Goal: Task Accomplishment & Management: Manage account settings

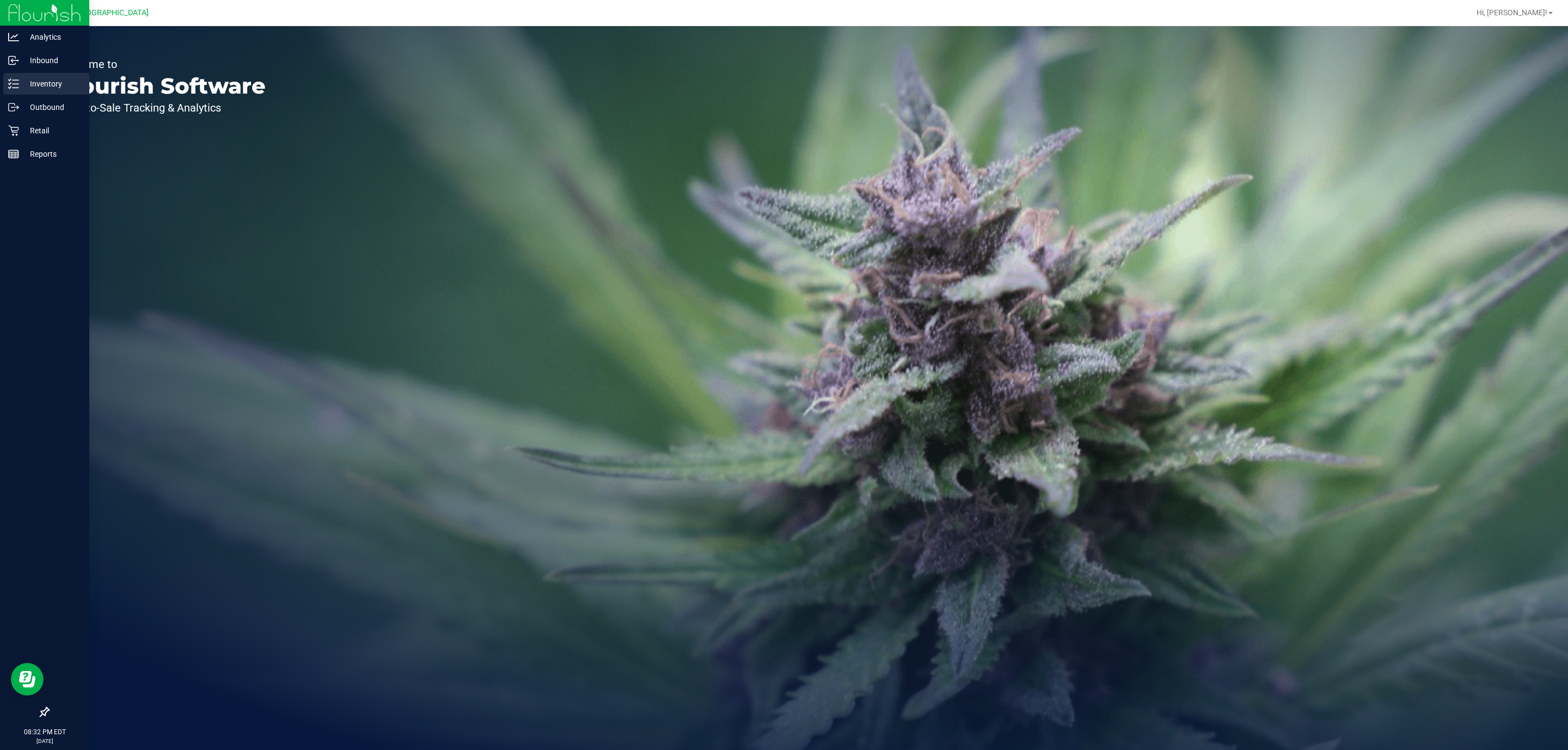
click at [46, 87] on p "Inventory" at bounding box center [52, 83] width 65 height 13
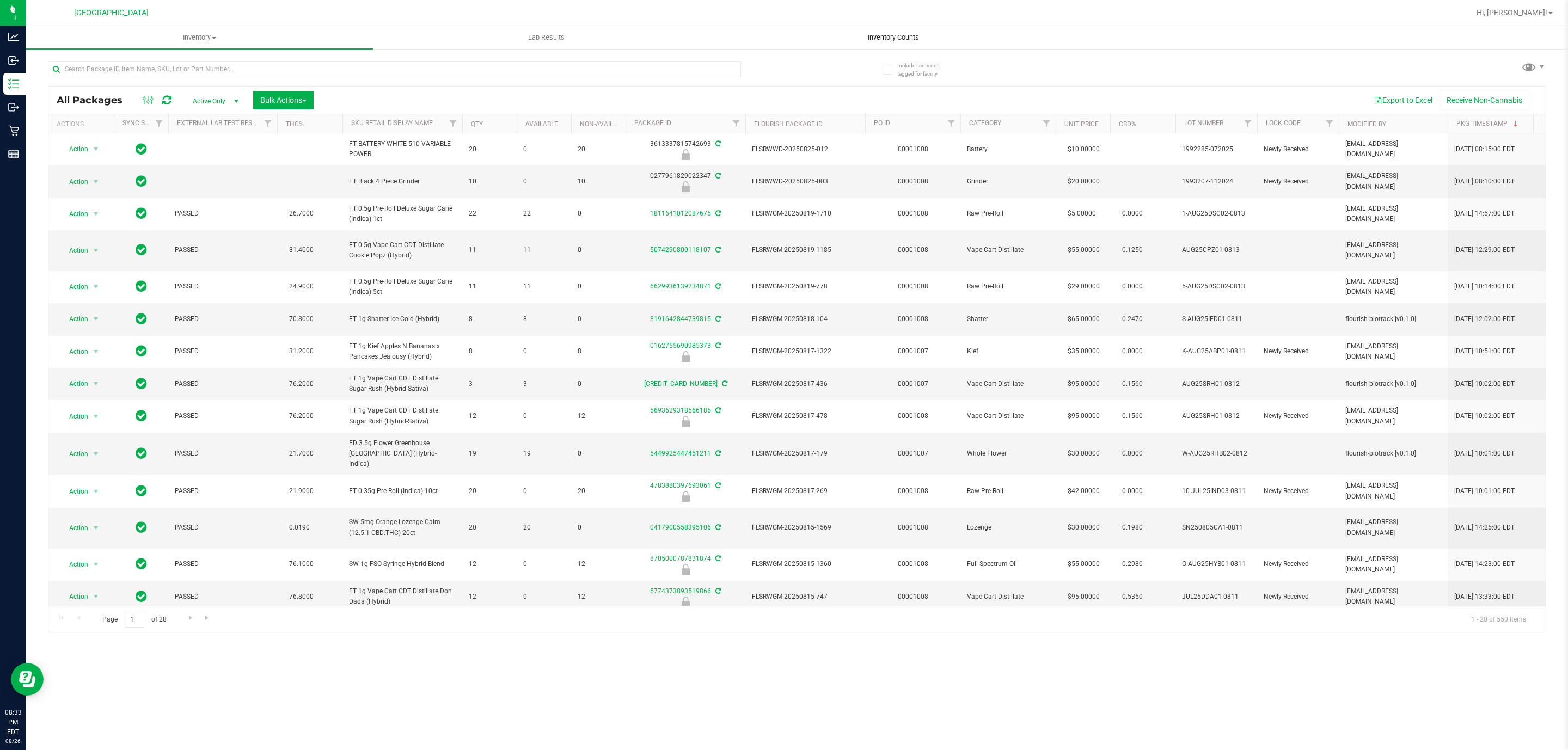
click at [878, 33] on span "Inventory Counts" at bounding box center [893, 37] width 80 height 10
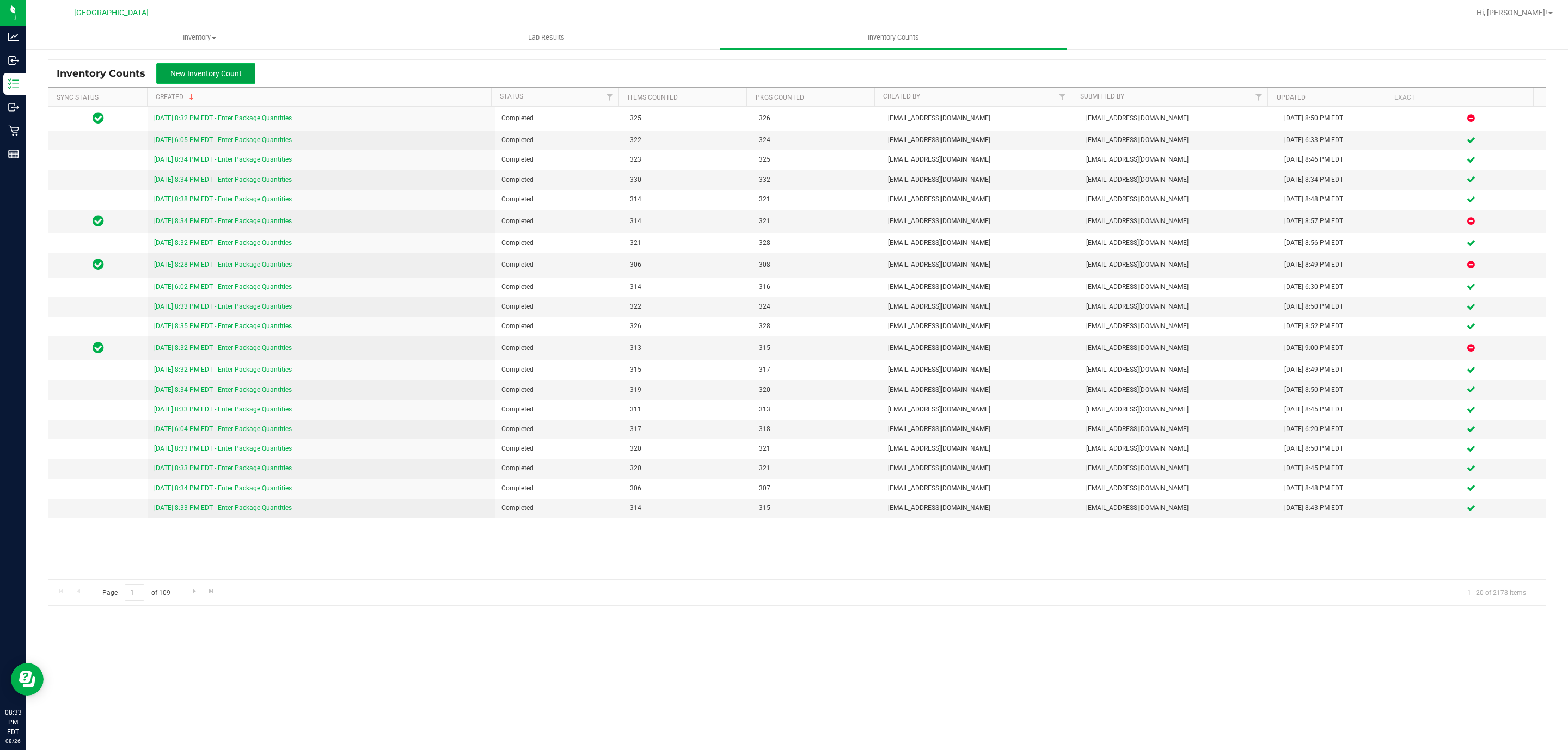
click at [224, 74] on span "New Inventory Count" at bounding box center [206, 73] width 71 height 8
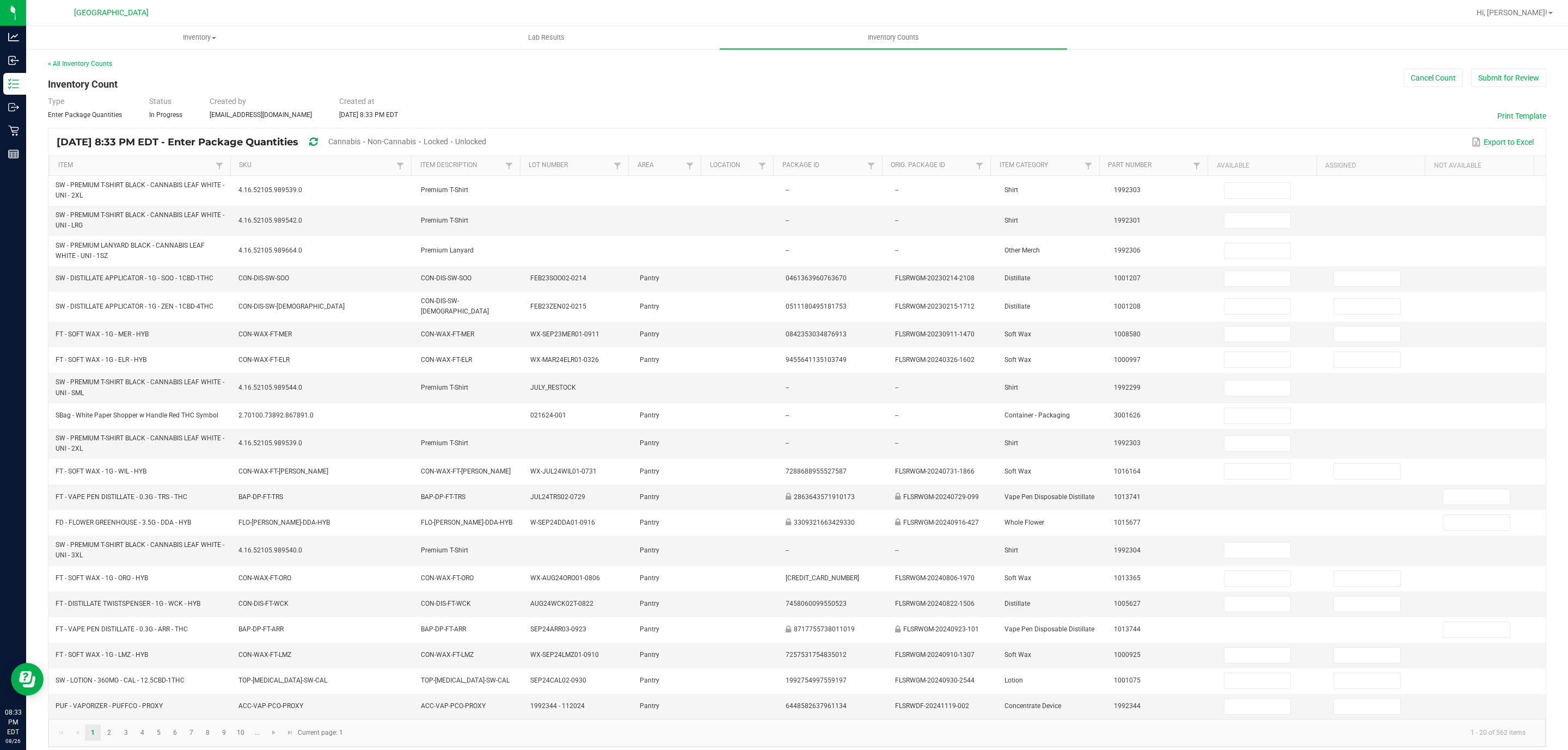
click at [486, 137] on span "Unlocked" at bounding box center [470, 141] width 31 height 8
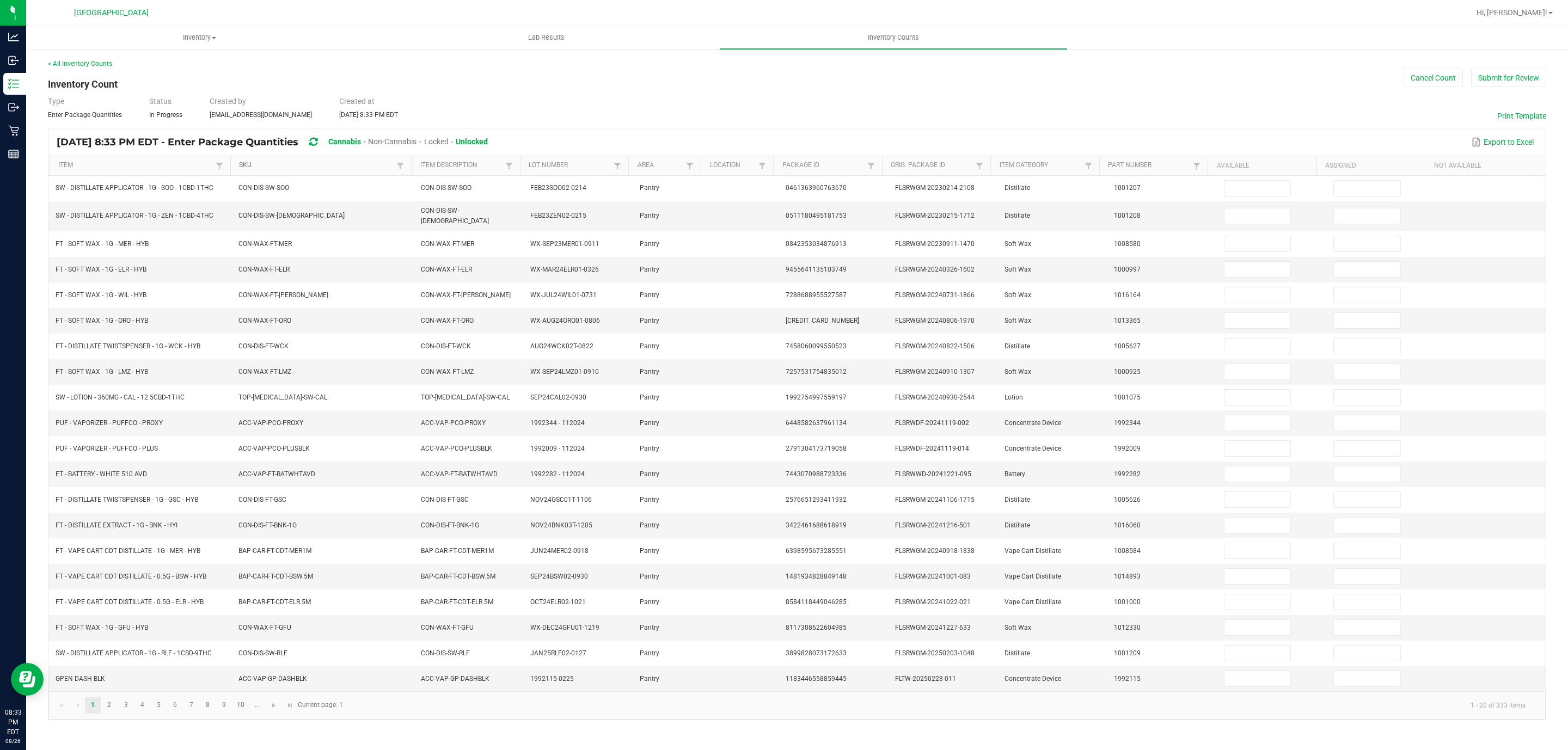
click at [378, 168] on link "SKU" at bounding box center [316, 165] width 155 height 8
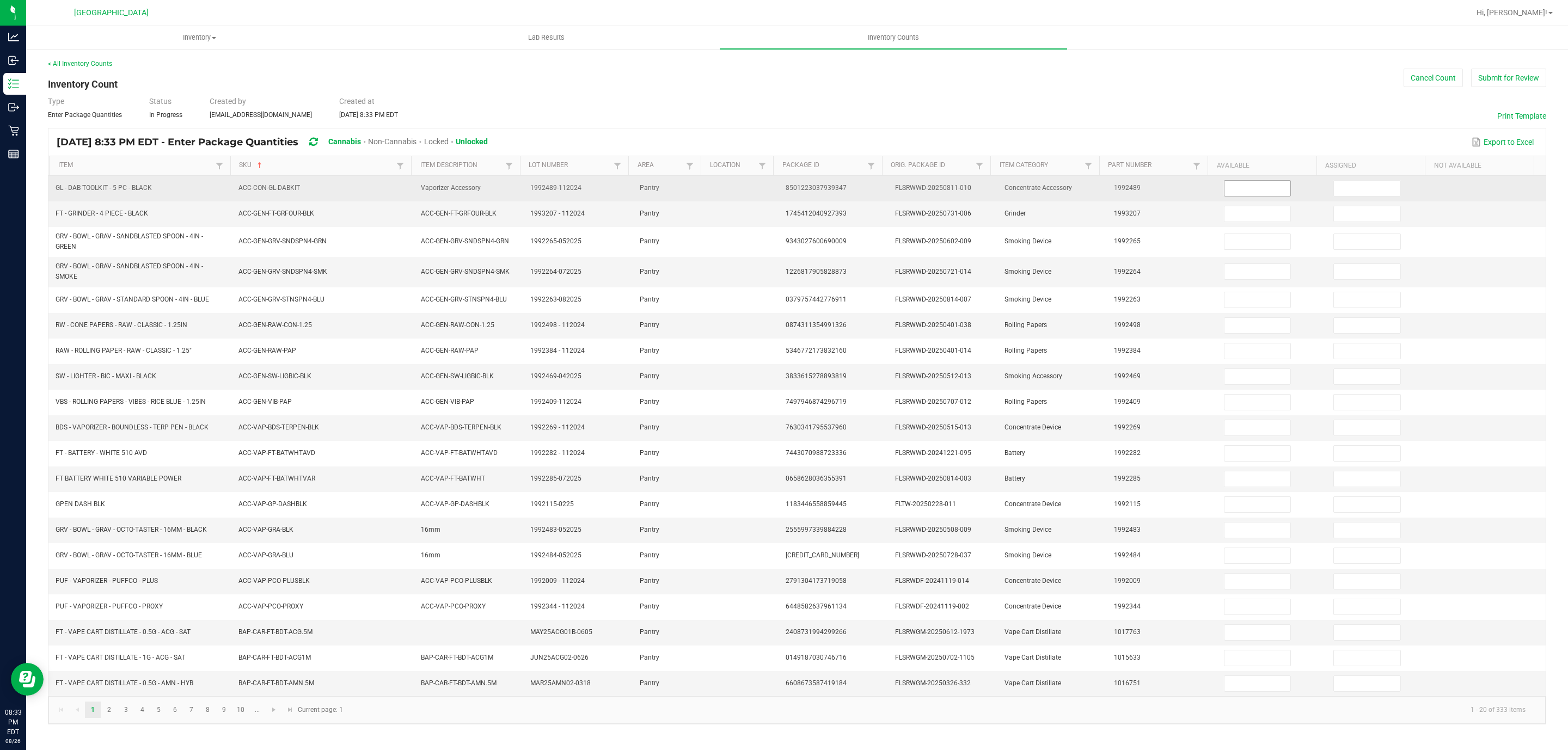
click at [1232, 190] on input at bounding box center [1257, 188] width 67 height 15
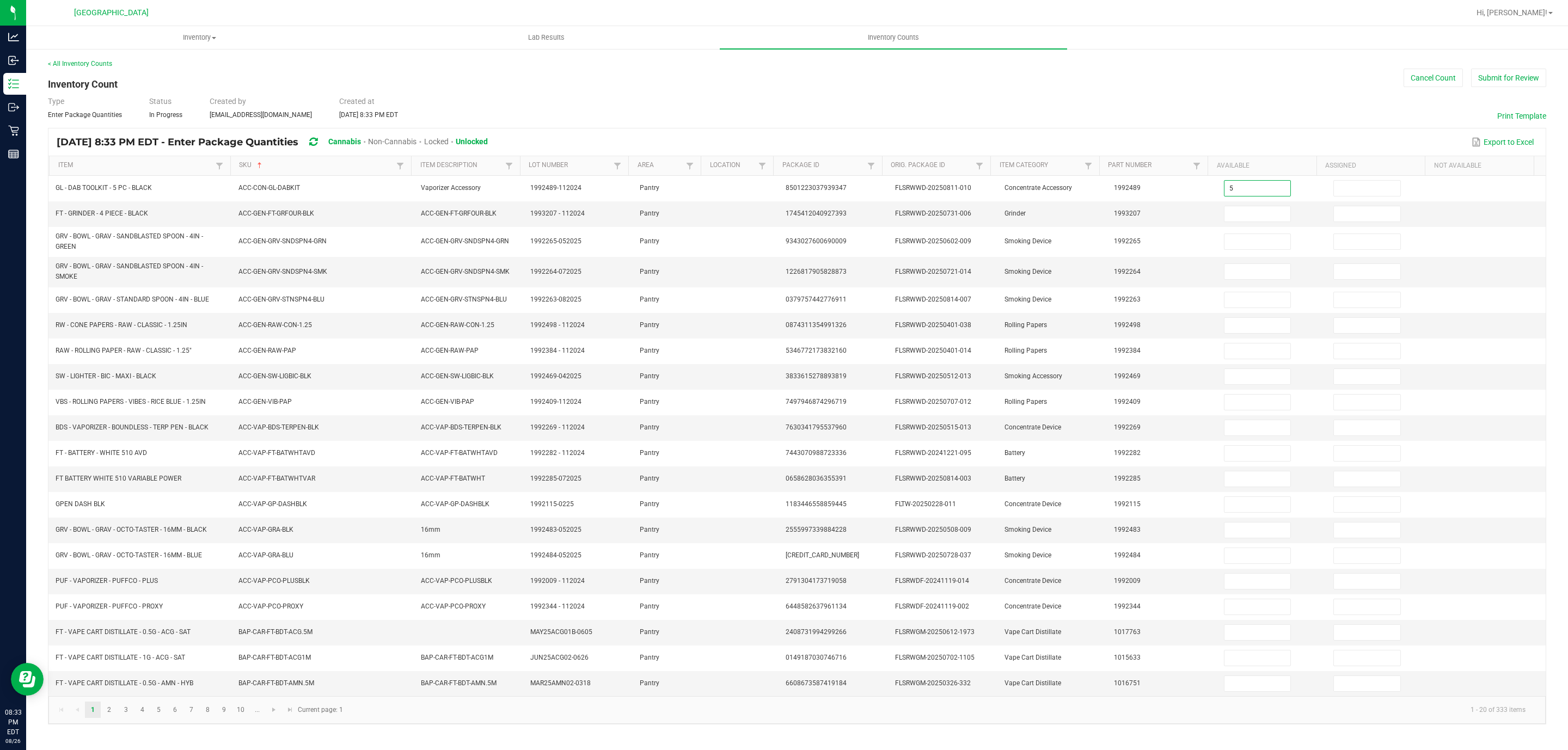
type input "5"
type input "0"
type input "2"
type input "0"
type input "1"
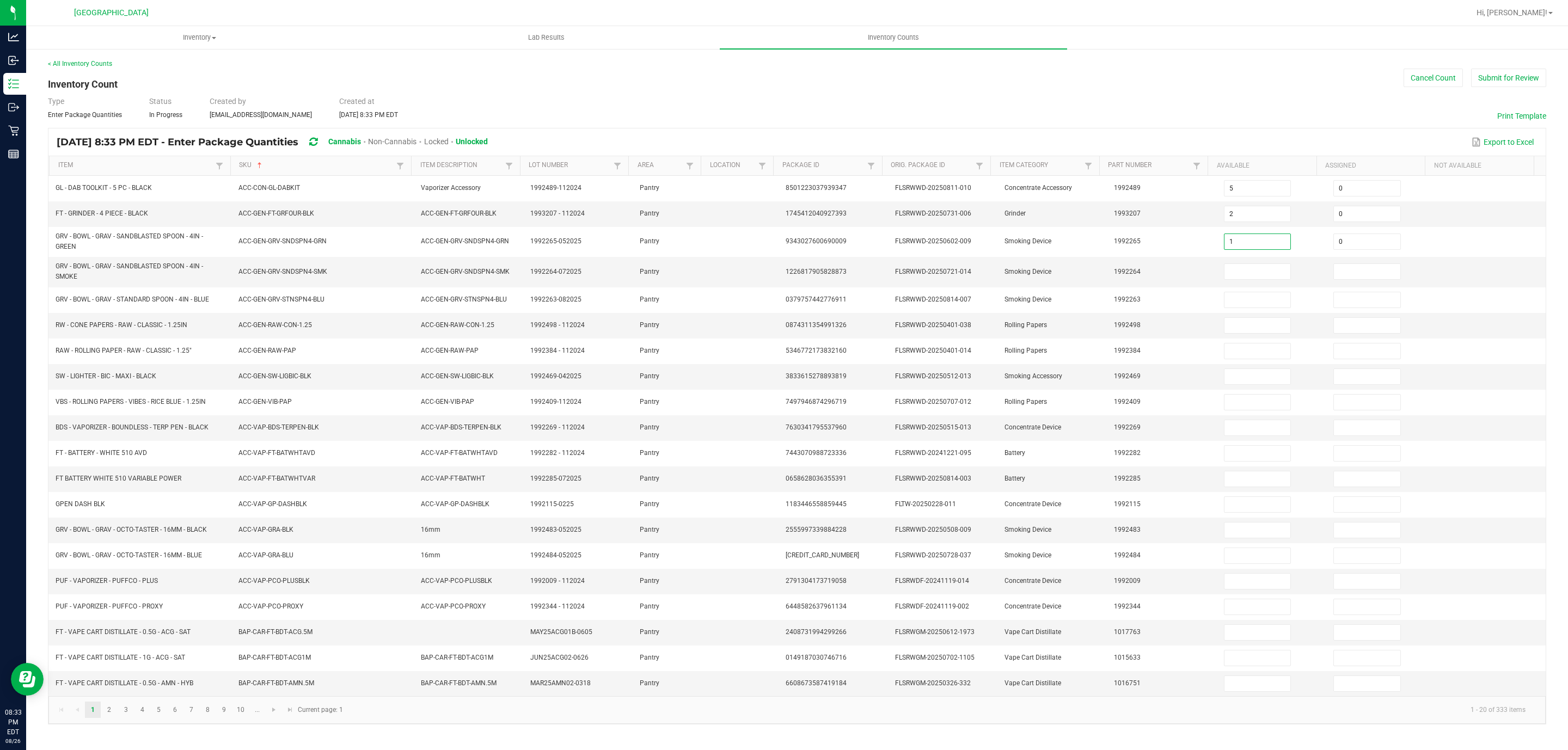
type input "0"
type input "6"
type input "0"
type input "13"
type input "0"
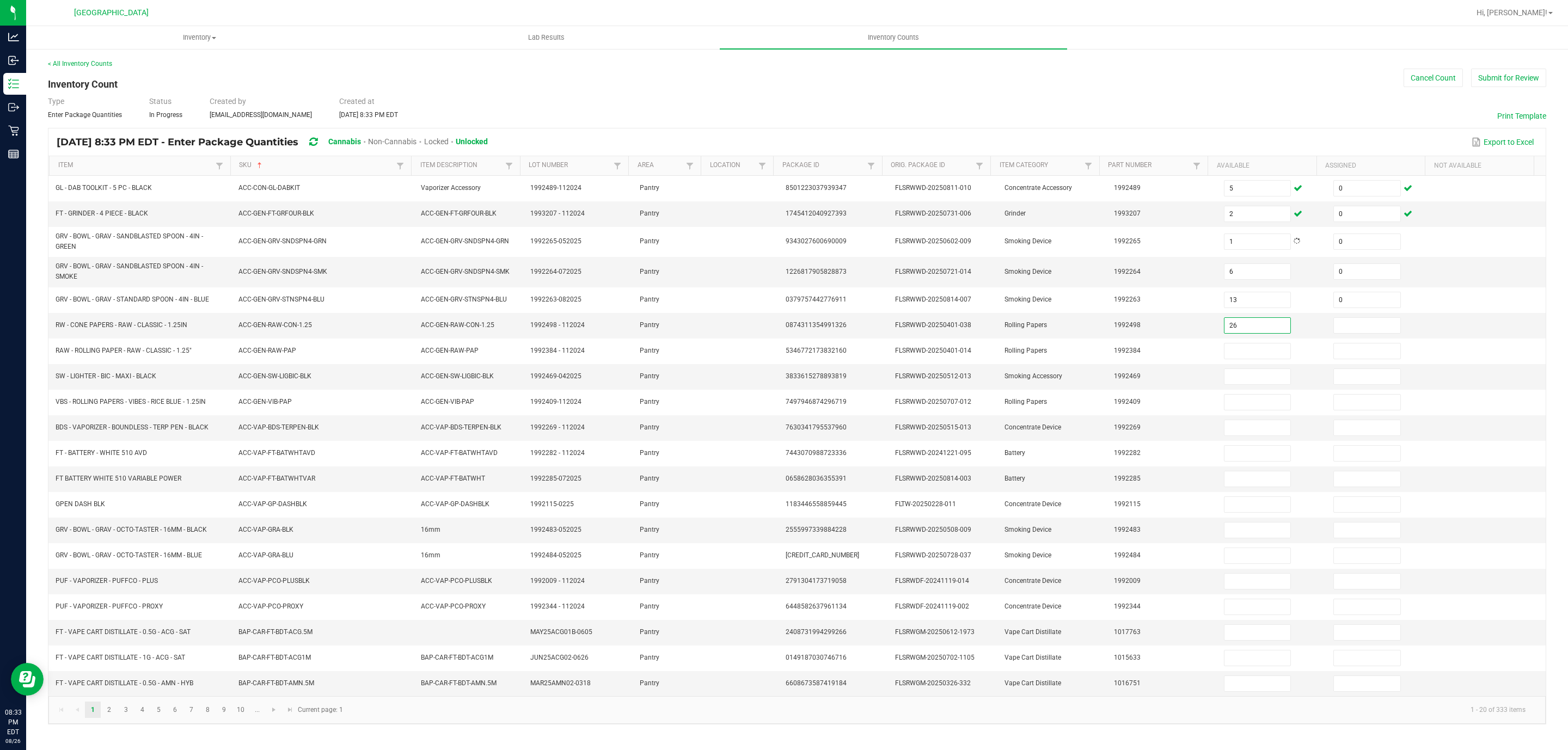
type input "26"
type input "0"
type input "23"
type input "0"
type input "24"
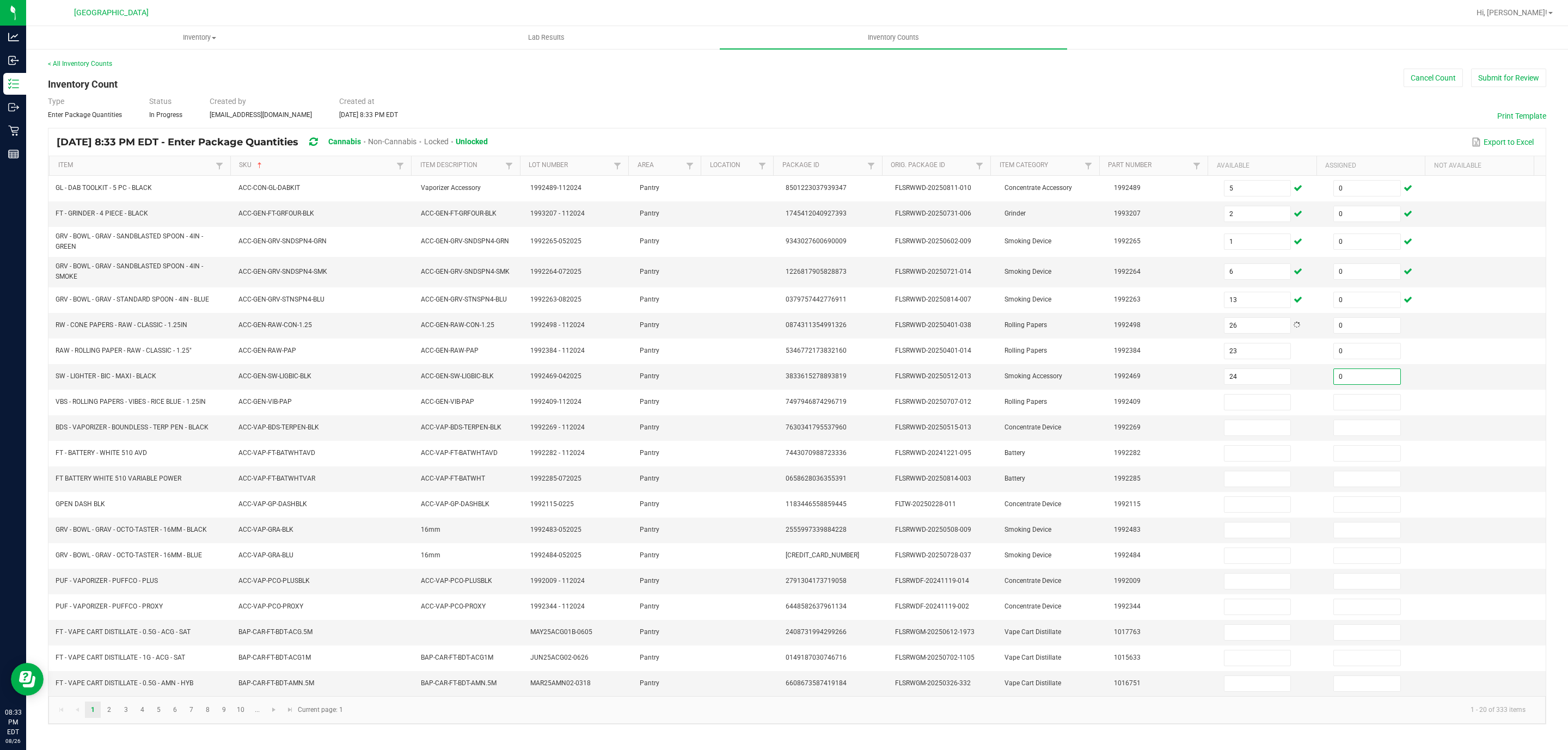
type input "0"
type input "45"
type input "0"
type input "2"
type input "0"
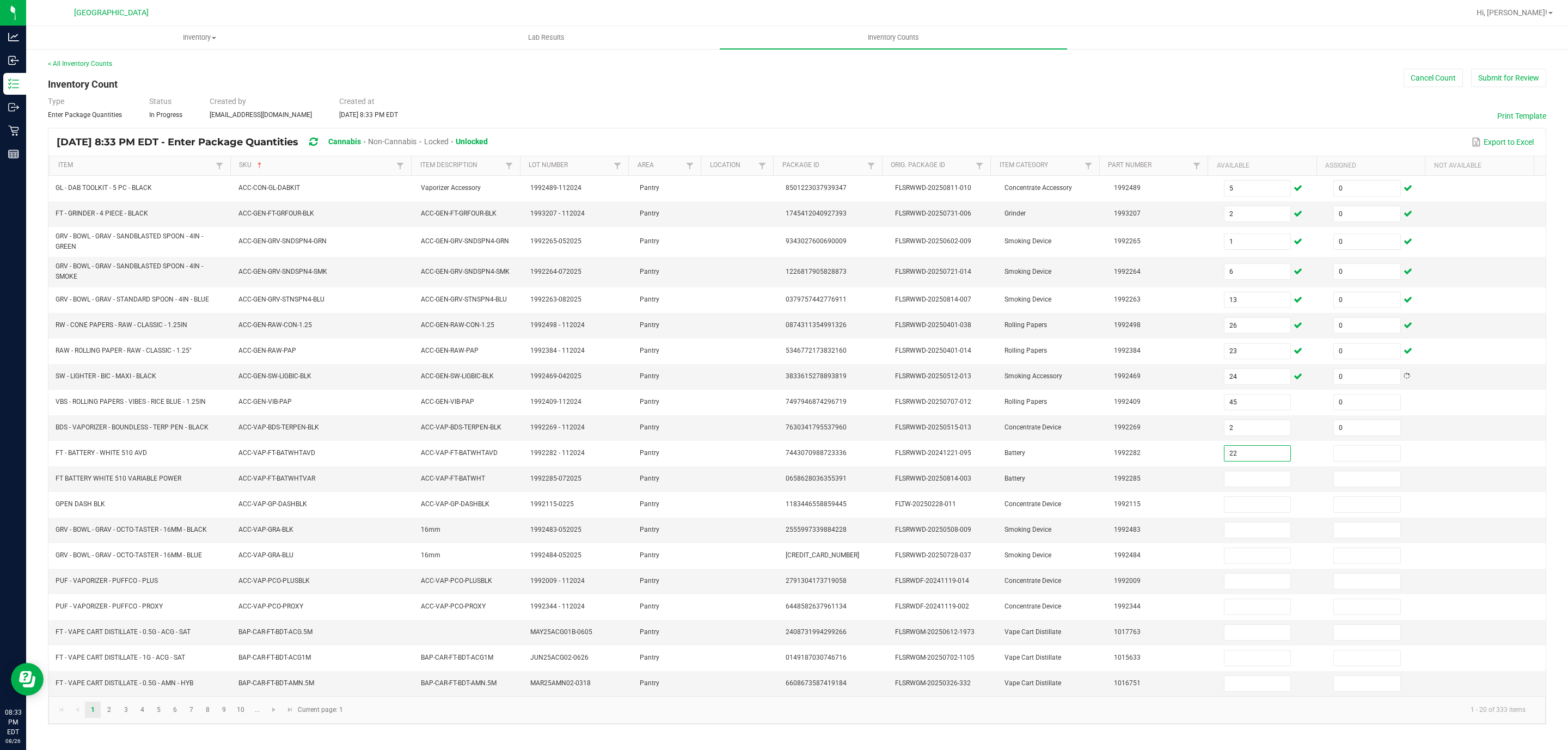
type input "22"
type input "0"
type input "12"
type input "0"
type input "4"
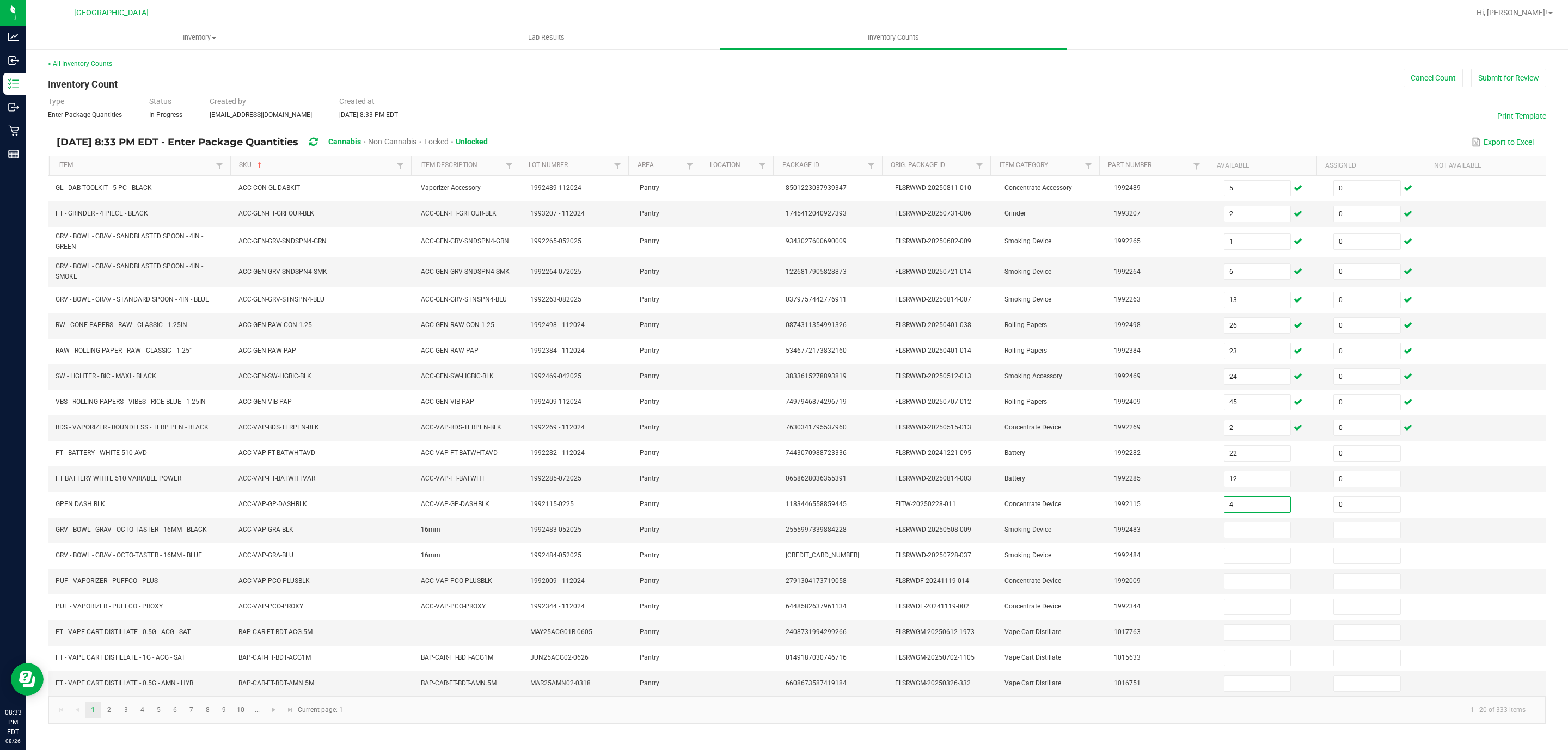
type input "0"
type input "4"
type input "0"
type input "4"
type input "0"
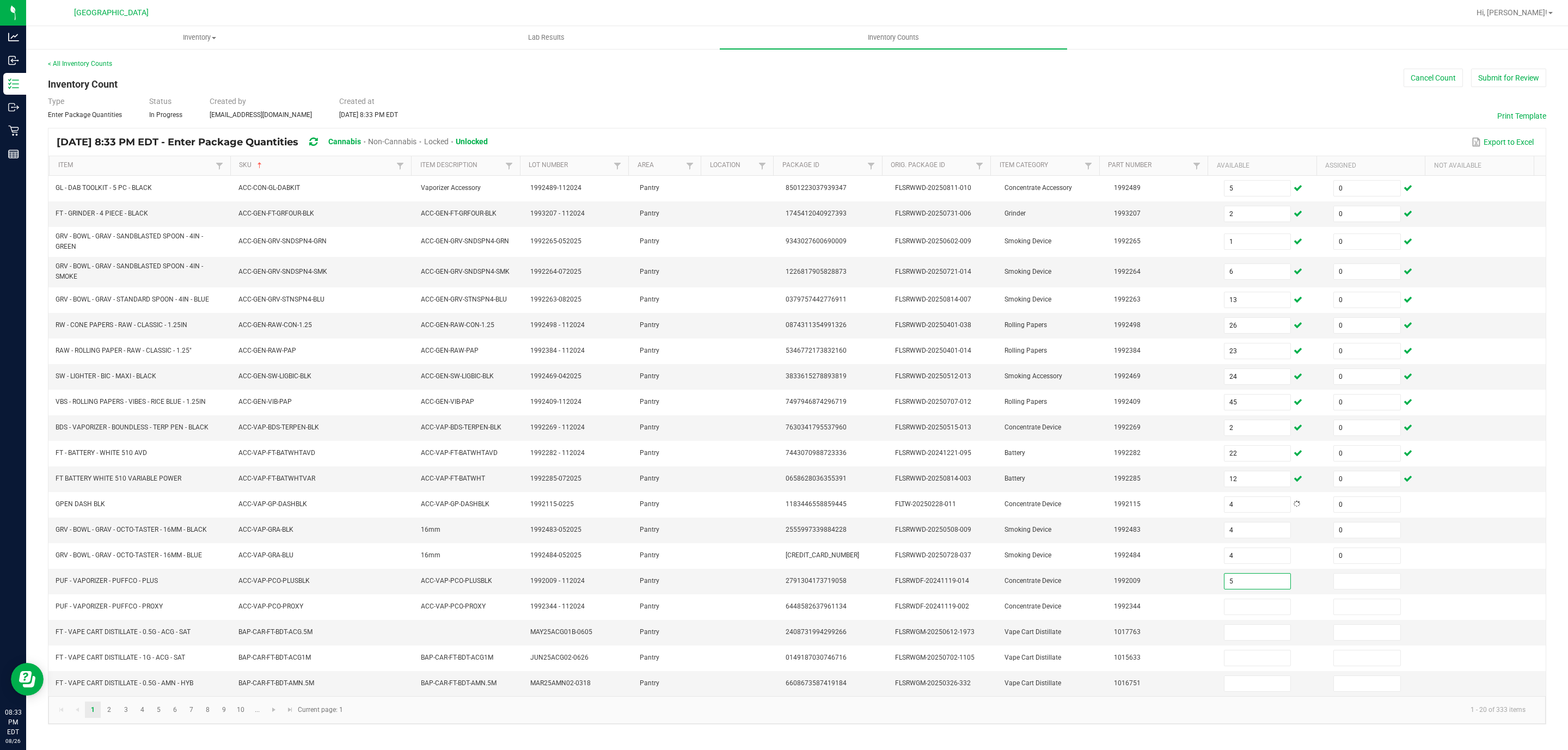
type input "5"
type input "0"
type input "10"
type input "0"
type input "3"
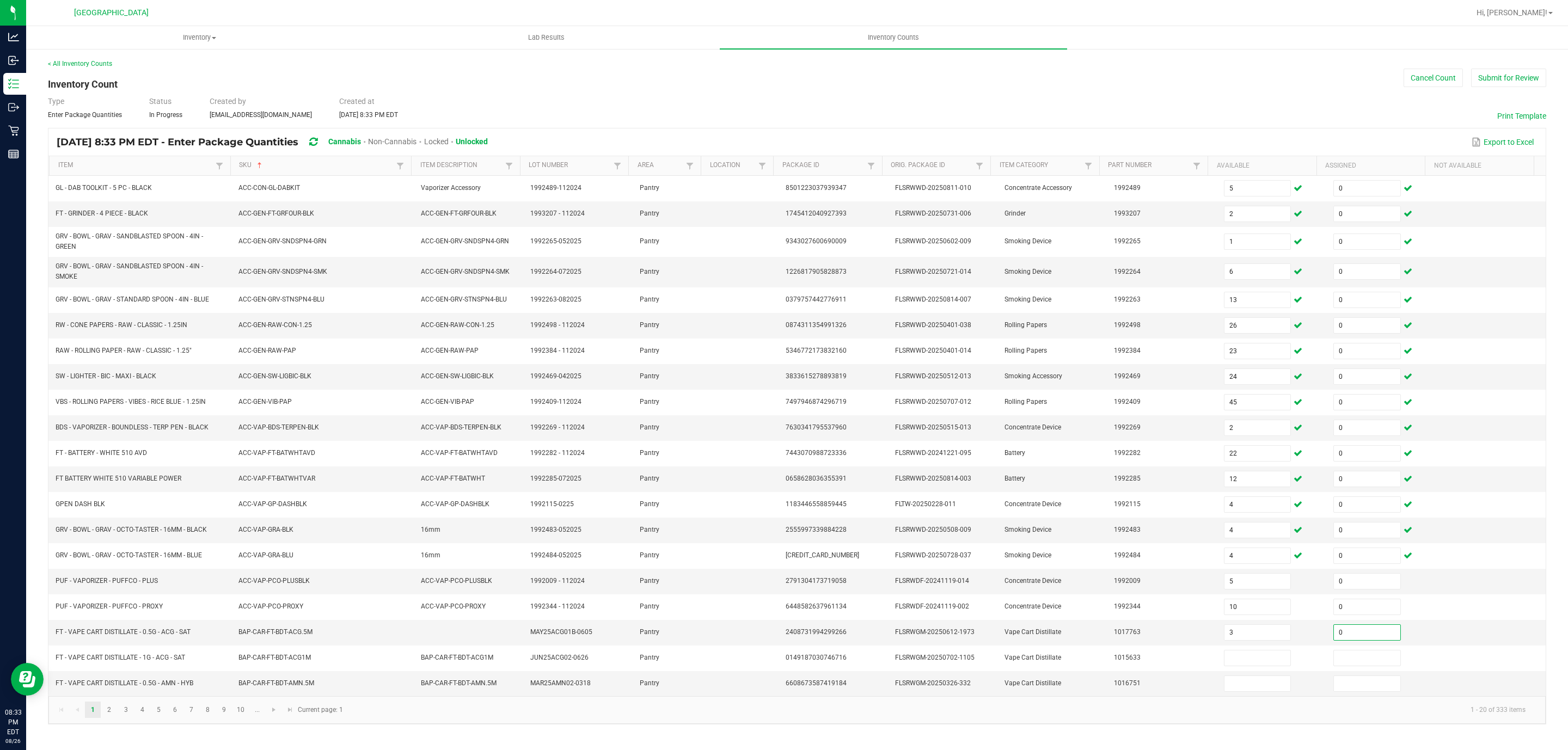
type input "0"
type input "6"
type input "0"
type input "4"
type input "0"
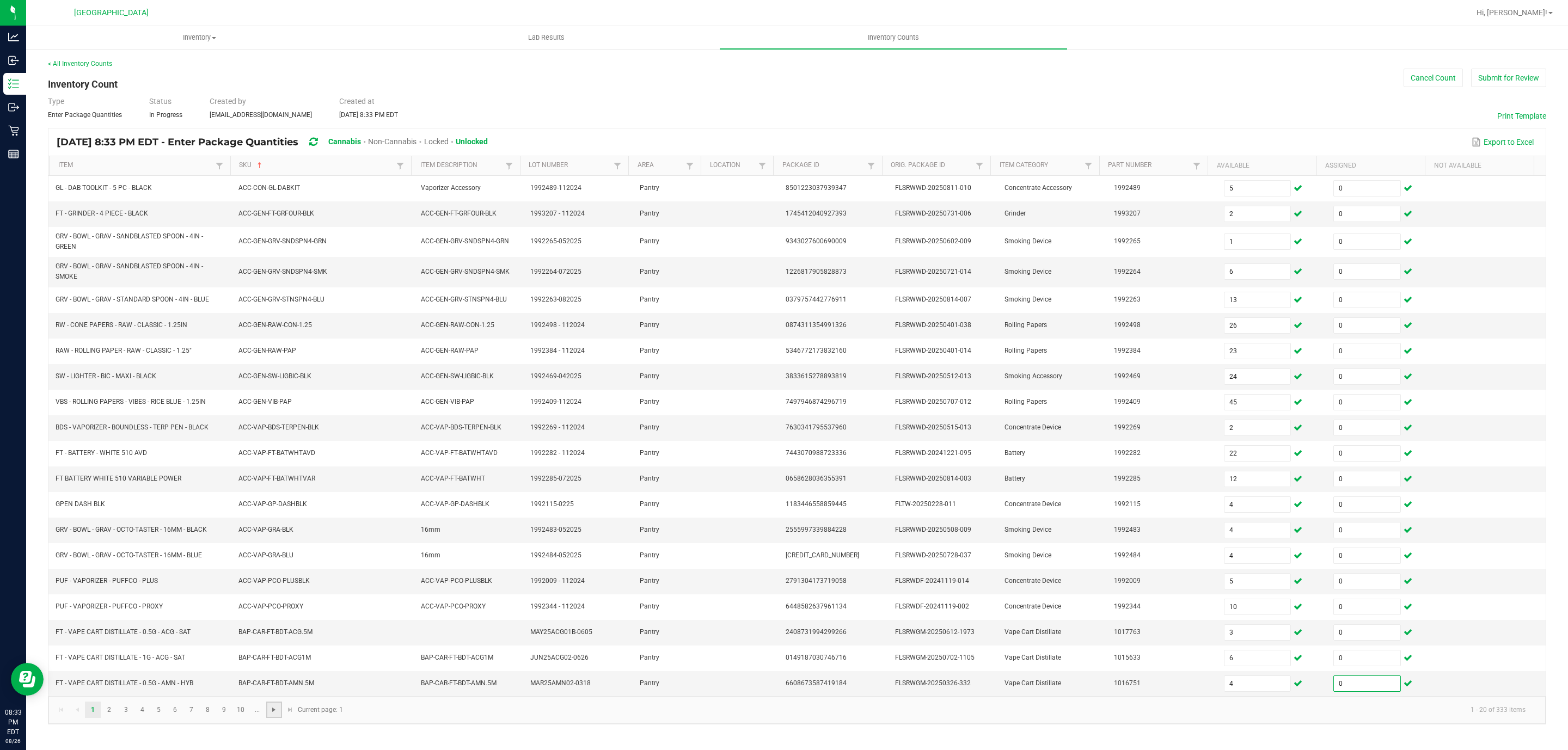
click at [273, 714] on span "Go to the next page" at bounding box center [273, 709] width 8 height 8
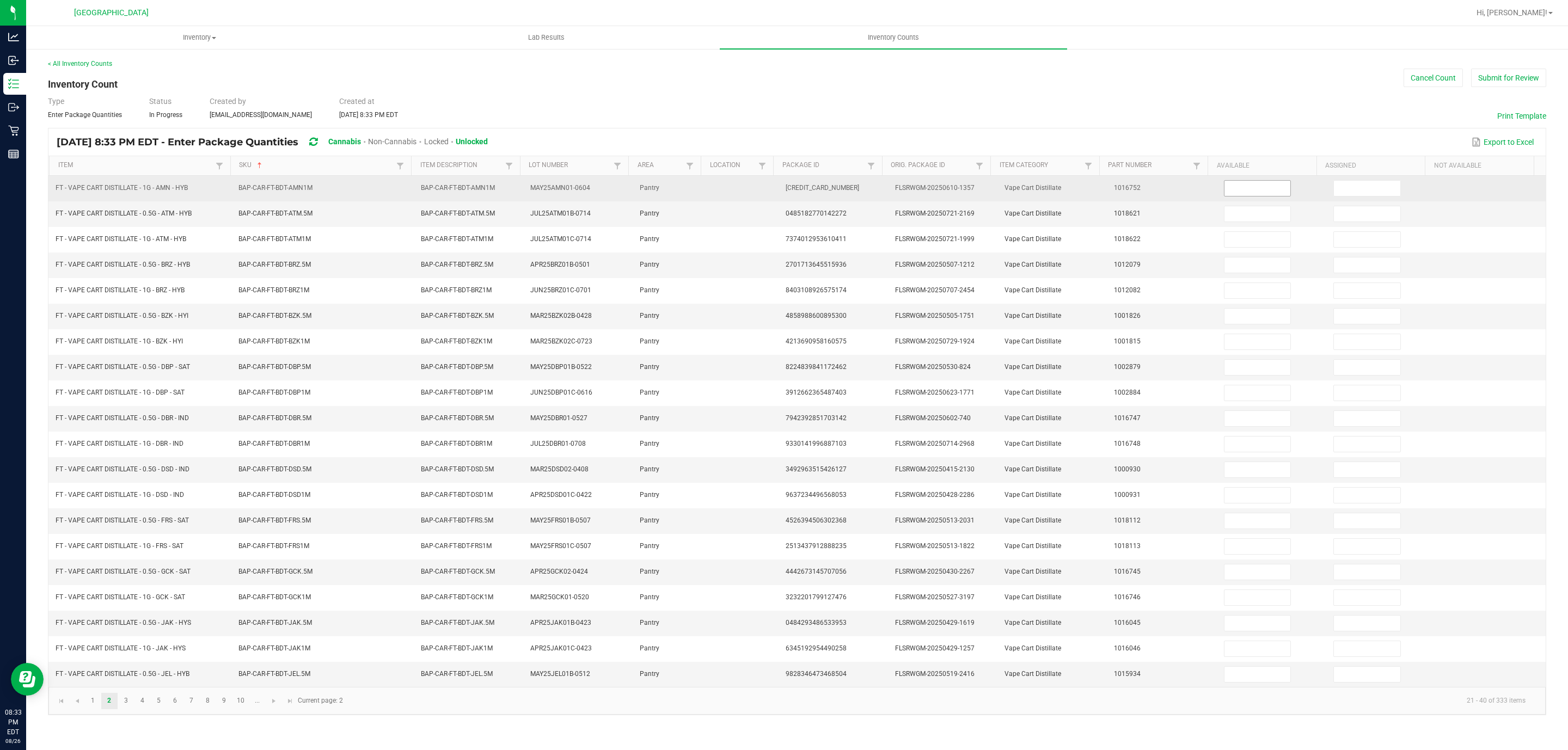
click at [1252, 193] on input at bounding box center [1257, 188] width 67 height 15
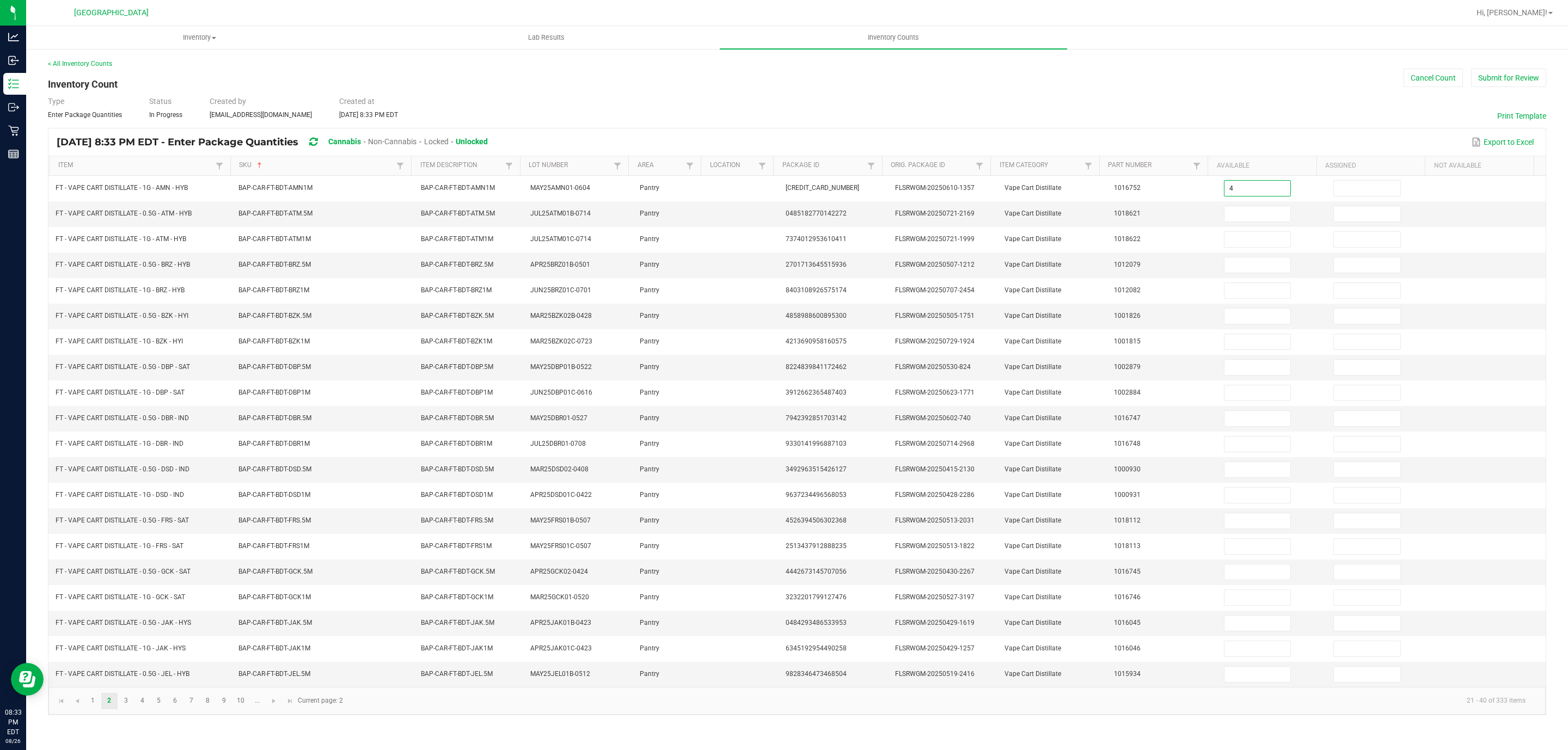
type input "4"
type input "0"
type input "1"
type input "0"
type input "12"
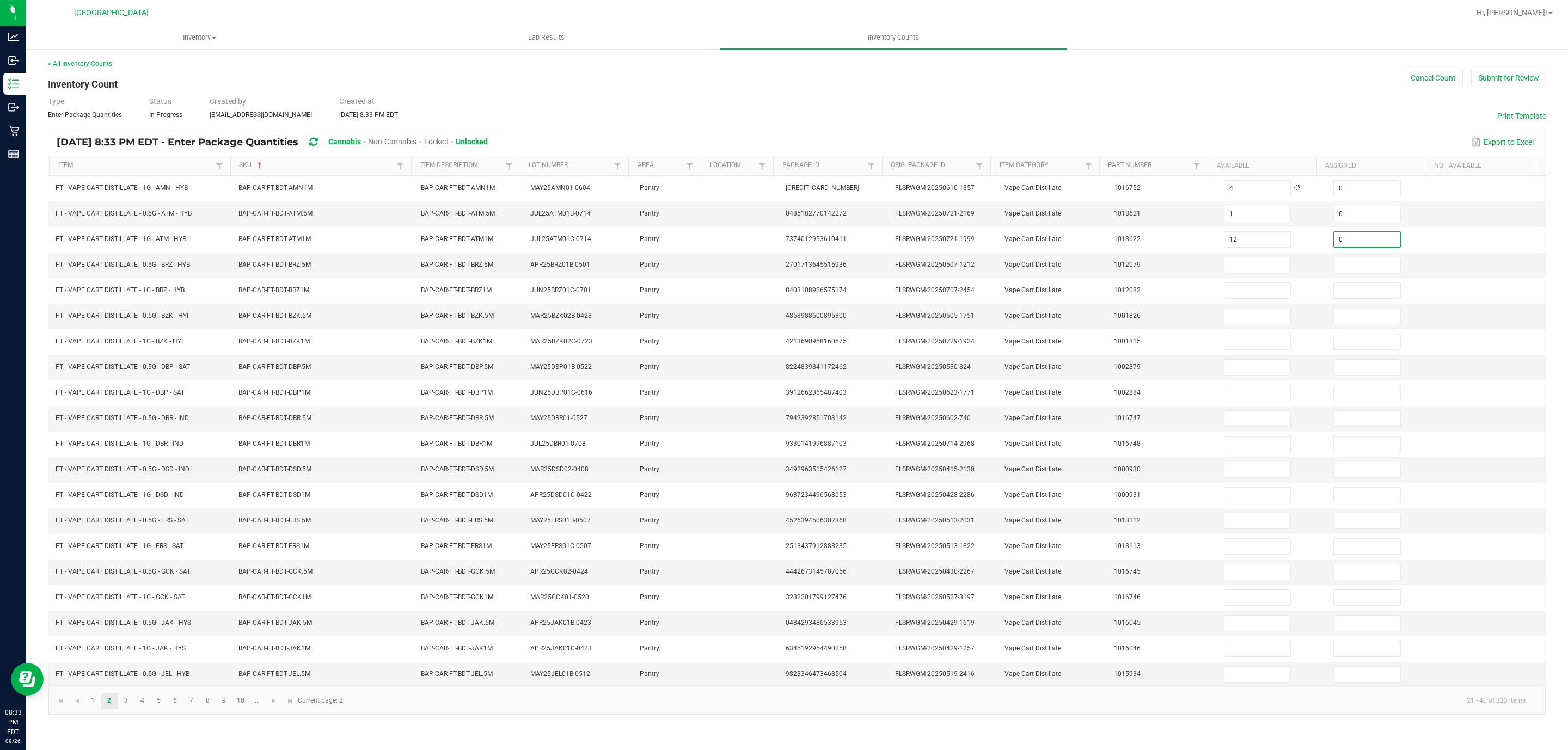
type input "0"
type input "2"
type input "0"
type input "8"
type input "0"
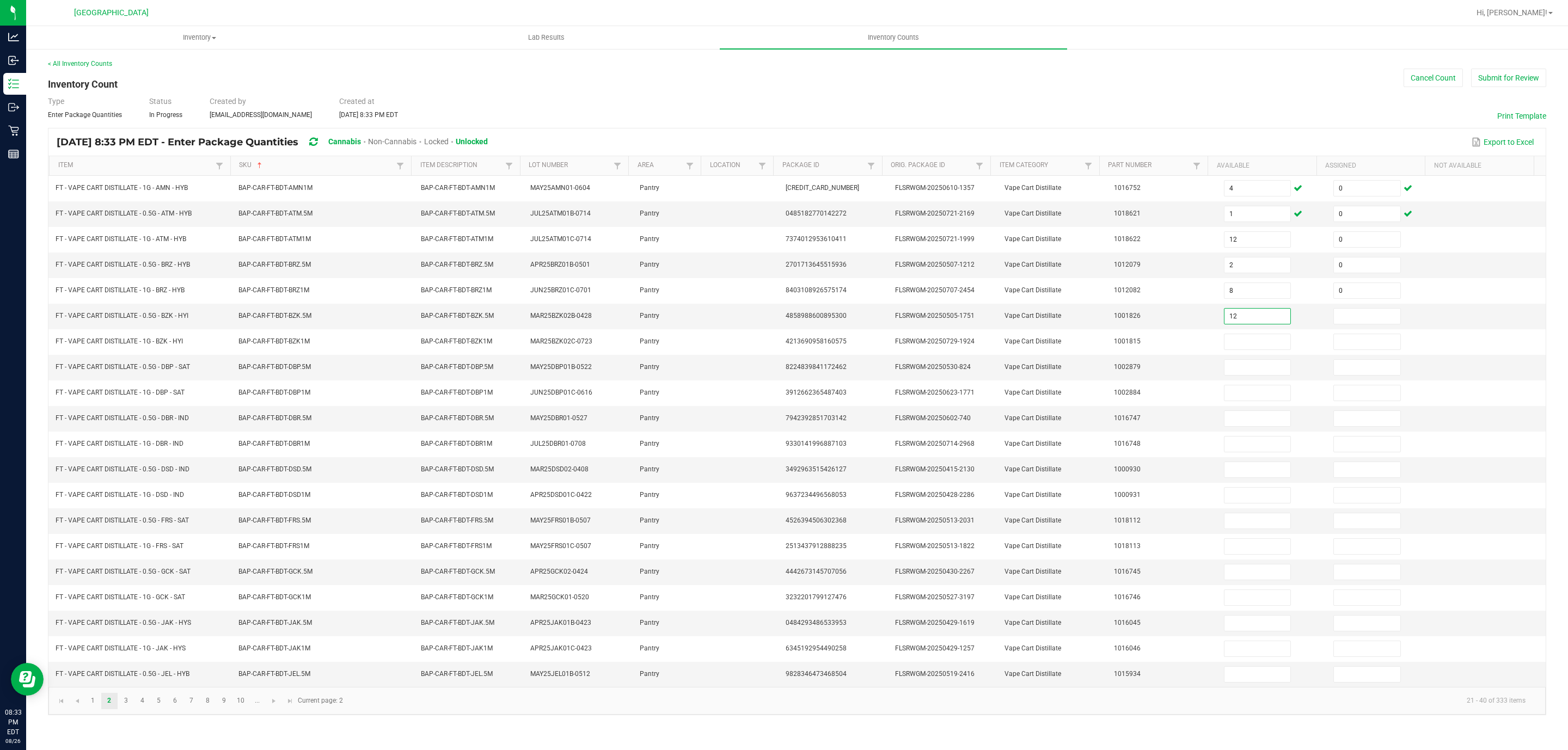
type input "12"
type input "0"
type input "4"
type input "0"
type input "2"
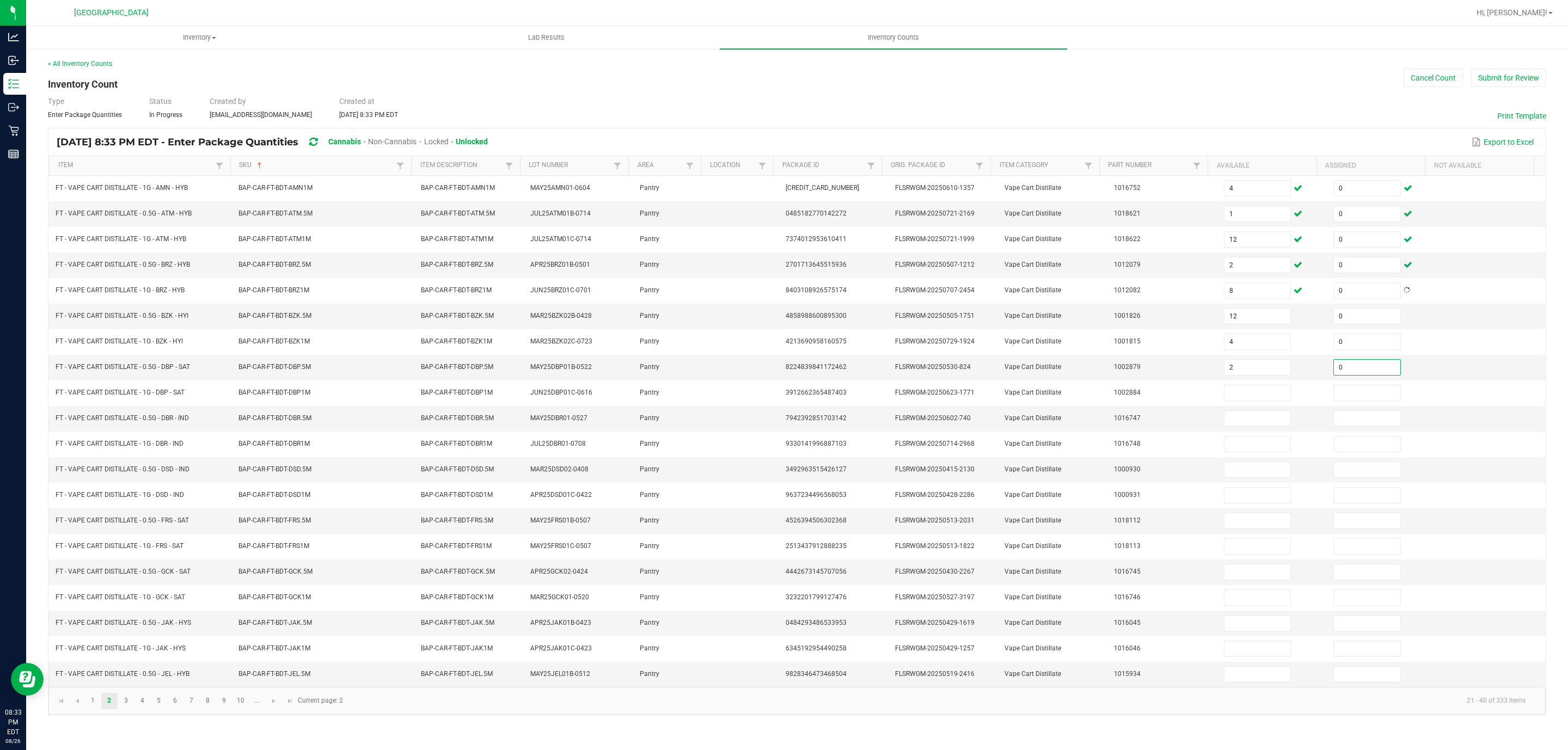
type input "0"
type input "6"
type input "0"
type input "4"
type input "0"
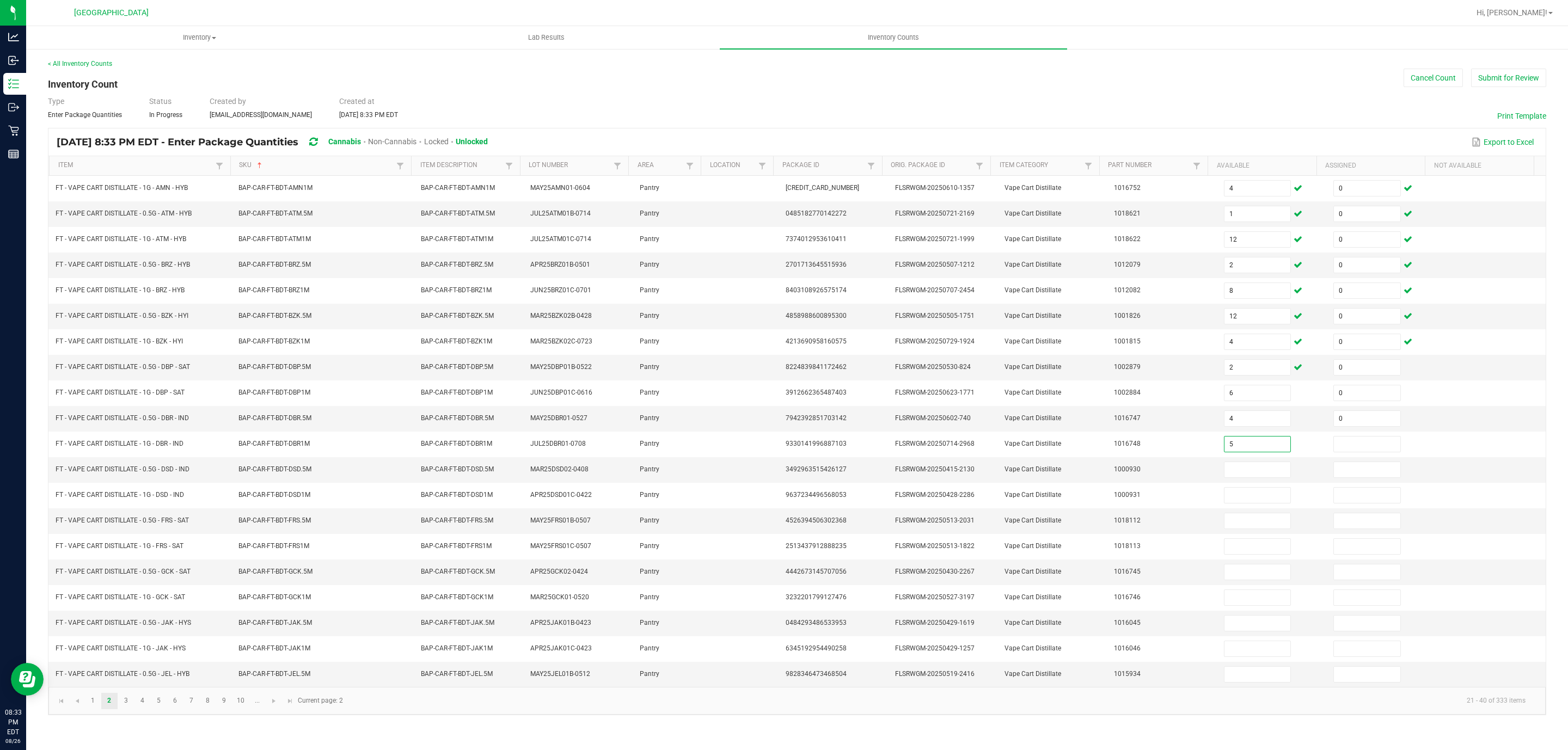
type input "5"
type input "0"
type input "12"
type input "0"
type input "10"
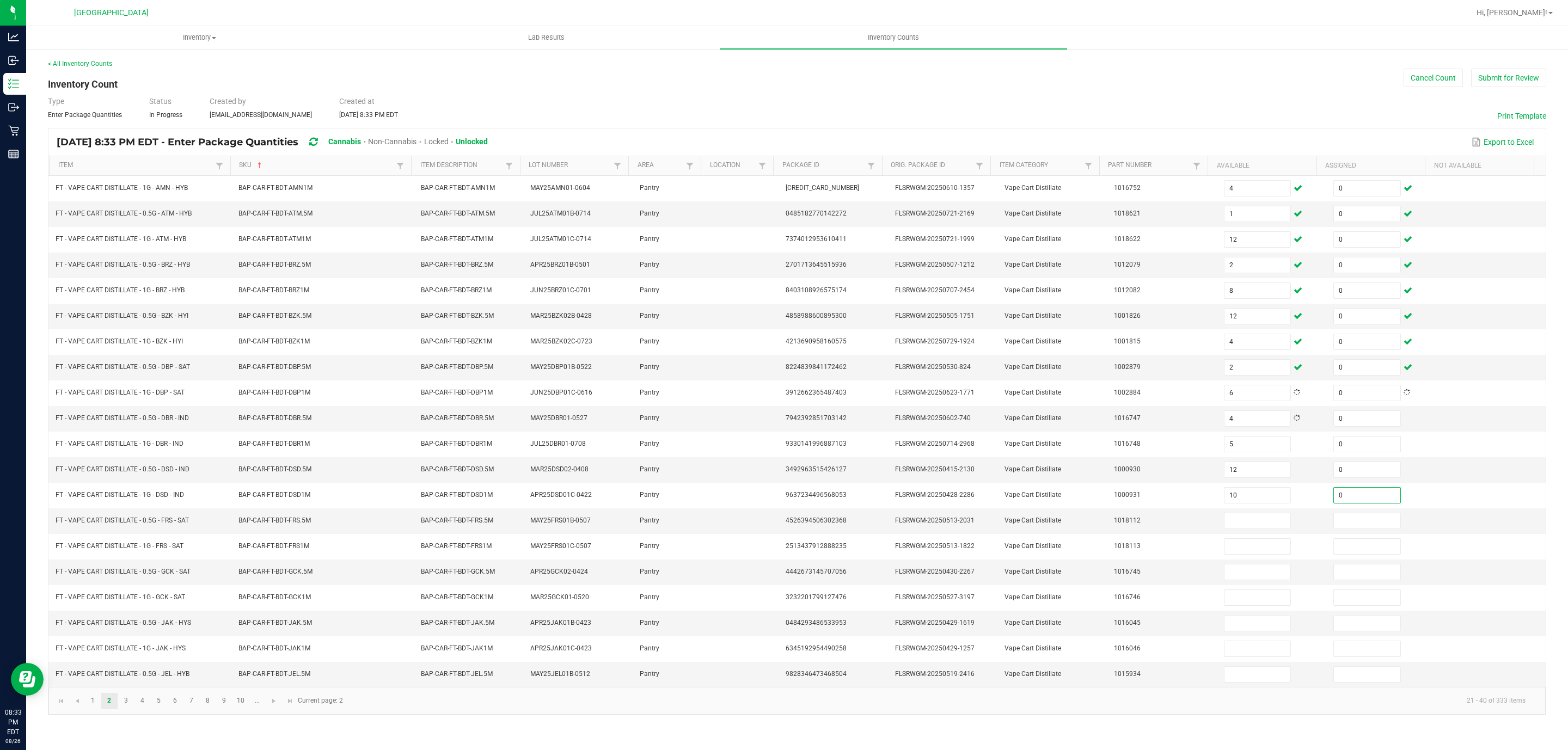
type input "0"
type input "2"
type input "0"
click at [1241, 528] on input "2" at bounding box center [1257, 520] width 67 height 15
type input "12"
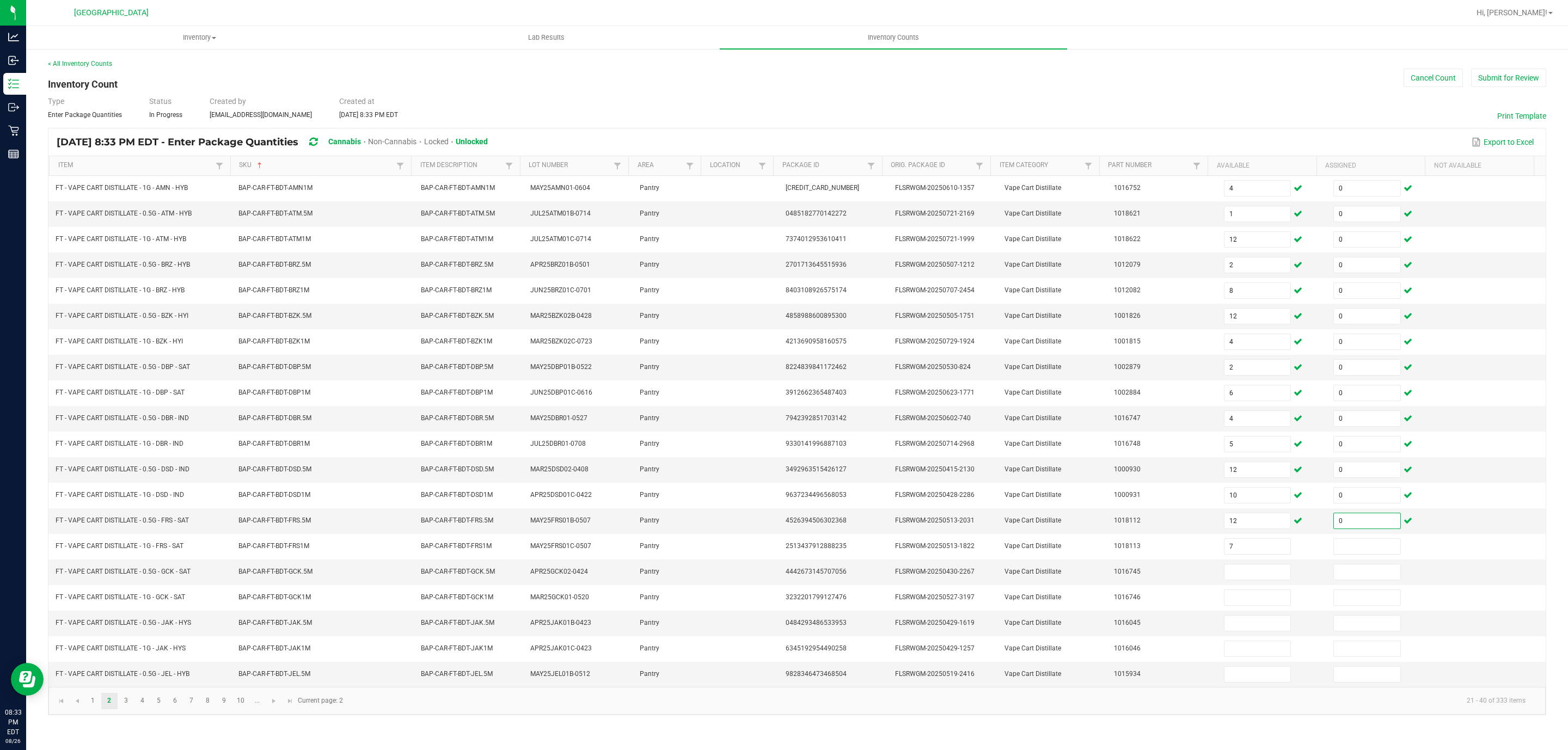
type input "7"
type input "0"
type input "8"
type input "0"
type input "3"
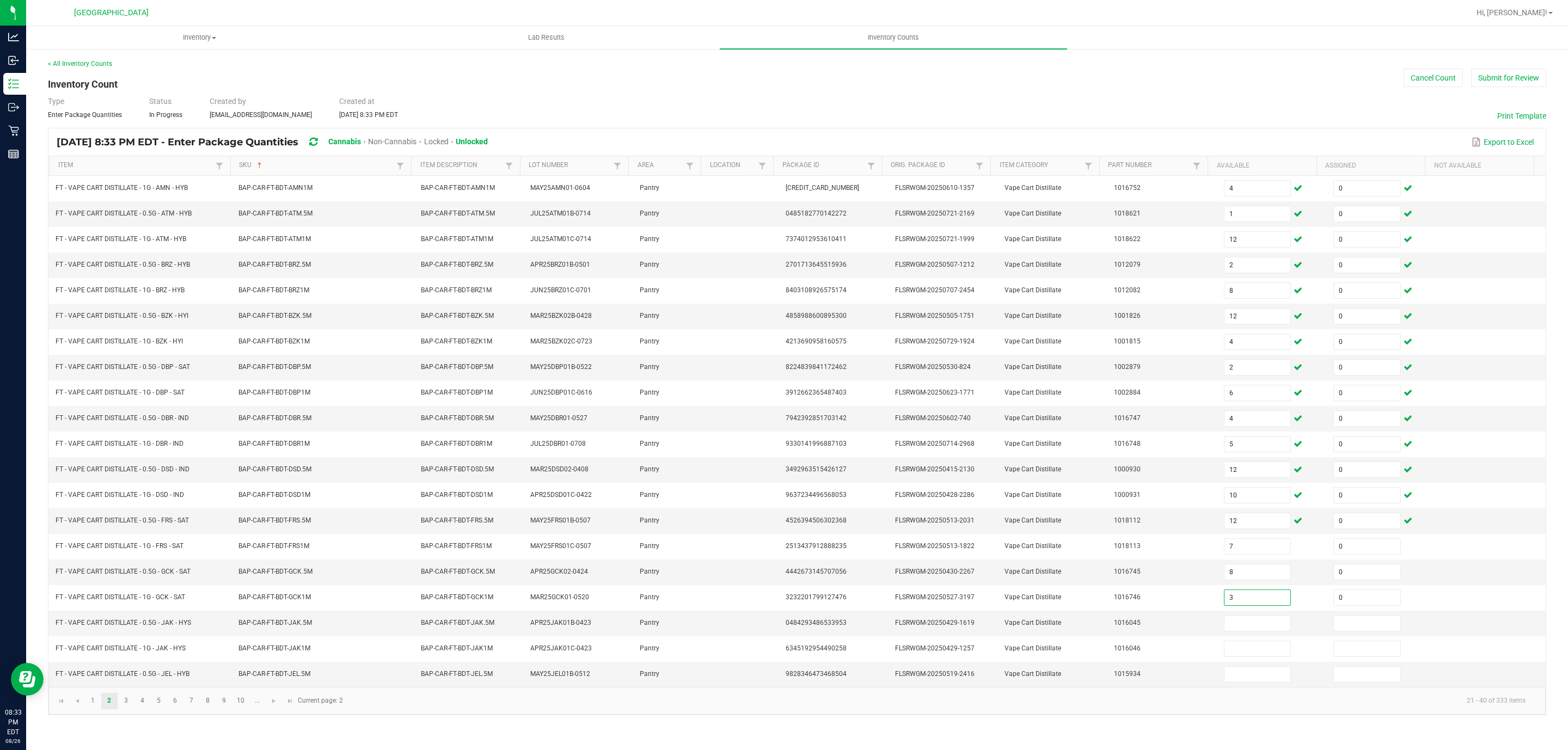
type input "0"
type input "9"
type input "0"
type input "3"
type input "0"
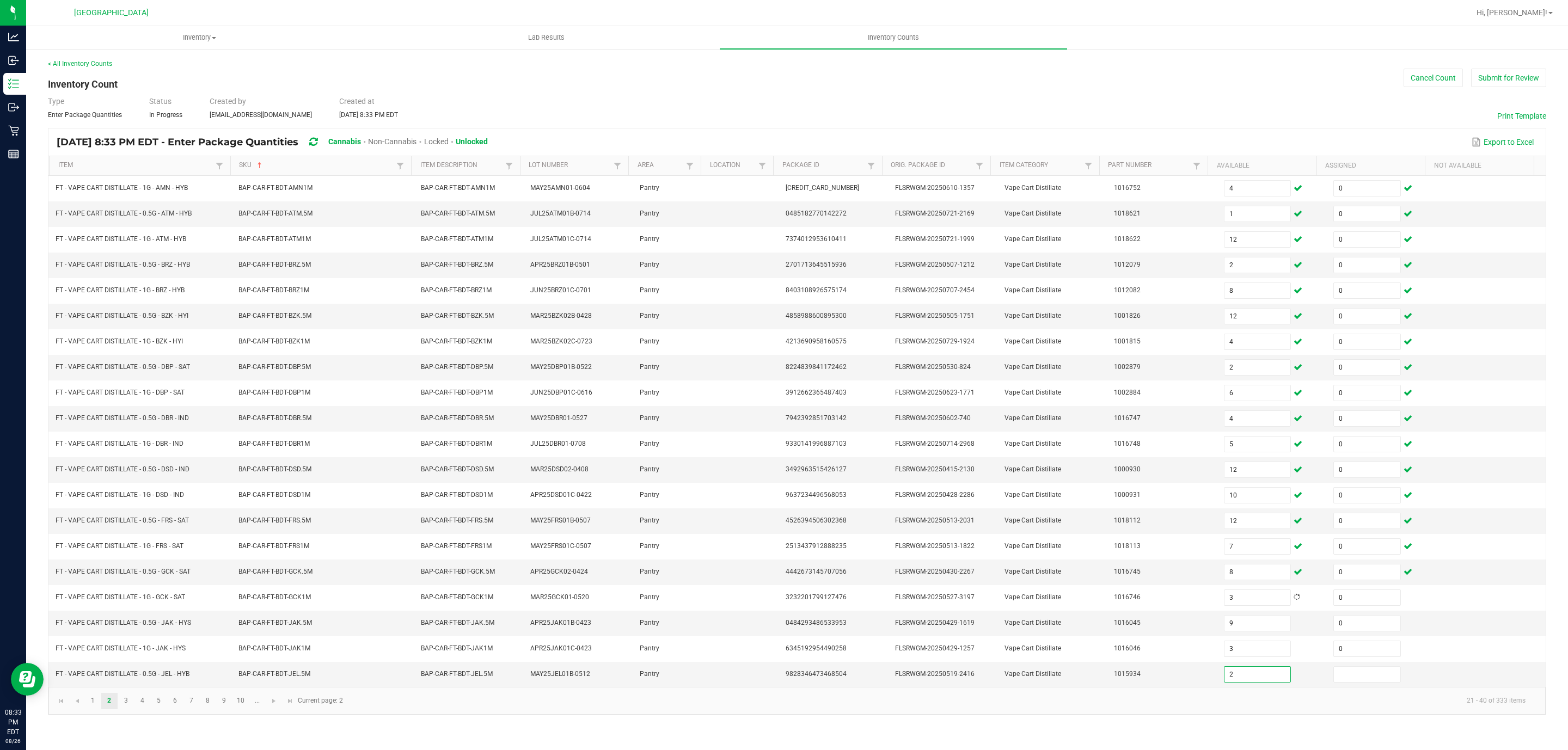
type input "2"
type input "0"
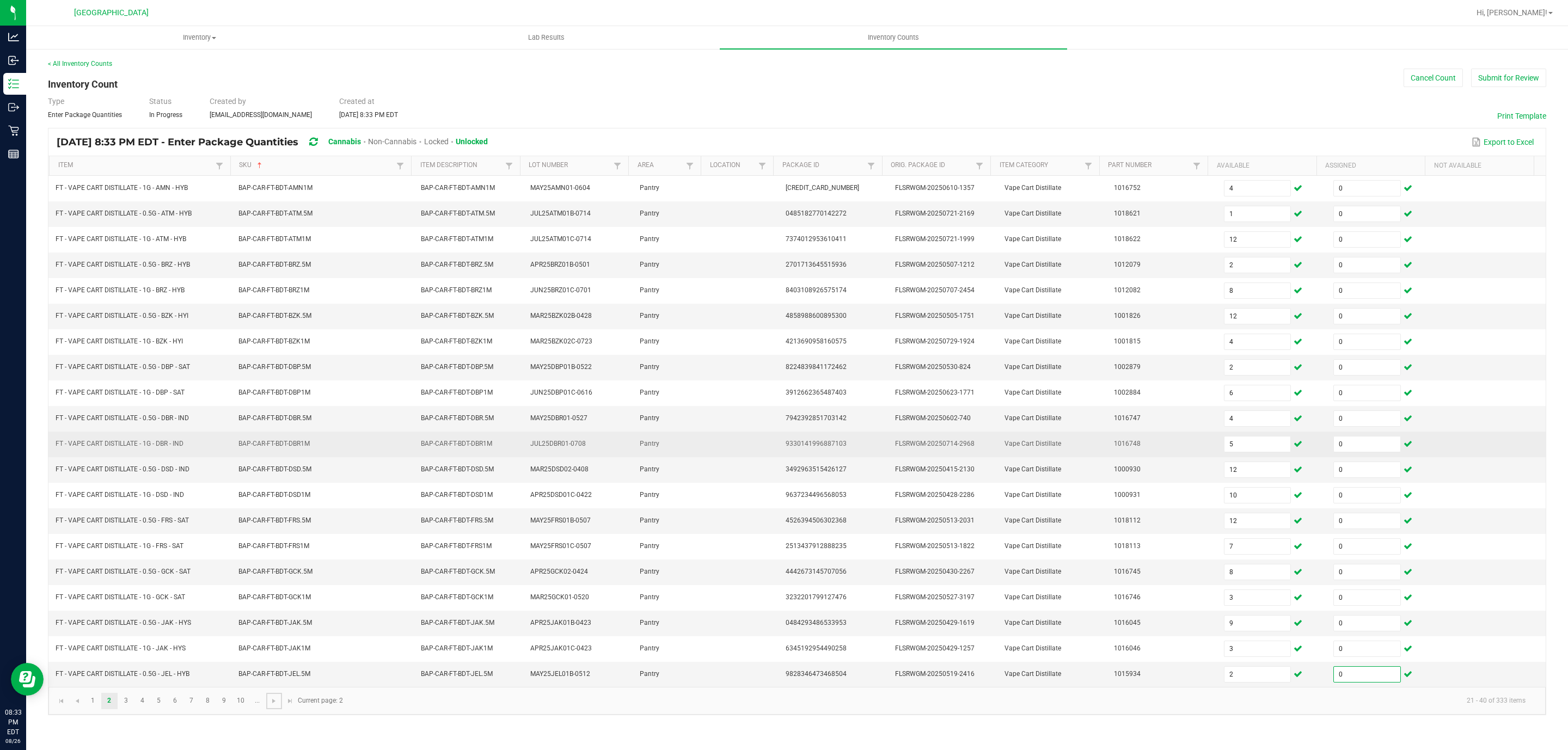
drag, startPoint x: 281, startPoint y: 719, endPoint x: 835, endPoint y: 462, distance: 610.7
click at [283, 709] on kendo-pager-next-buttons at bounding box center [282, 700] width 31 height 16
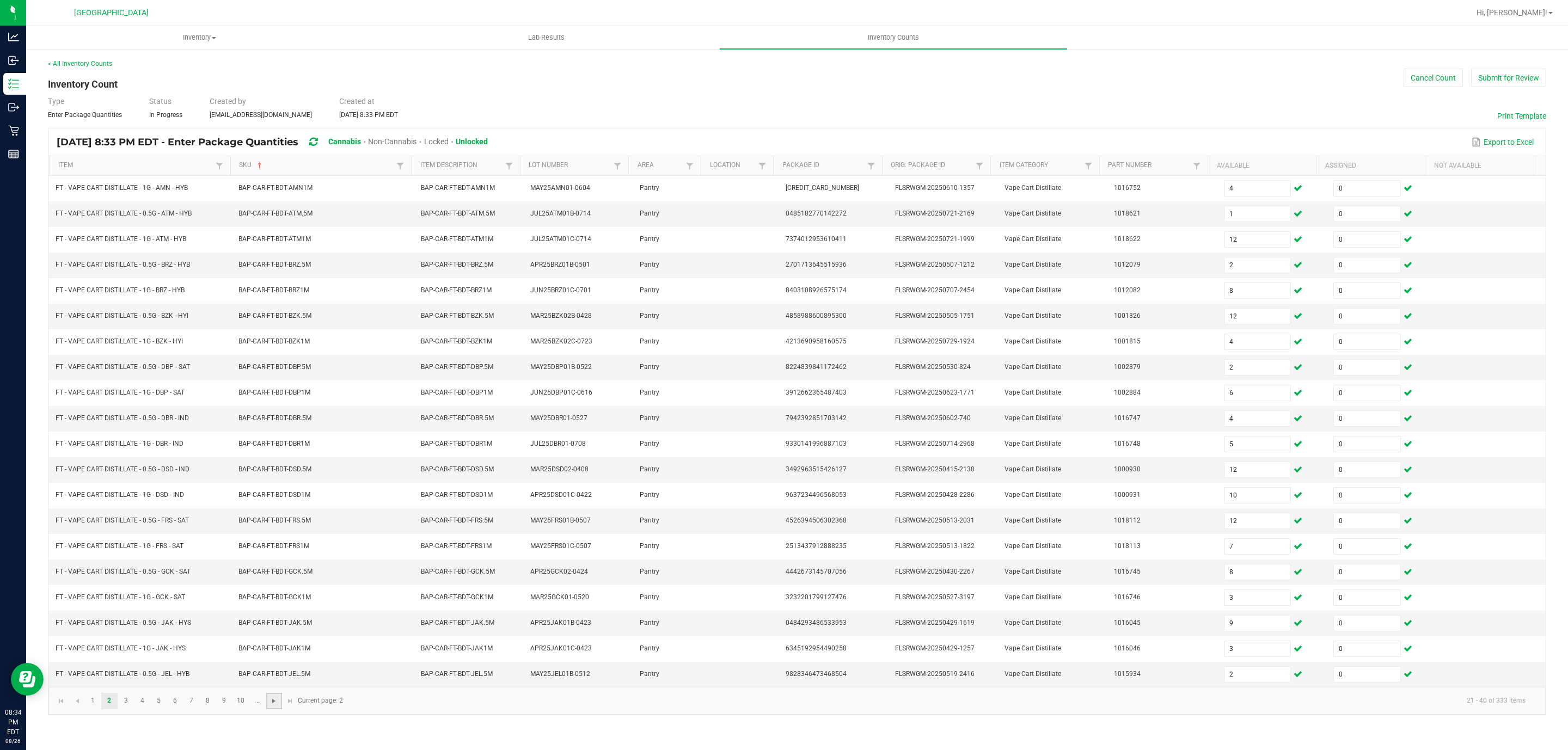
click at [275, 705] on span "Go to the next page" at bounding box center [273, 700] width 8 height 8
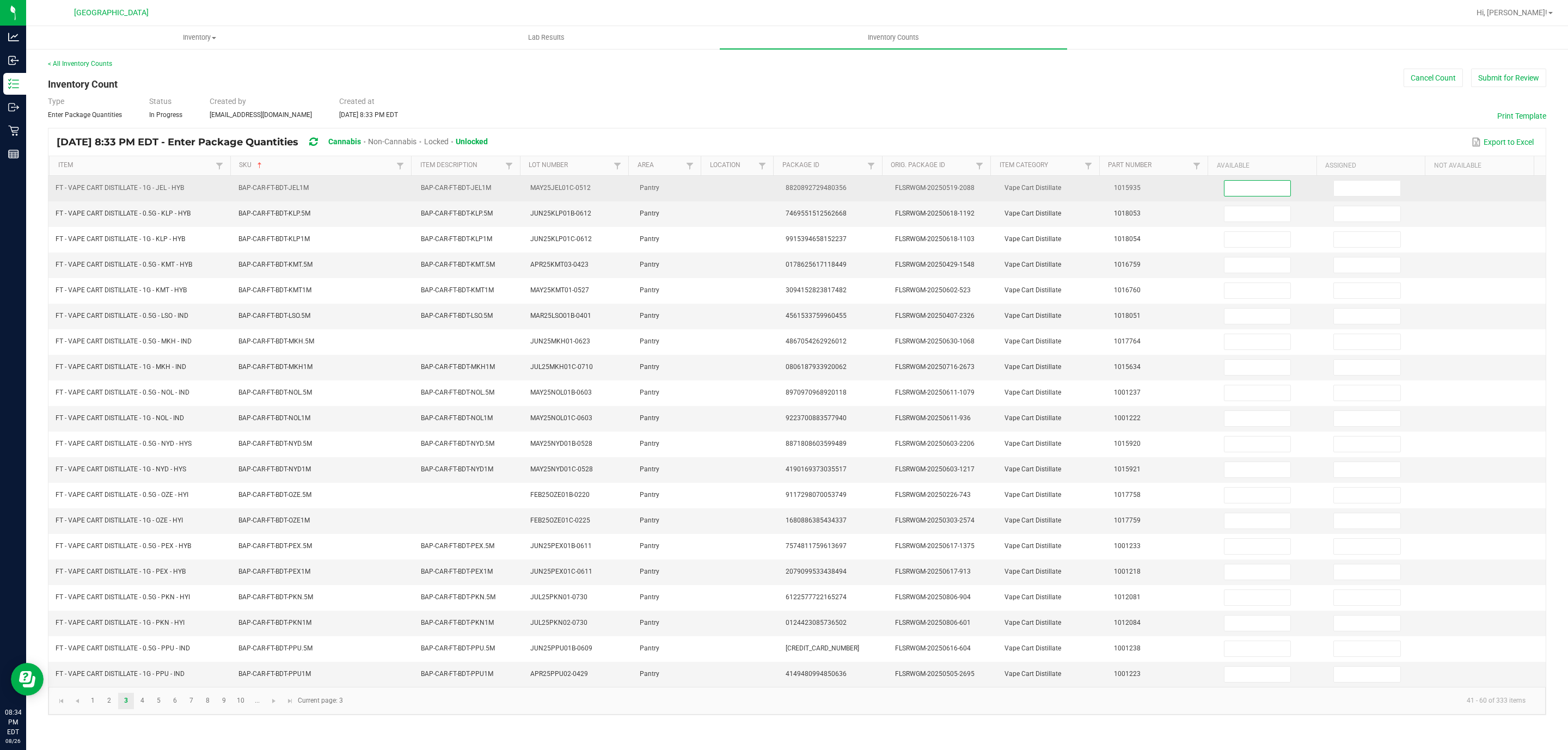
click at [1251, 194] on input at bounding box center [1257, 188] width 67 height 15
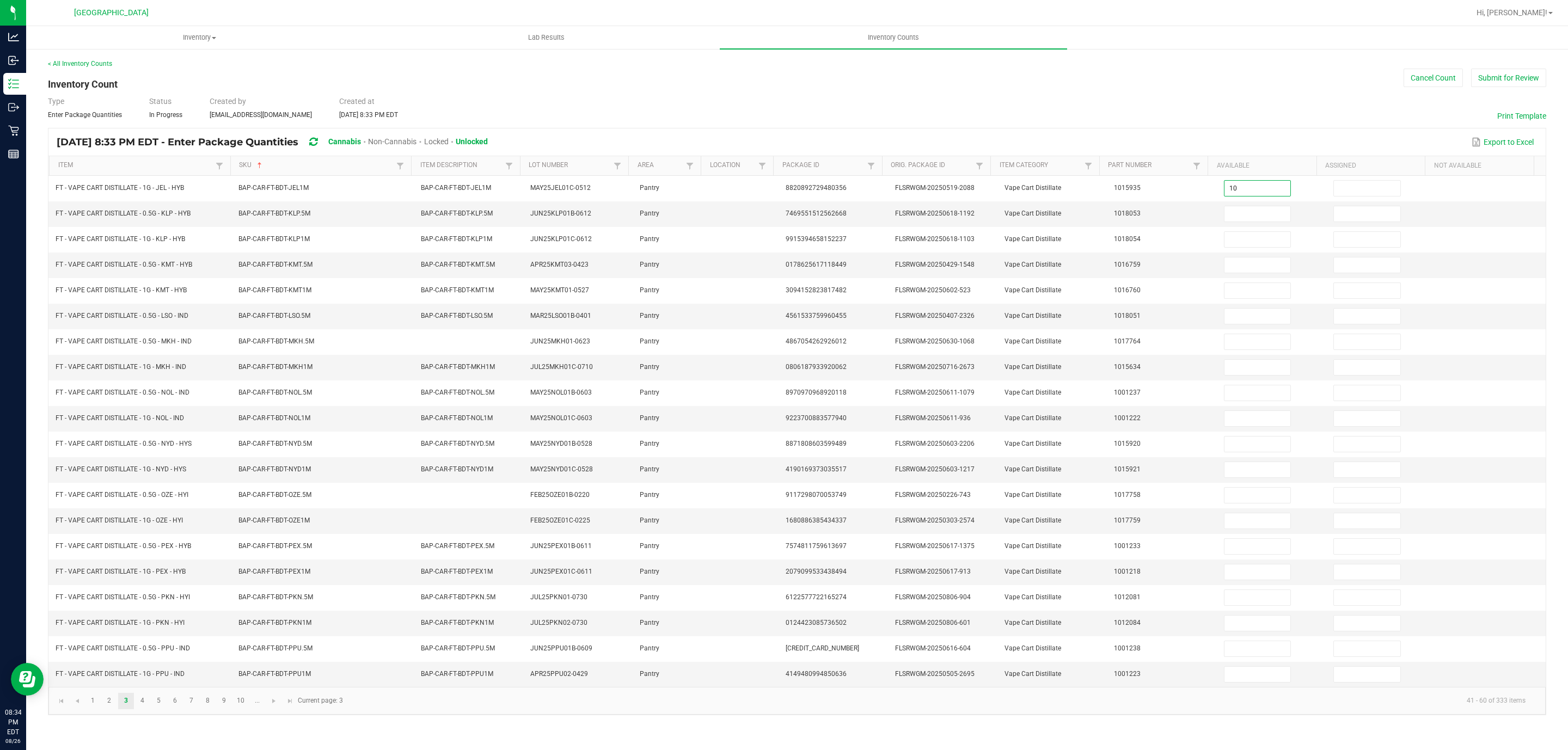
type input "10"
type input "0"
type input "8"
type input "0"
type input "12"
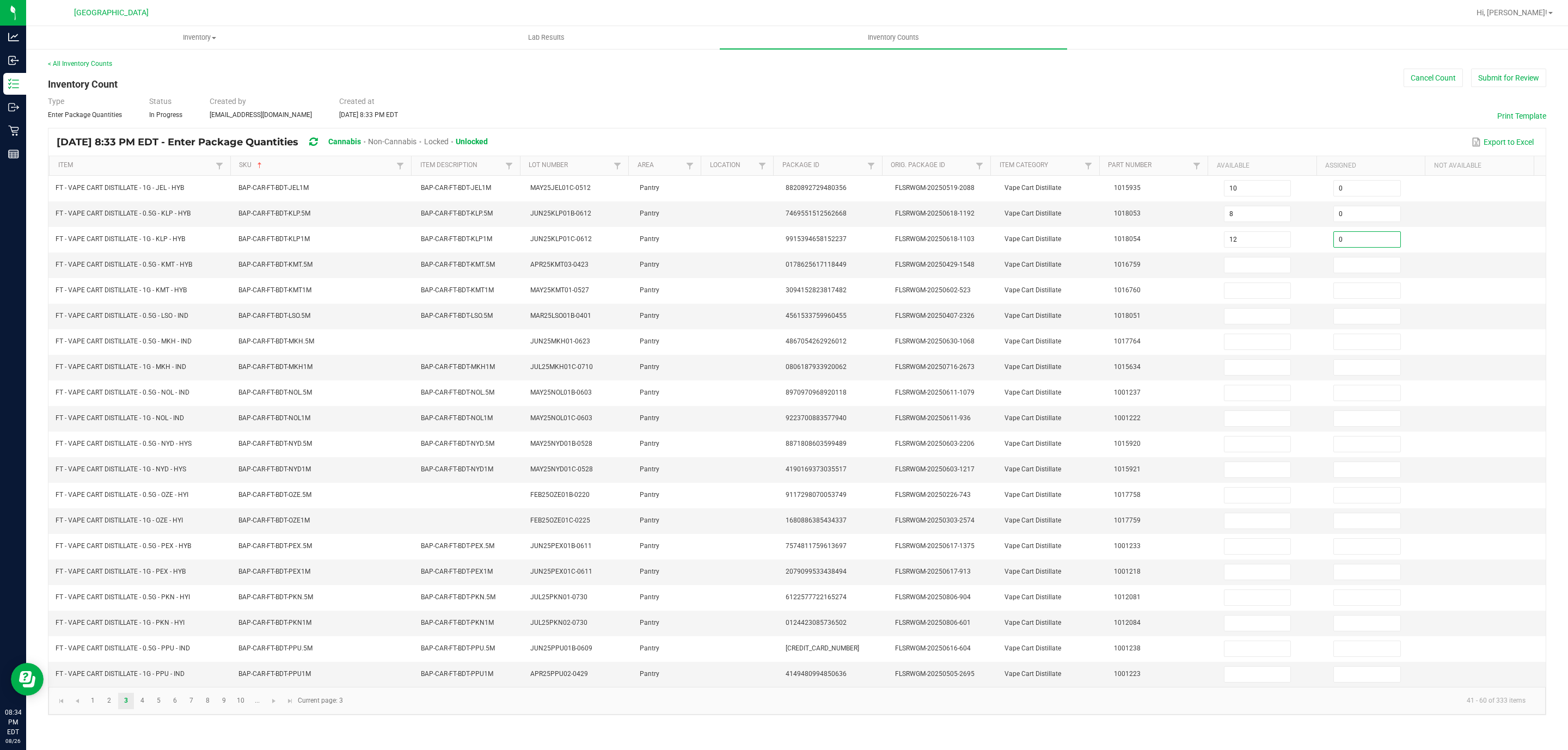
type input "0"
type input "10"
type input "4"
click at [1364, 265] on input at bounding box center [1367, 265] width 67 height 15
type input "0"
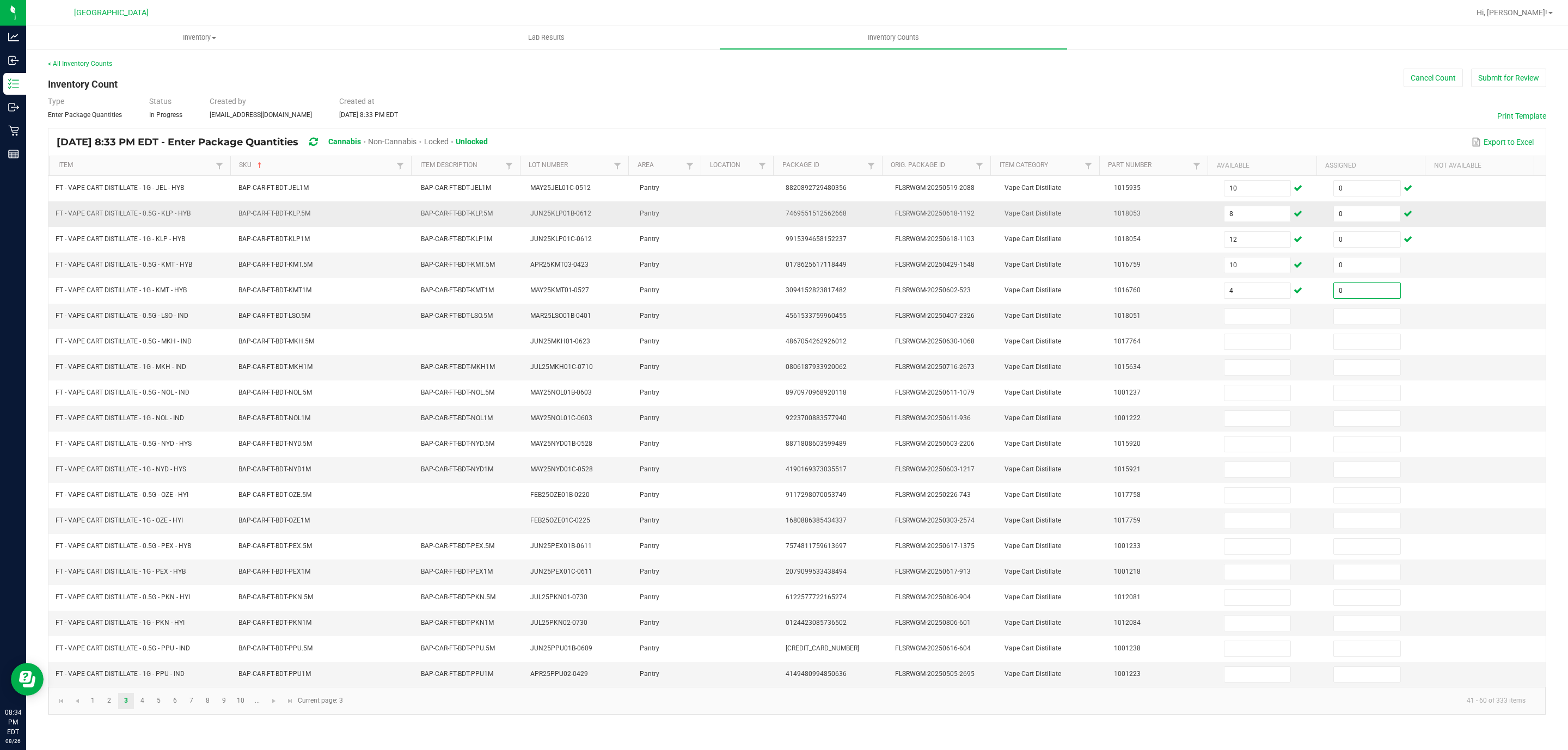
type input "0"
type input "8"
type input "0"
type input "8"
type input "0"
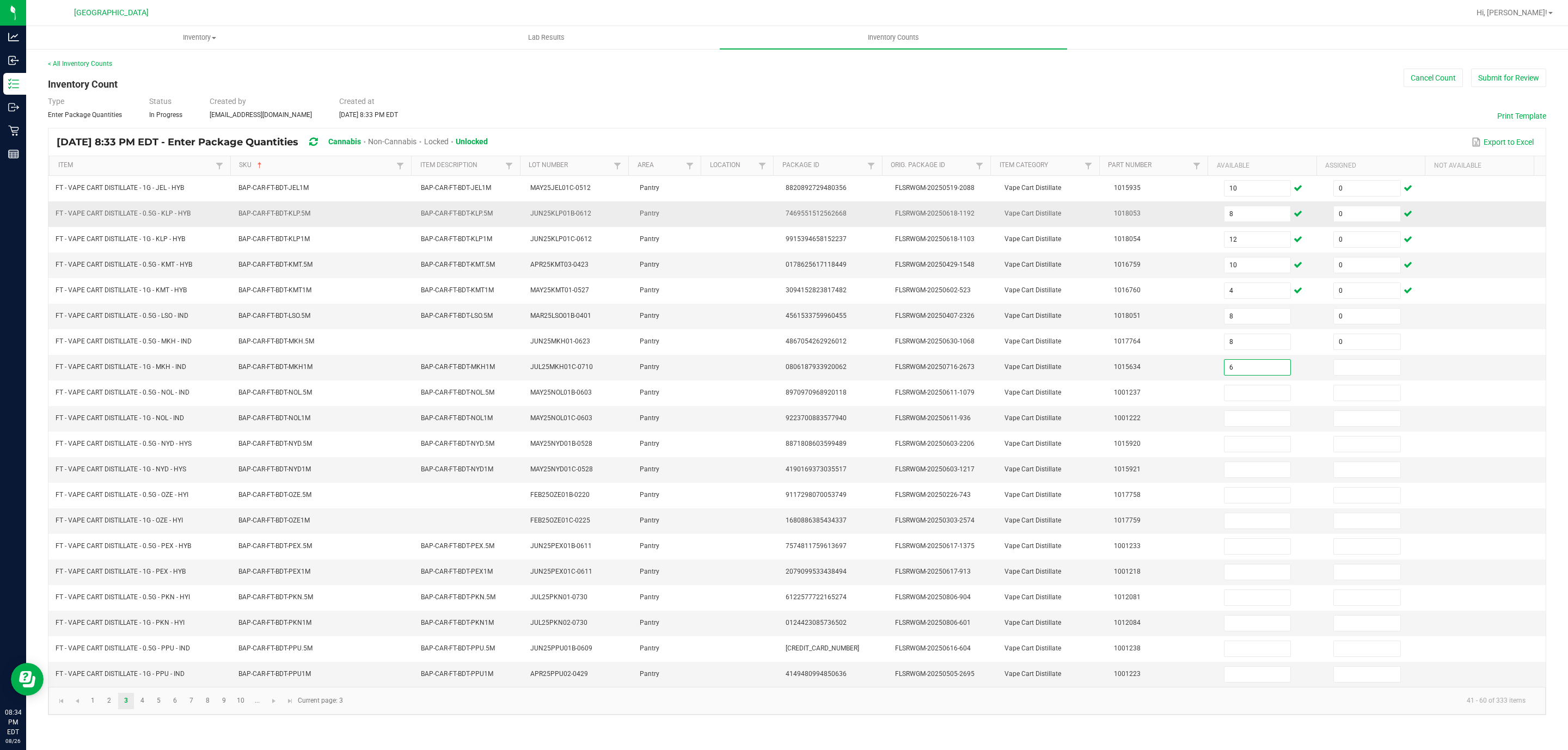
type input "6"
type input "0"
type input "11"
type input "0"
type input "11"
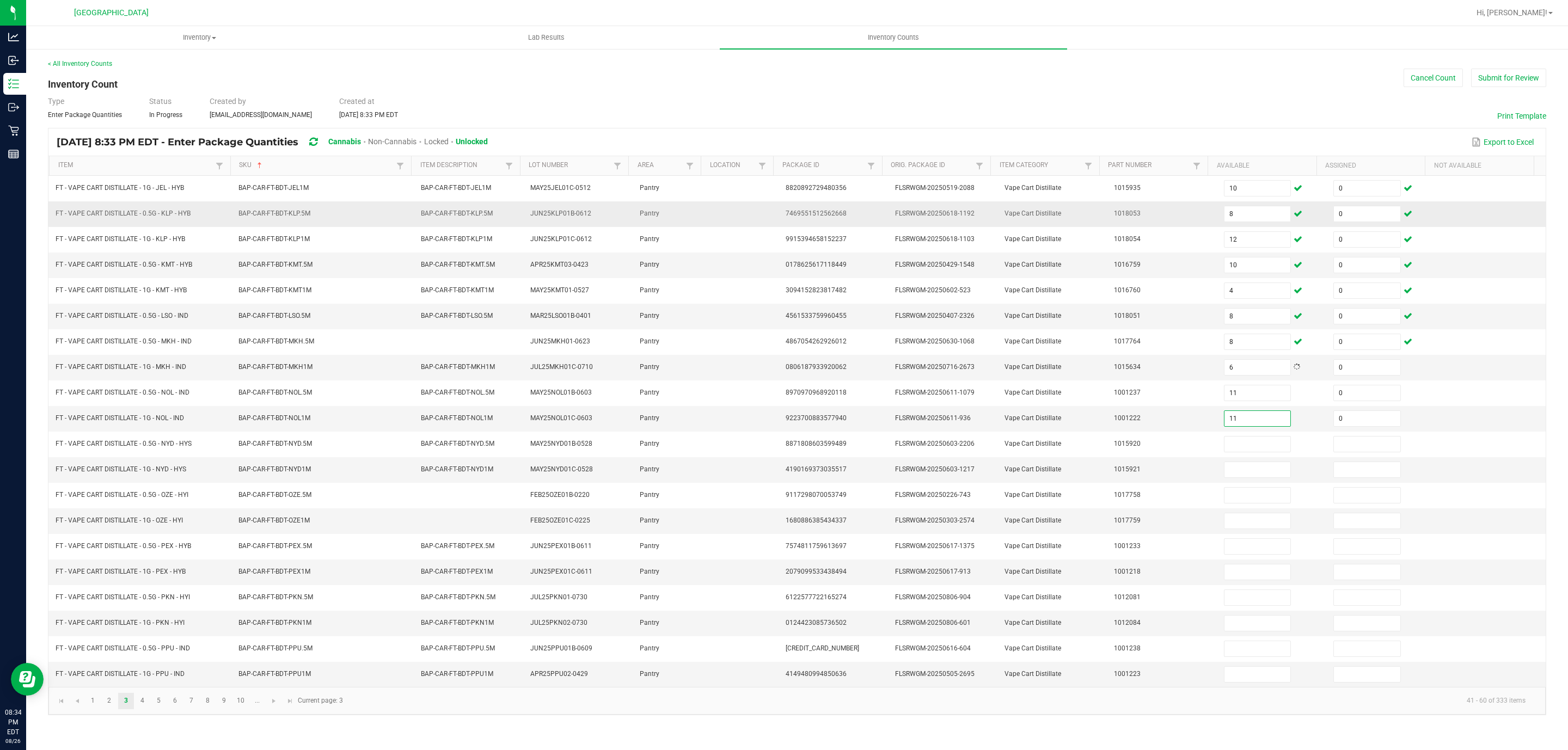
type input "0"
type input "9"
type input "0"
type input "4"
type input "0"
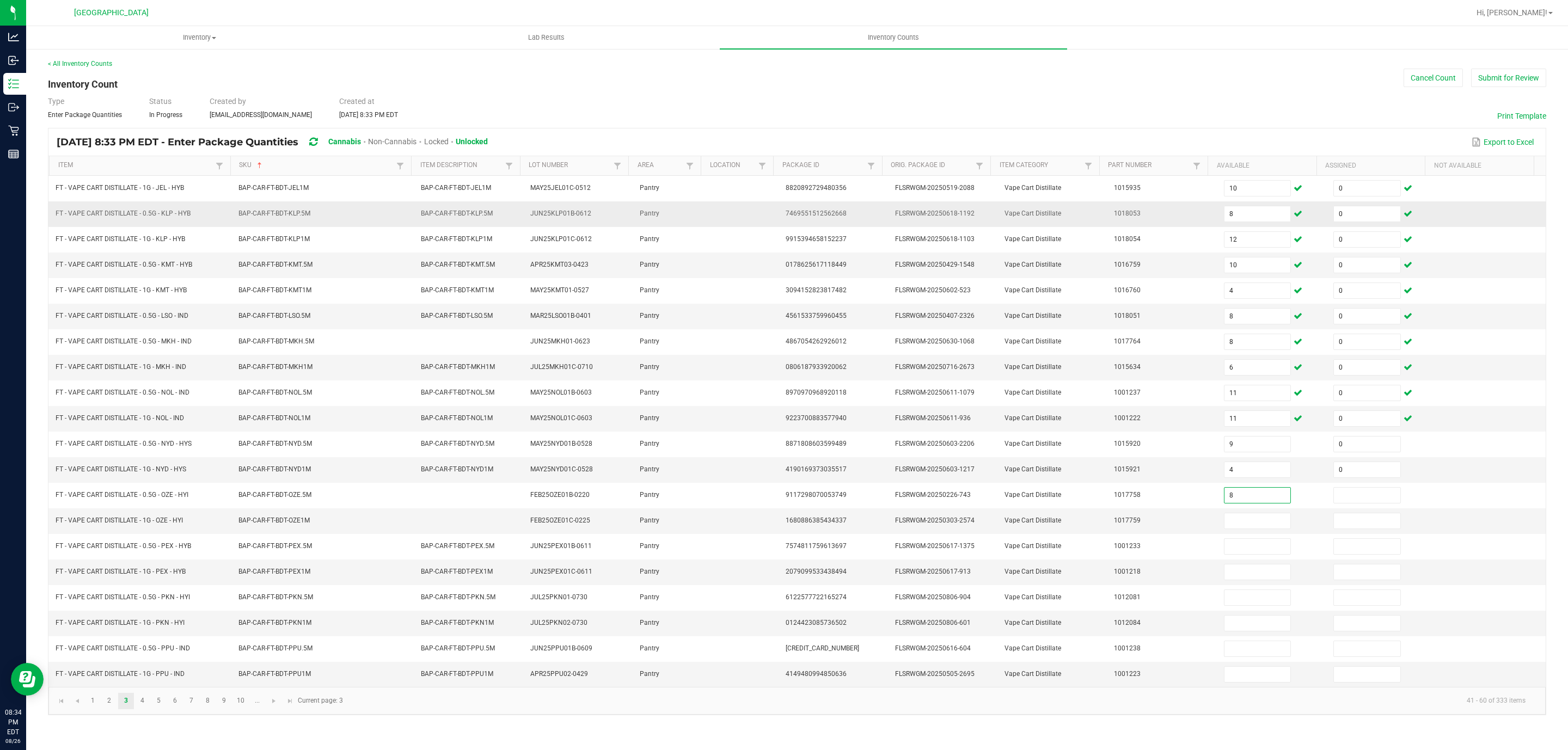
type input "8"
type input "0"
type input "7"
type input "0"
type input "10"
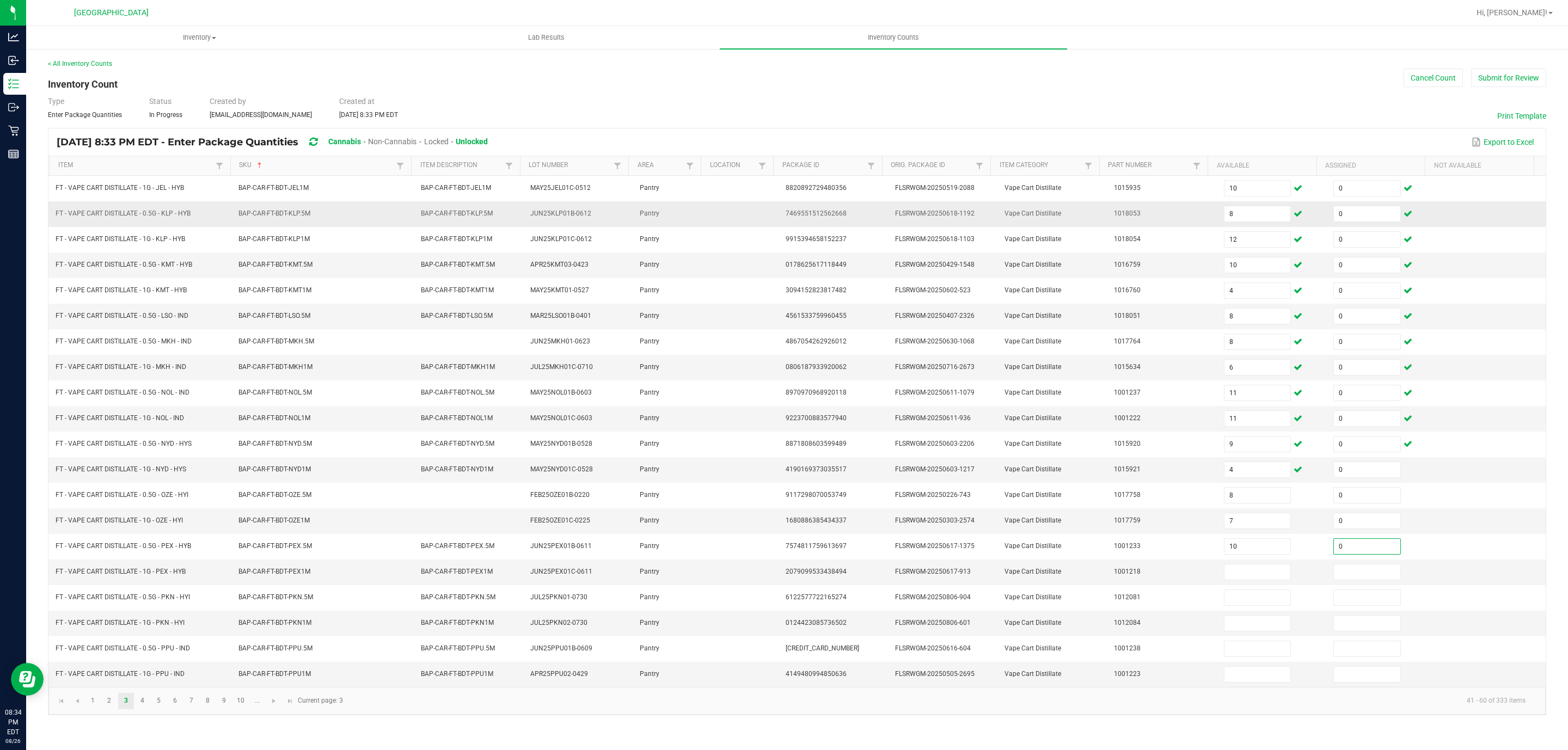
type input "0"
type input "12"
type input "0"
type input "9"
type input "0"
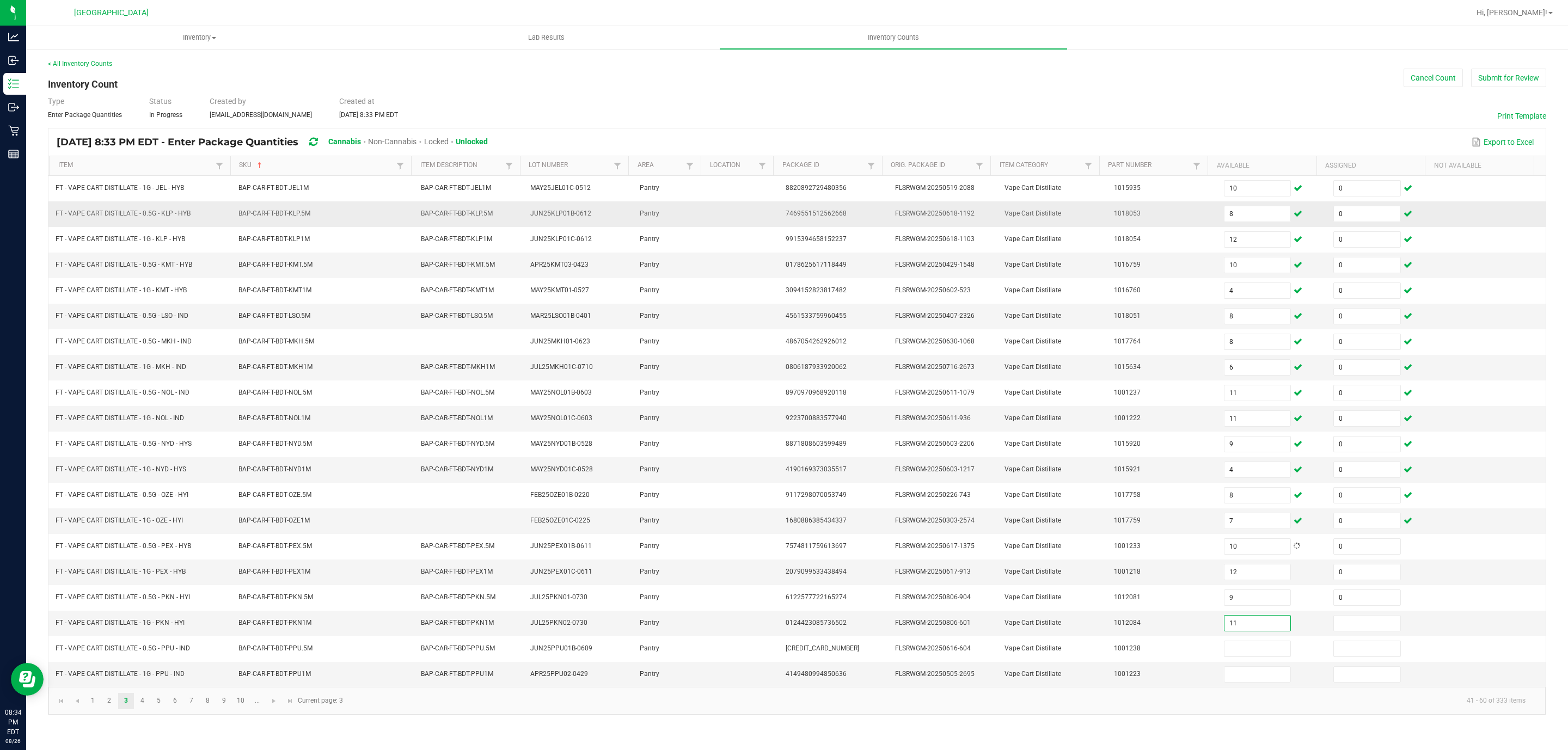
type input "11"
type input "0"
type input "3"
type input "0"
type input "9"
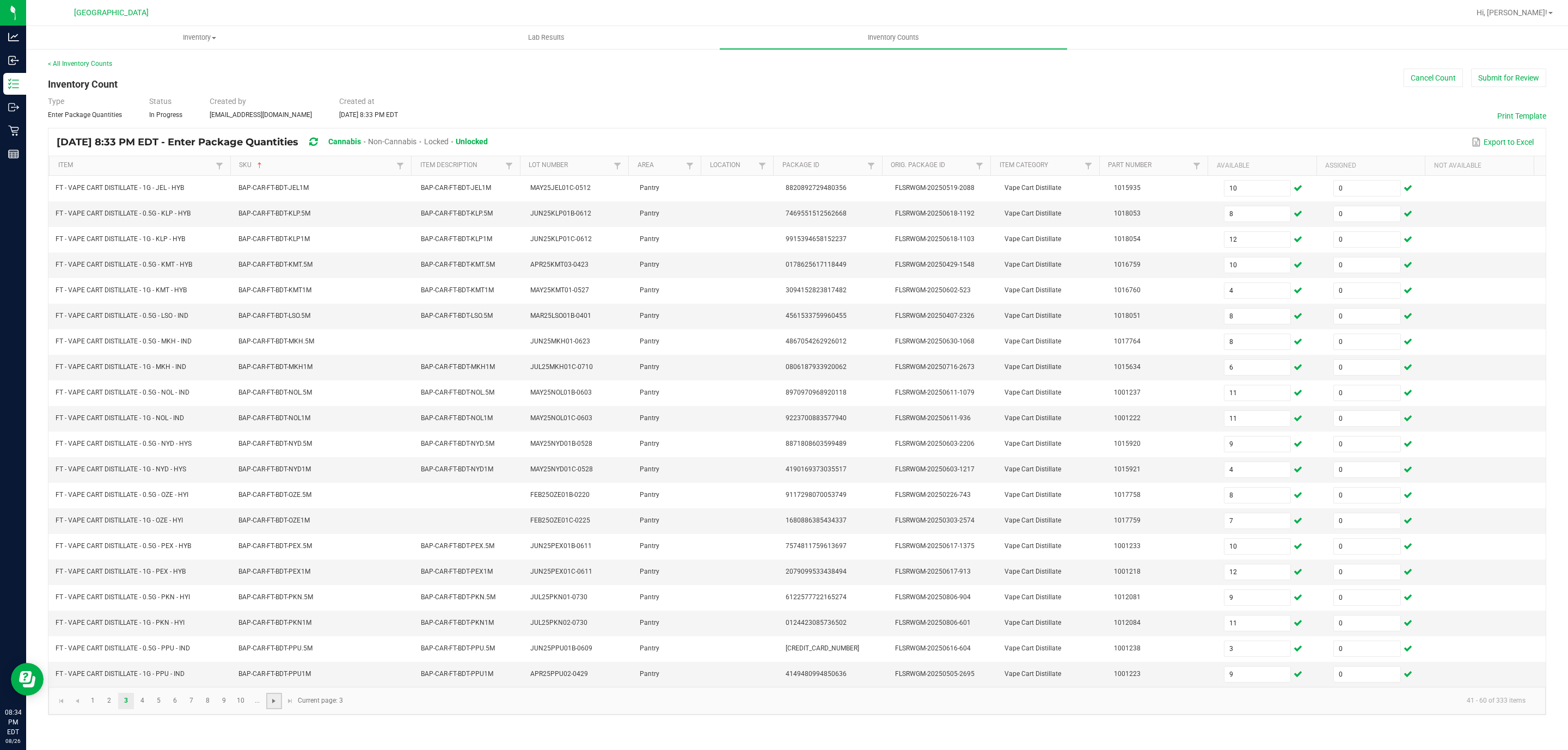
click at [277, 705] on span "Go to the next page" at bounding box center [273, 700] width 8 height 8
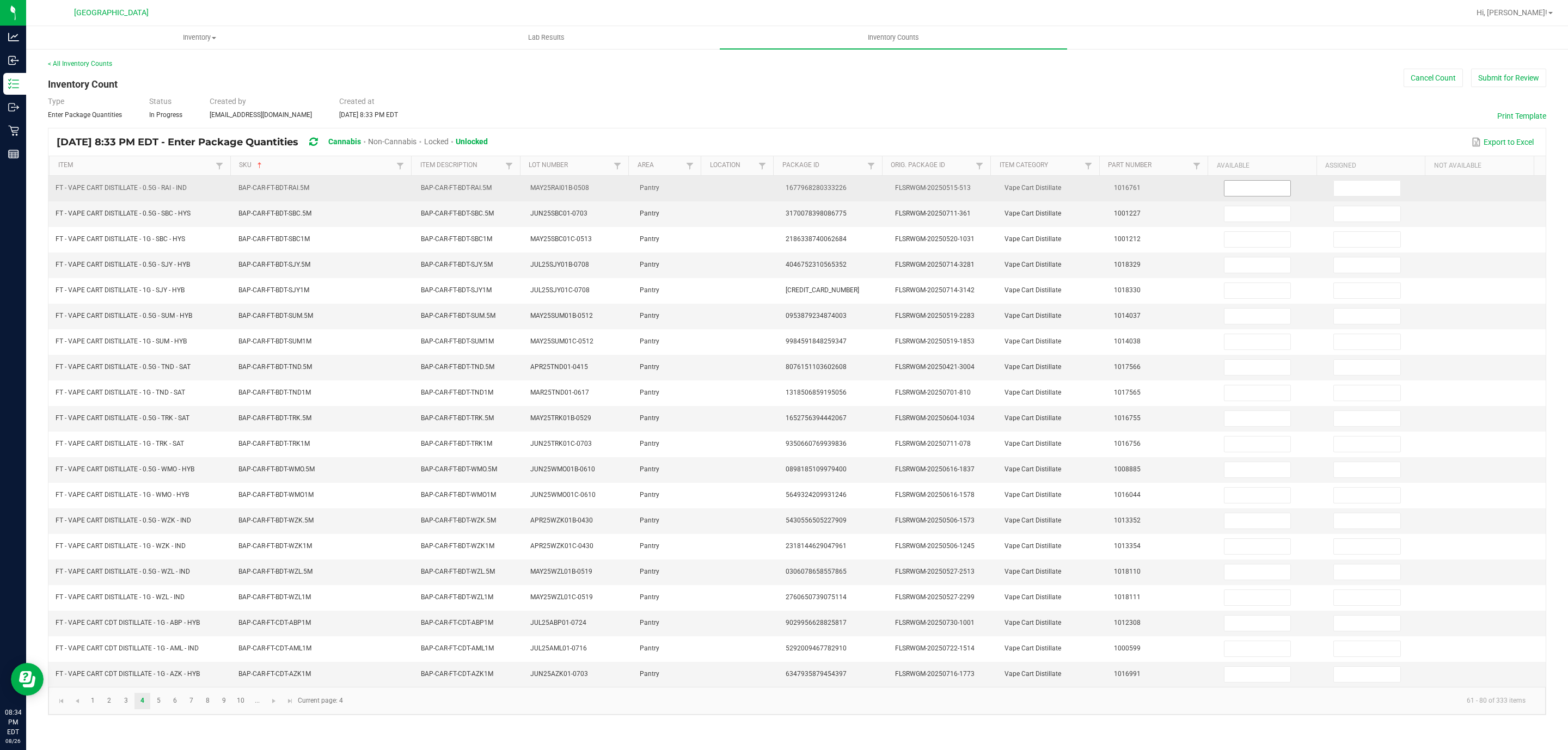
click at [1240, 180] on span at bounding box center [1257, 188] width 67 height 16
drag, startPoint x: 1237, startPoint y: 183, endPoint x: 1248, endPoint y: 194, distance: 15.6
click at [1237, 183] on input at bounding box center [1257, 188] width 67 height 15
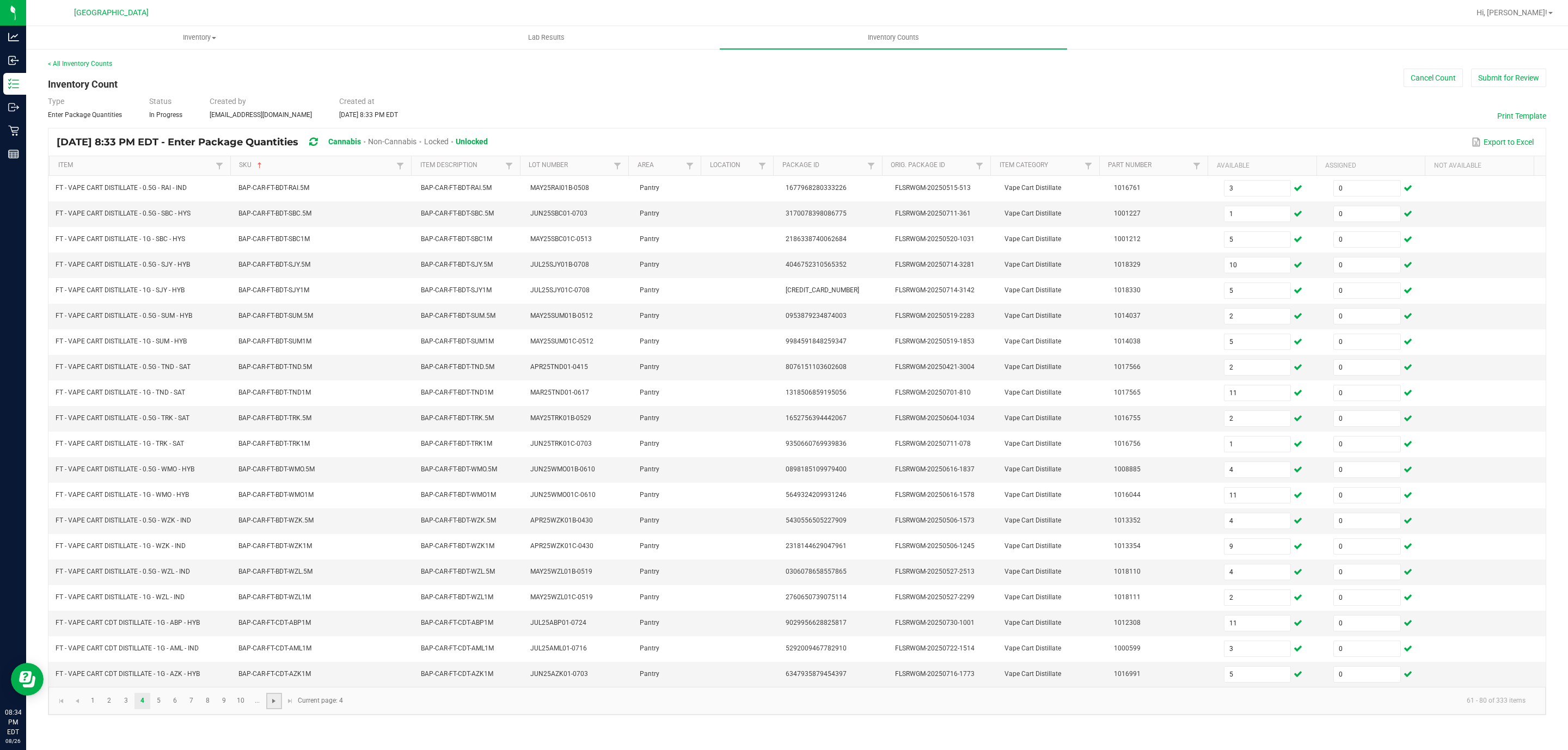
click at [271, 705] on span "Go to the next page" at bounding box center [273, 700] width 8 height 8
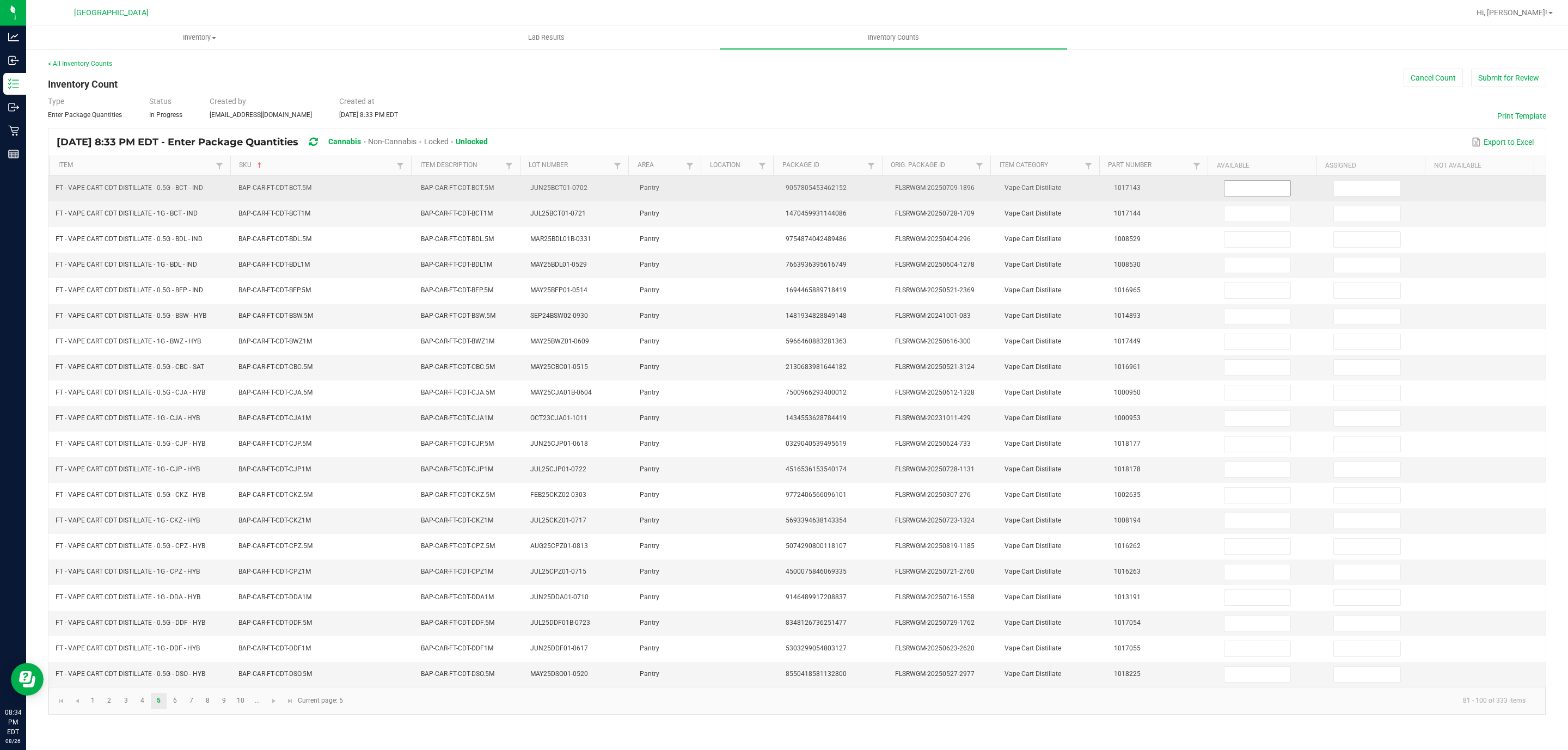
click at [1266, 189] on input at bounding box center [1257, 188] width 67 height 15
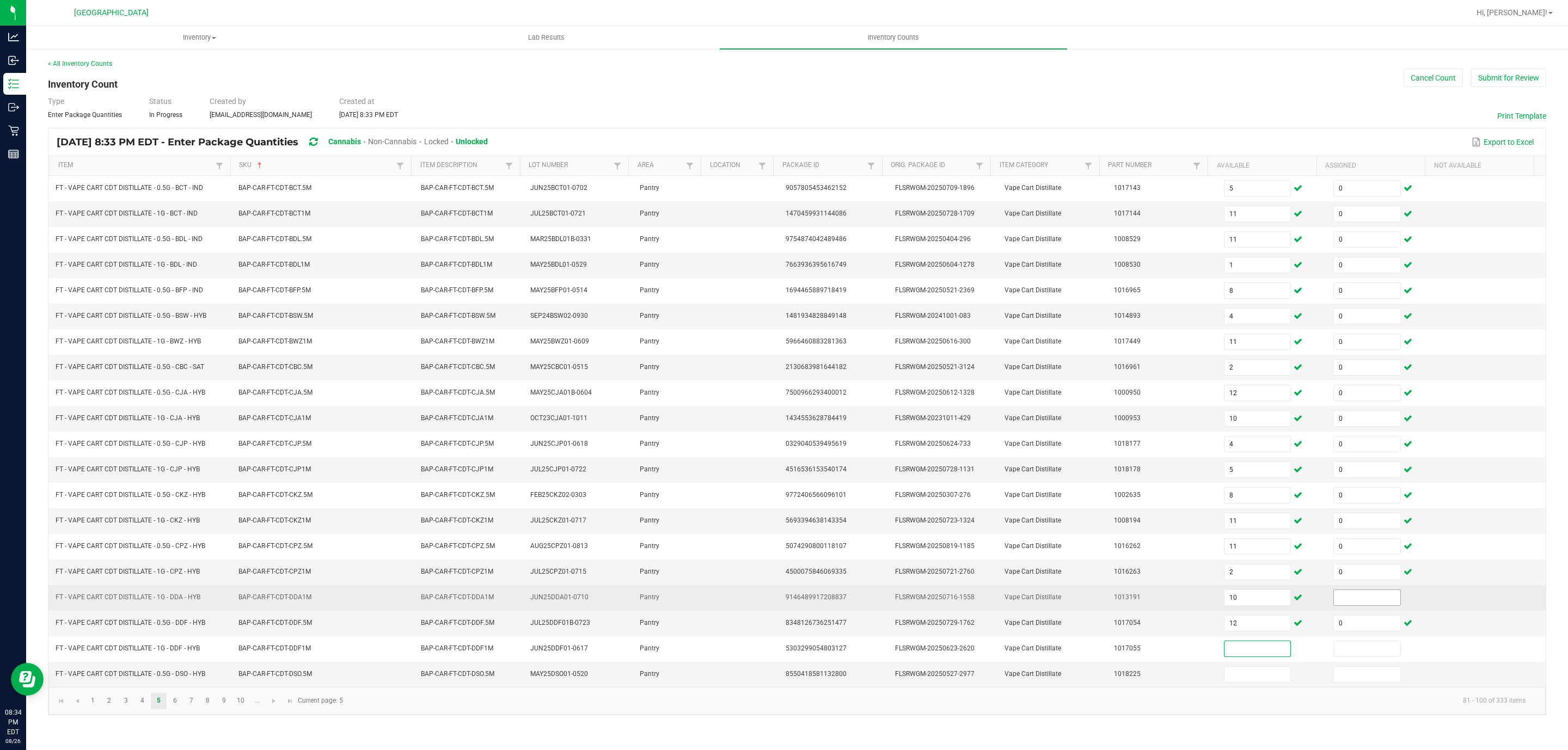
click at [1334, 605] on input at bounding box center [1367, 597] width 67 height 15
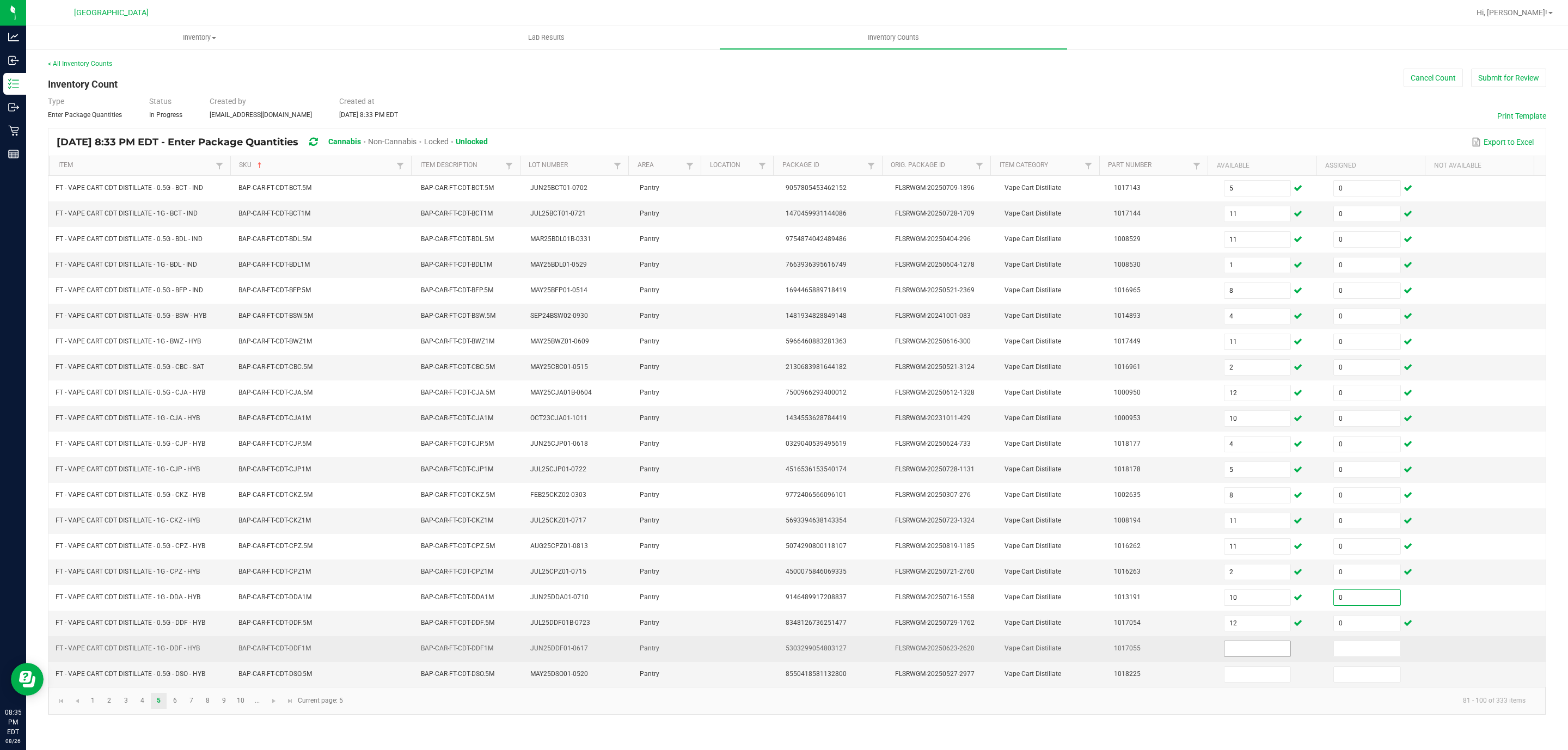
drag, startPoint x: 1261, startPoint y: 668, endPoint x: 1355, endPoint y: 645, distance: 96.8
click at [1261, 656] on input at bounding box center [1257, 648] width 67 height 15
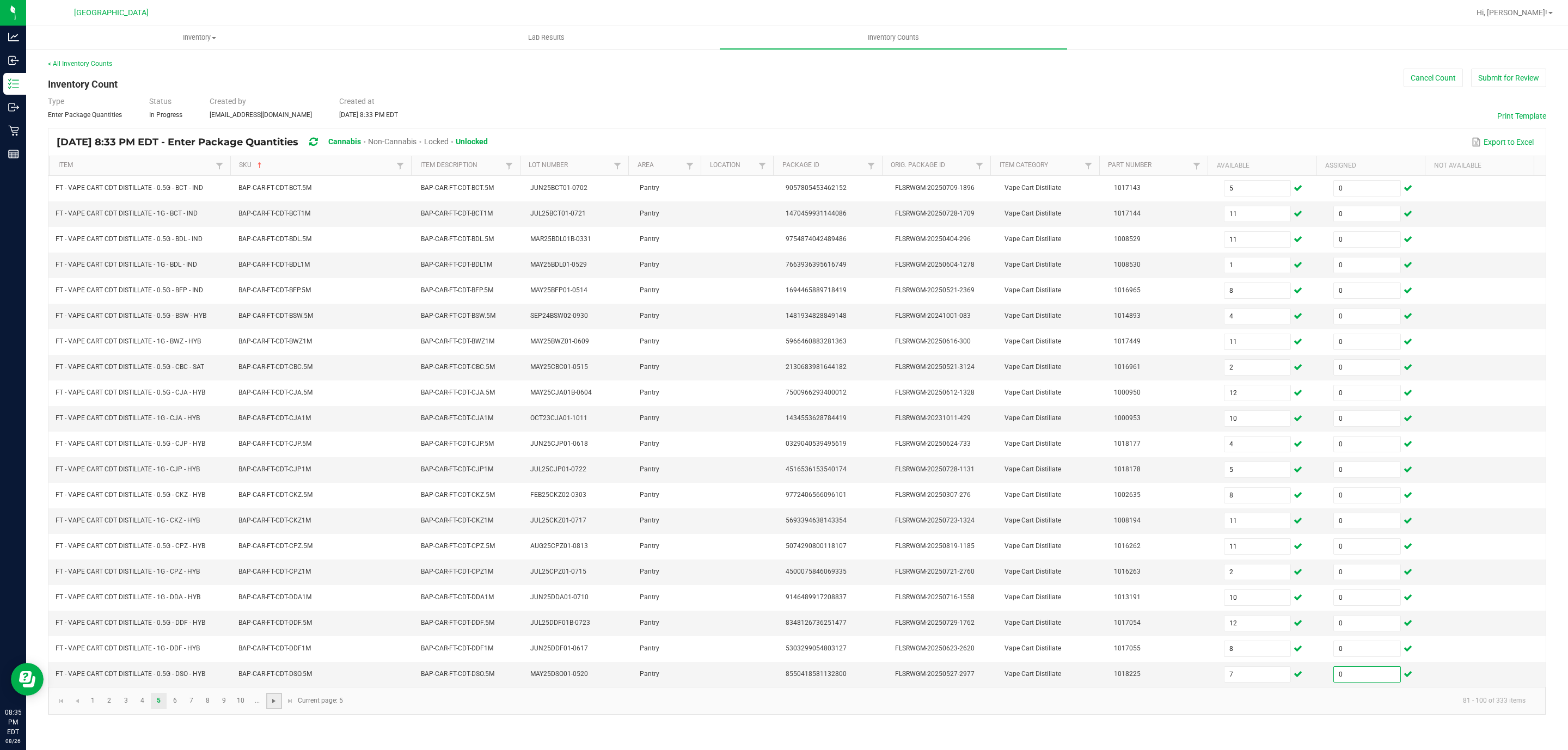
click at [273, 705] on span "Go to the next page" at bounding box center [273, 700] width 8 height 8
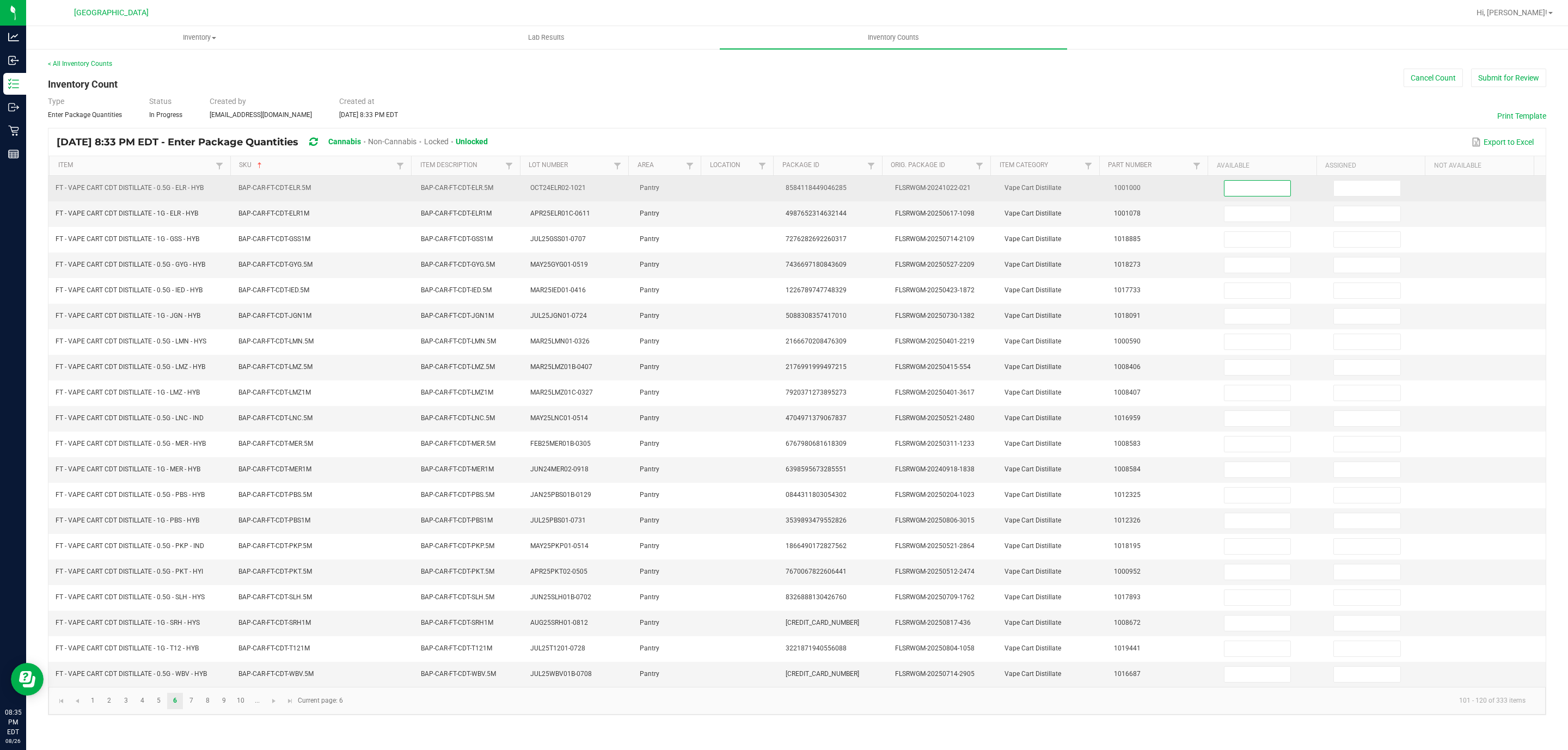
click at [1228, 191] on input at bounding box center [1257, 188] width 67 height 15
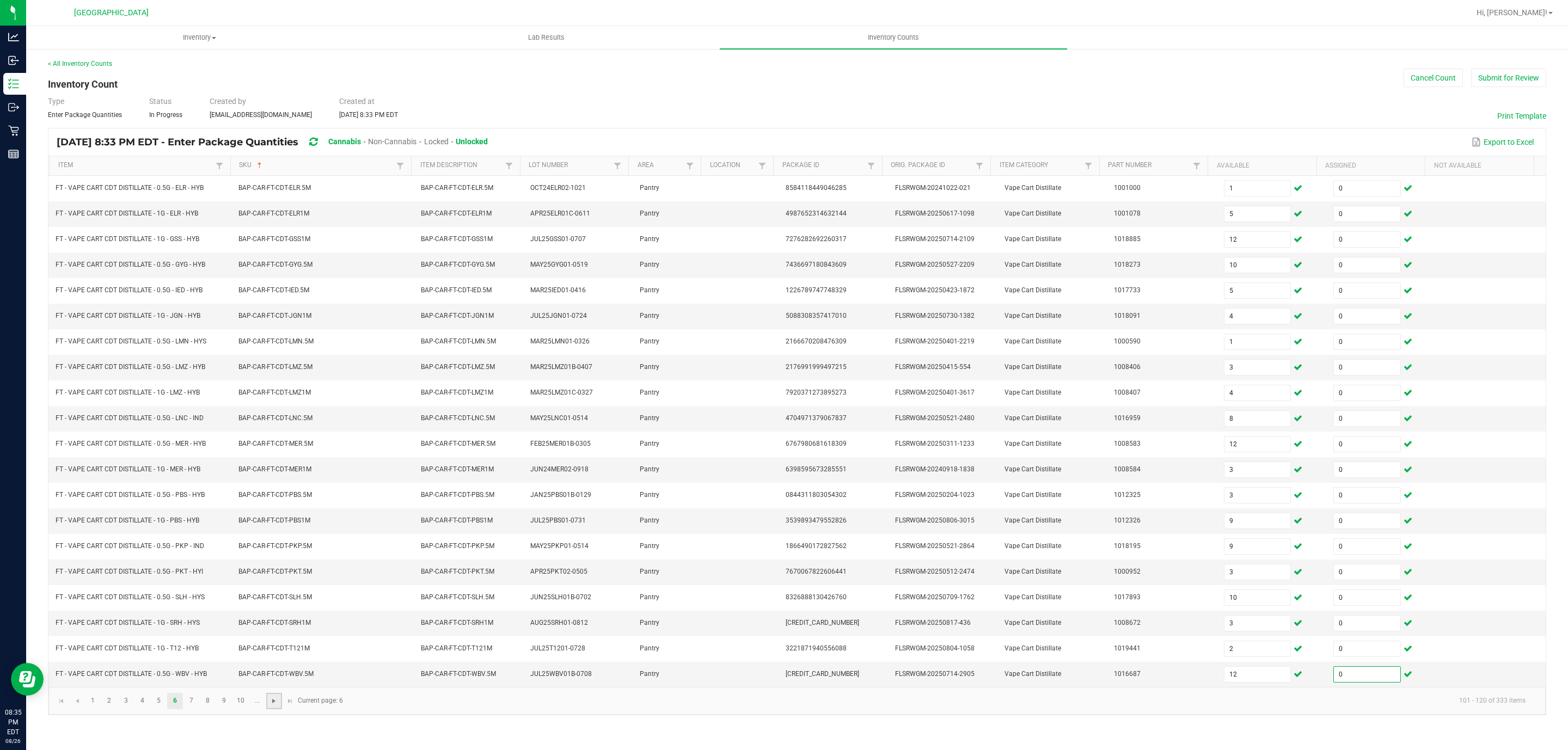
click at [271, 705] on span "Go to the next page" at bounding box center [273, 700] width 8 height 8
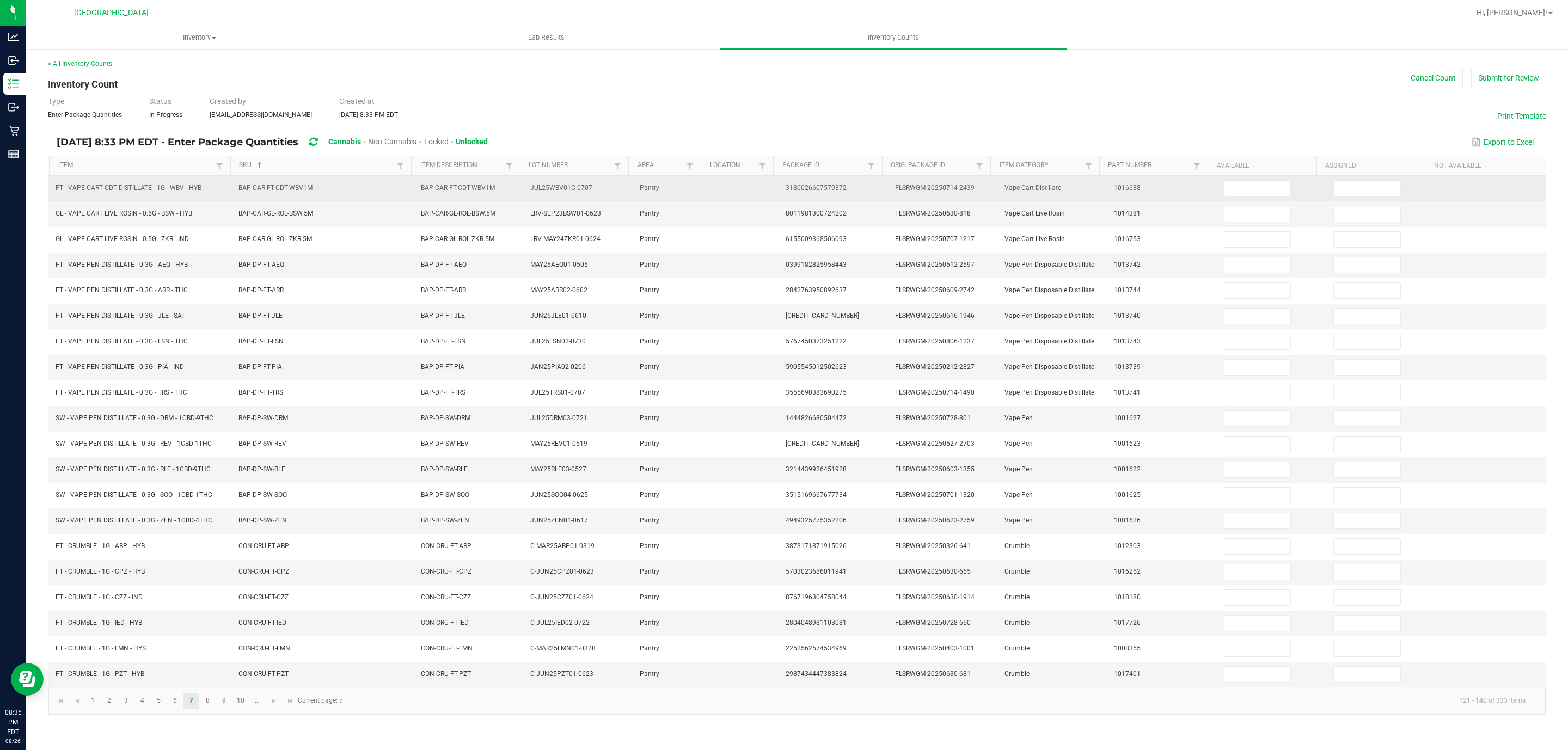
click at [1246, 177] on td at bounding box center [1272, 188] width 110 height 25
click at [1243, 185] on input at bounding box center [1257, 188] width 67 height 15
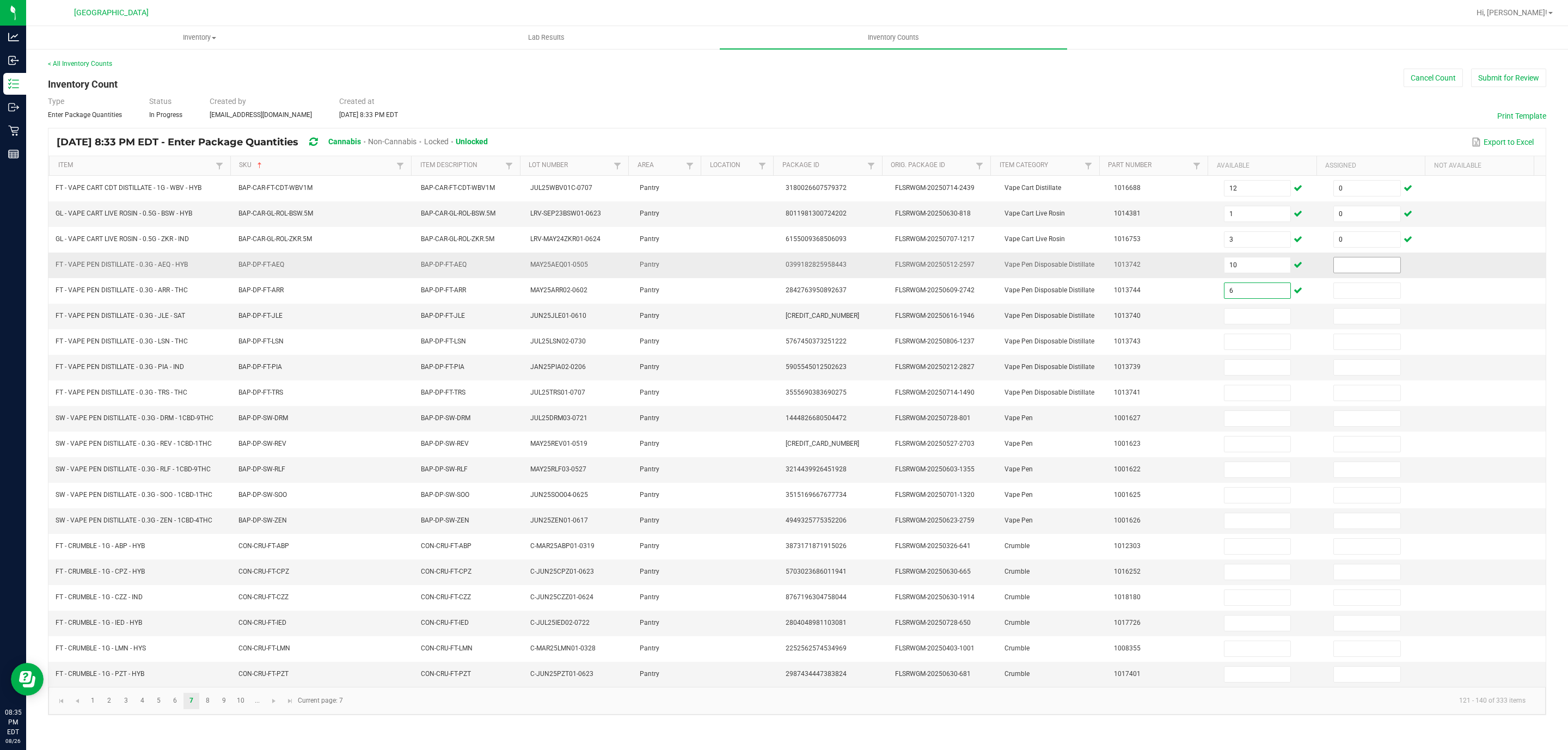
click at [1347, 267] on input at bounding box center [1367, 265] width 67 height 15
click at [1362, 528] on input at bounding box center [1367, 520] width 67 height 15
click at [275, 705] on span "Go to the next page" at bounding box center [273, 700] width 8 height 8
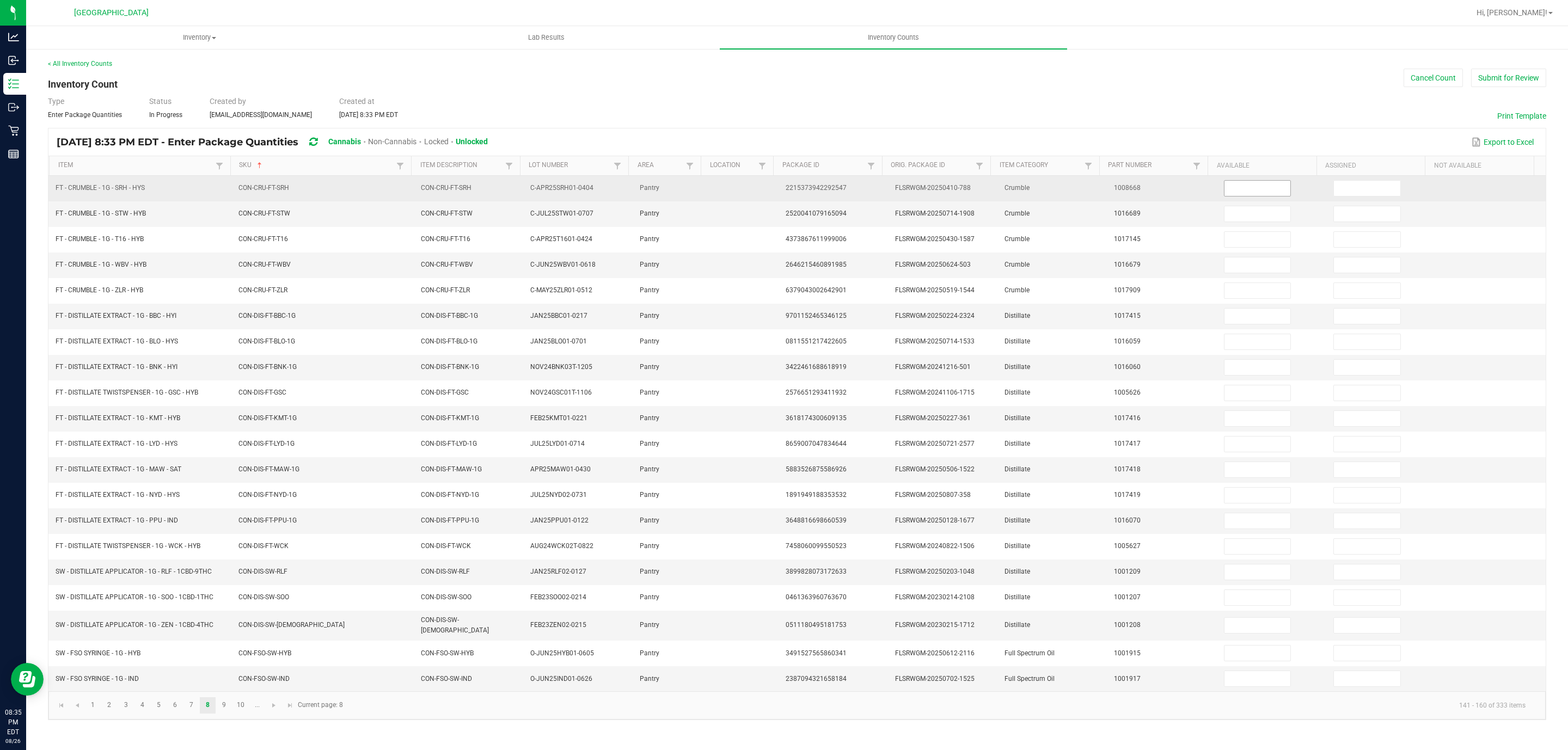
click at [1243, 189] on input at bounding box center [1257, 188] width 67 height 15
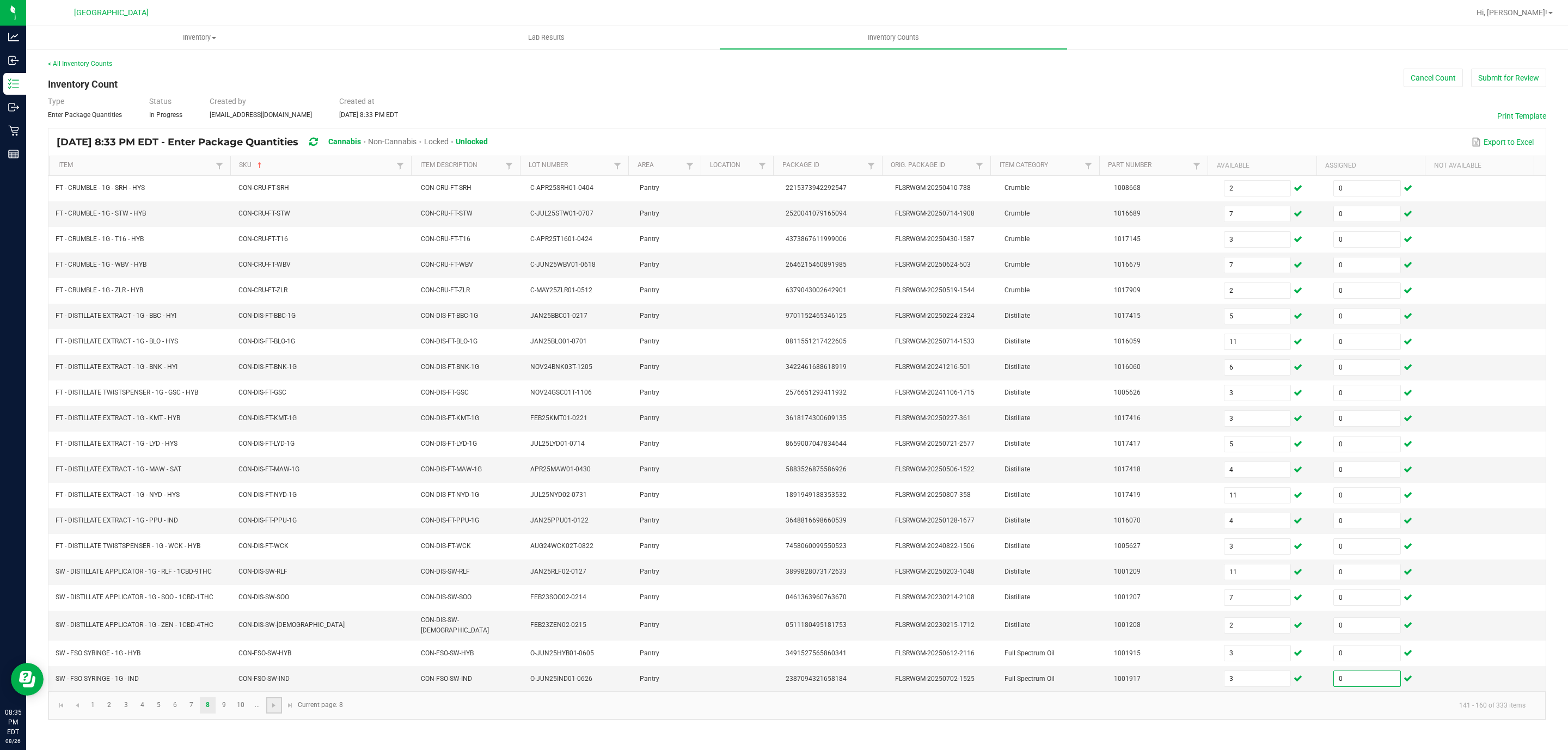
click at [271, 711] on link at bounding box center [274, 705] width 16 height 16
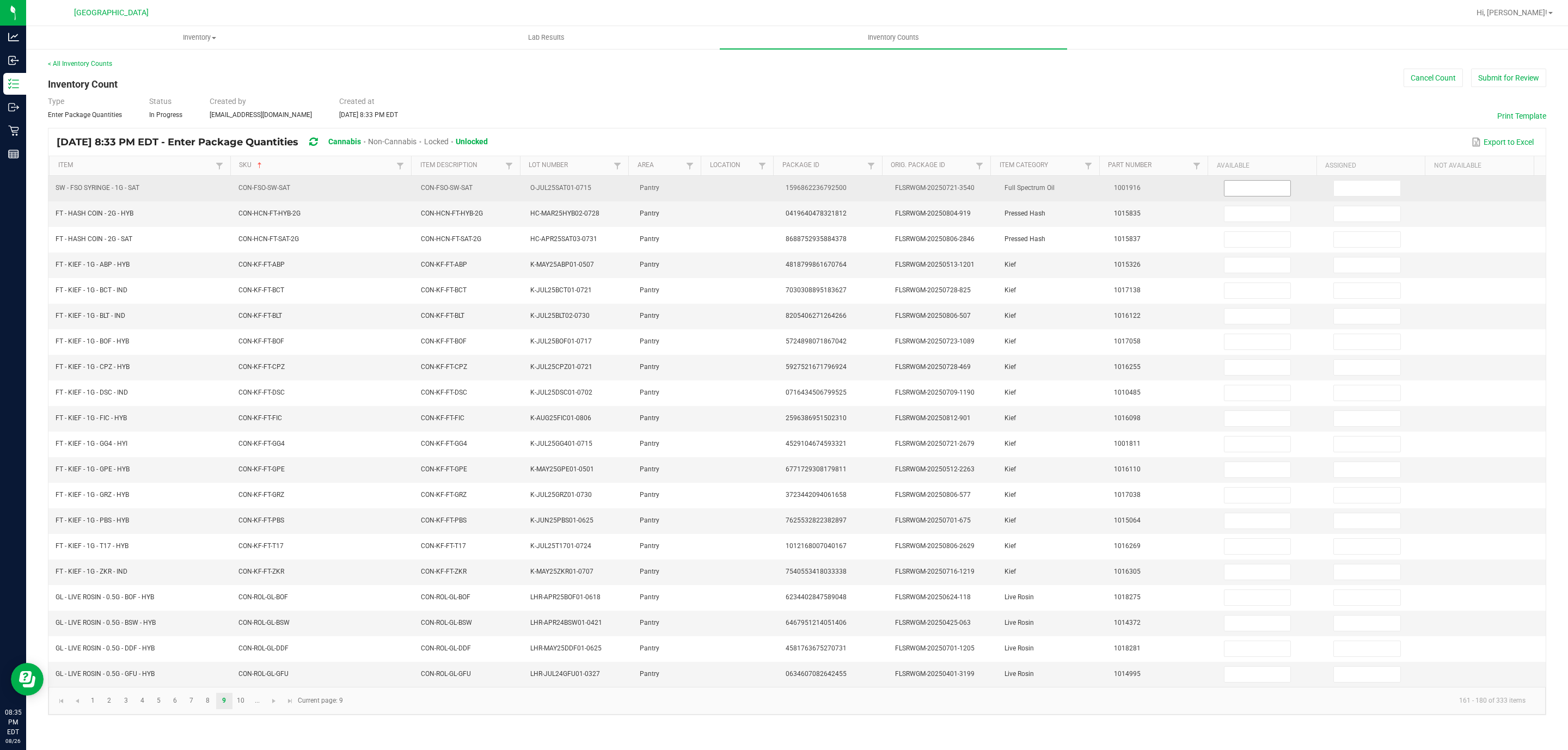
click at [1233, 183] on input at bounding box center [1257, 188] width 67 height 15
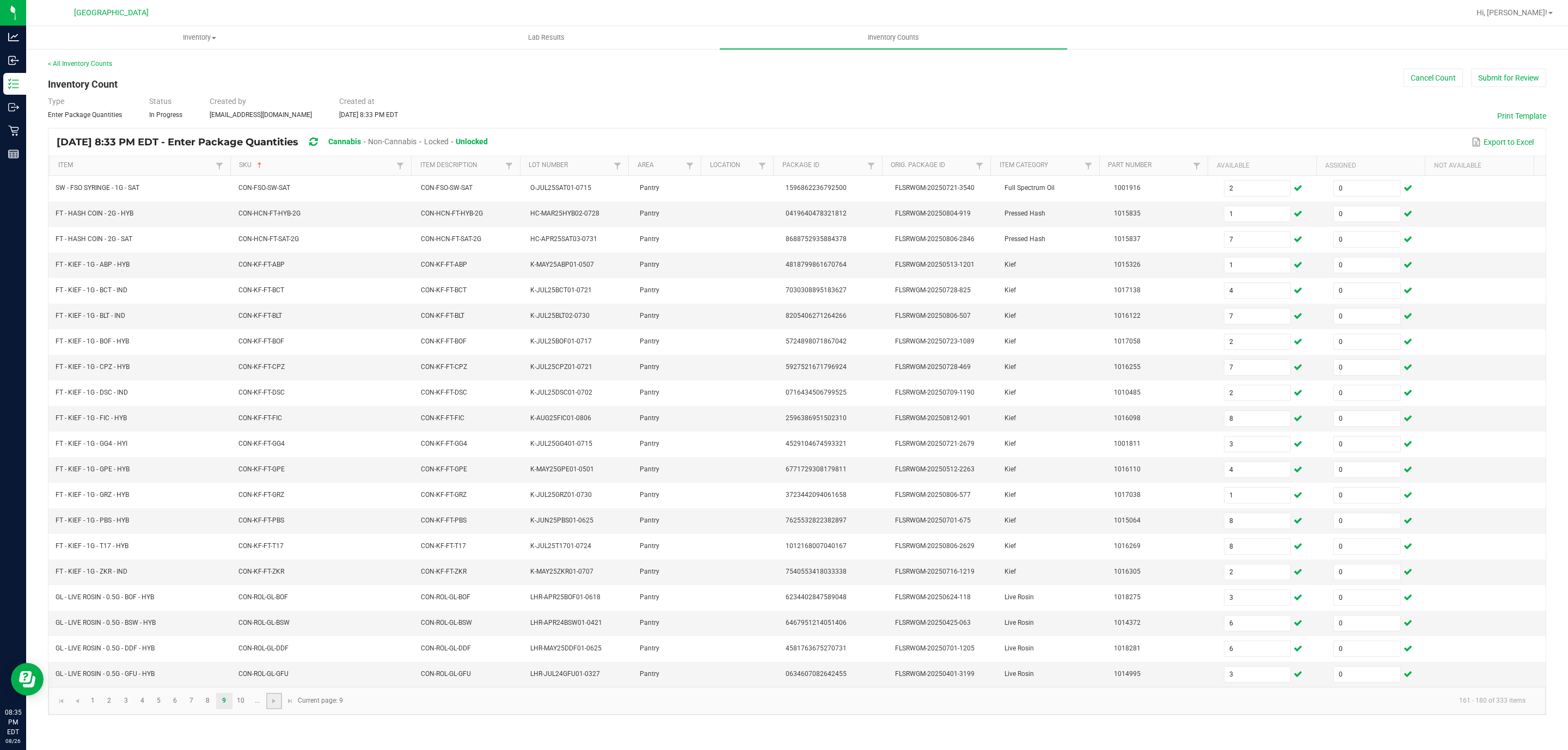
click at [275, 709] on link at bounding box center [274, 700] width 16 height 16
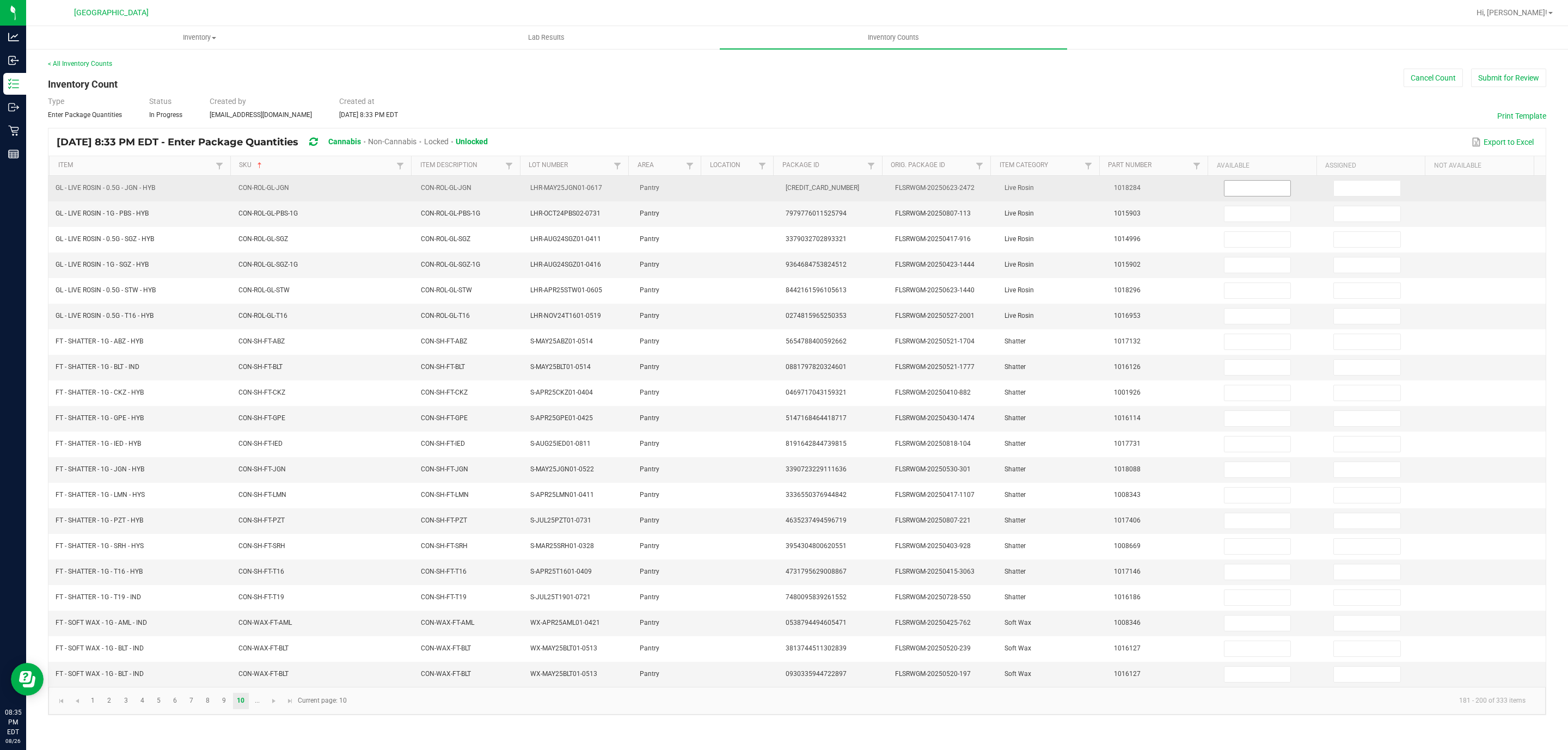
click at [1255, 195] on input at bounding box center [1257, 188] width 67 height 15
click at [1255, 195] on input "85" at bounding box center [1257, 188] width 67 height 15
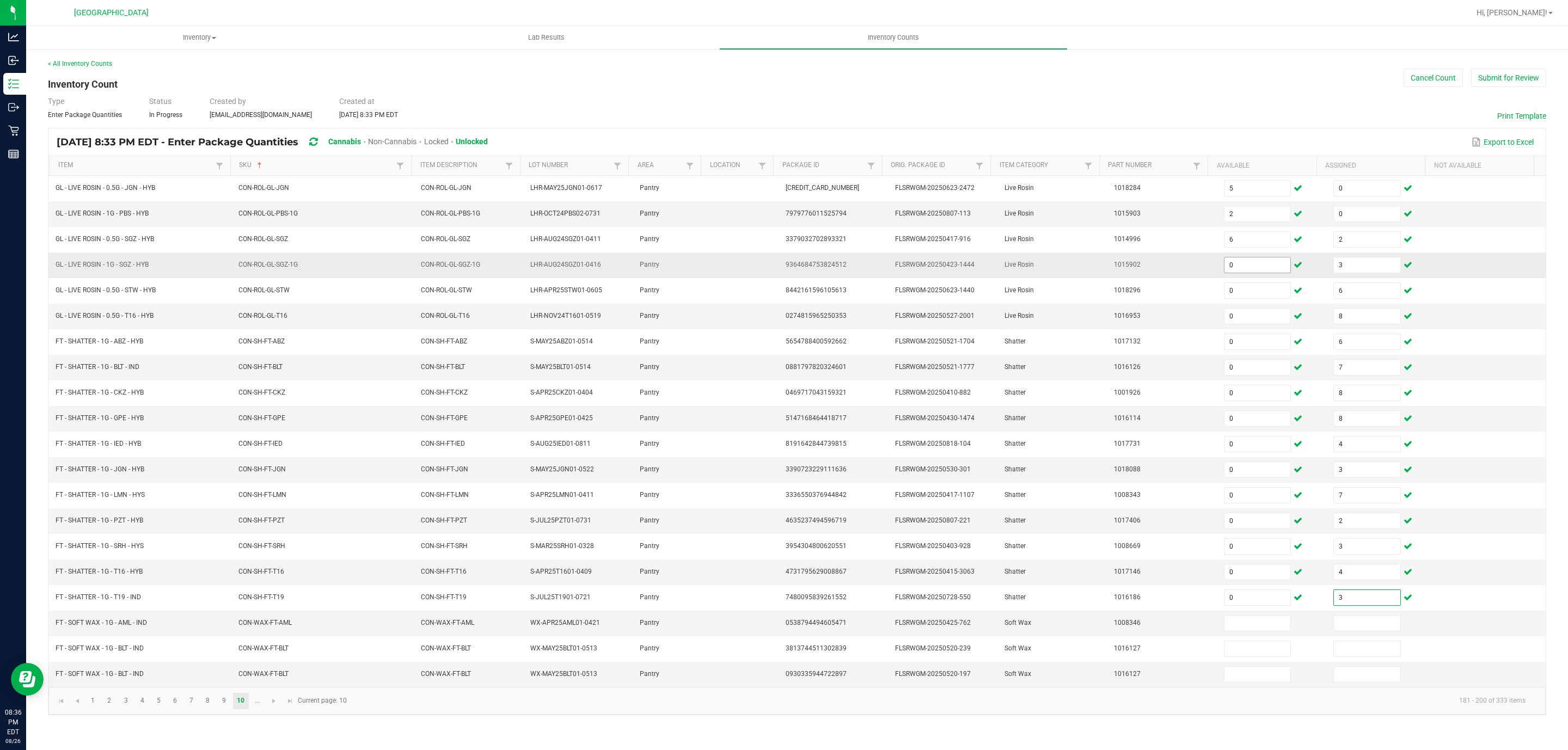
click at [1250, 268] on input "0" at bounding box center [1257, 265] width 67 height 15
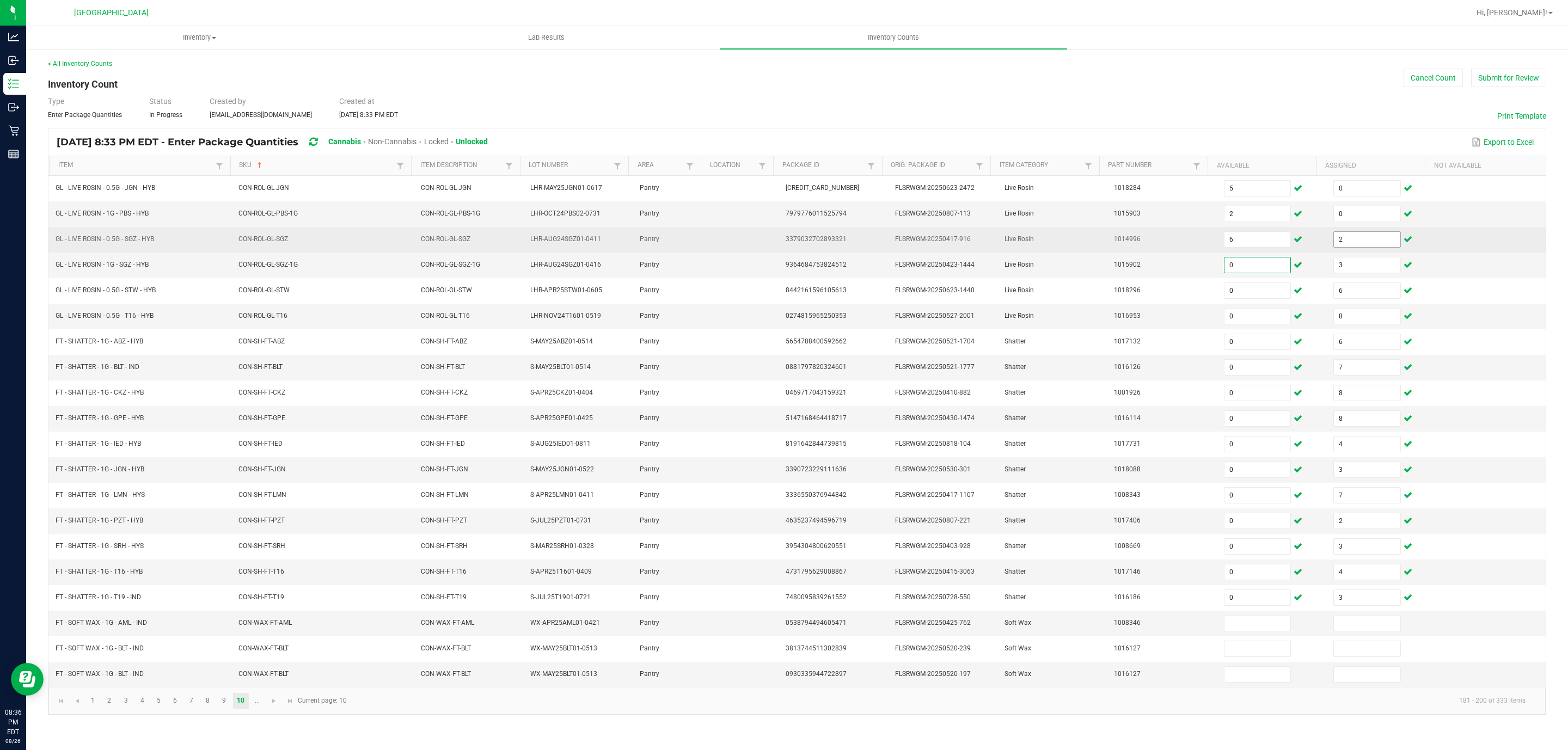
click at [1334, 242] on input "2" at bounding box center [1367, 239] width 67 height 15
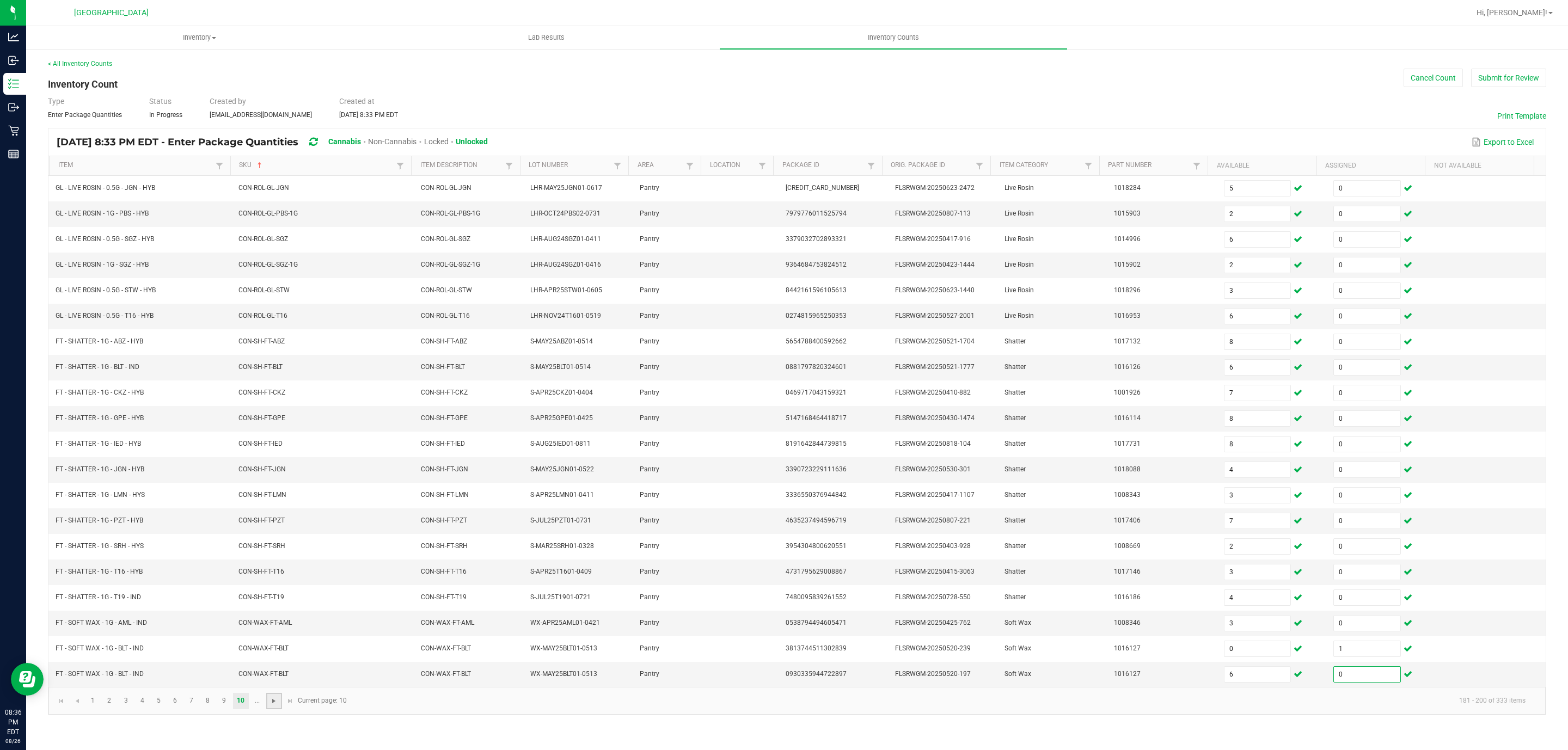
click at [276, 705] on span "Go to the next page" at bounding box center [273, 700] width 8 height 8
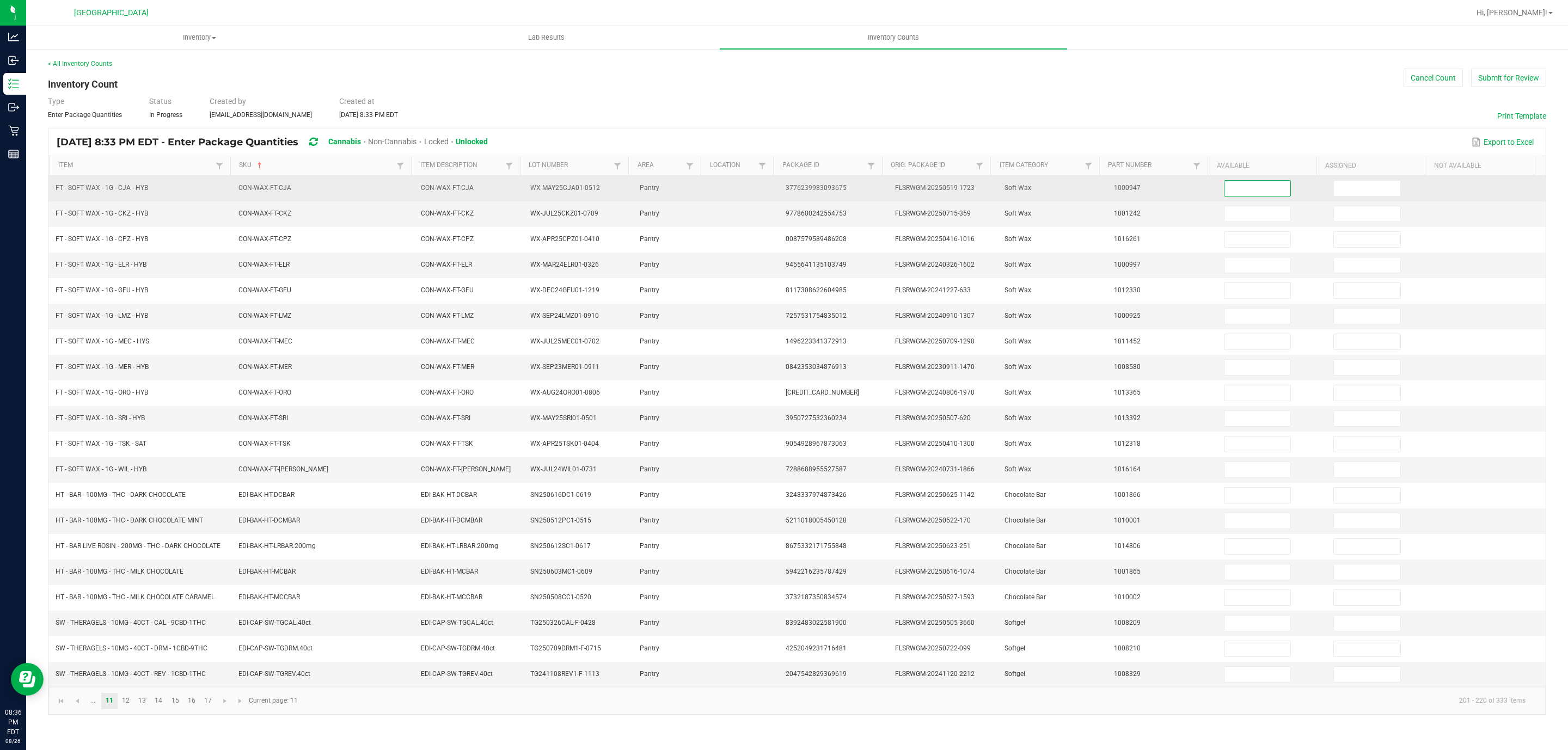
click at [1259, 195] on input at bounding box center [1257, 188] width 67 height 15
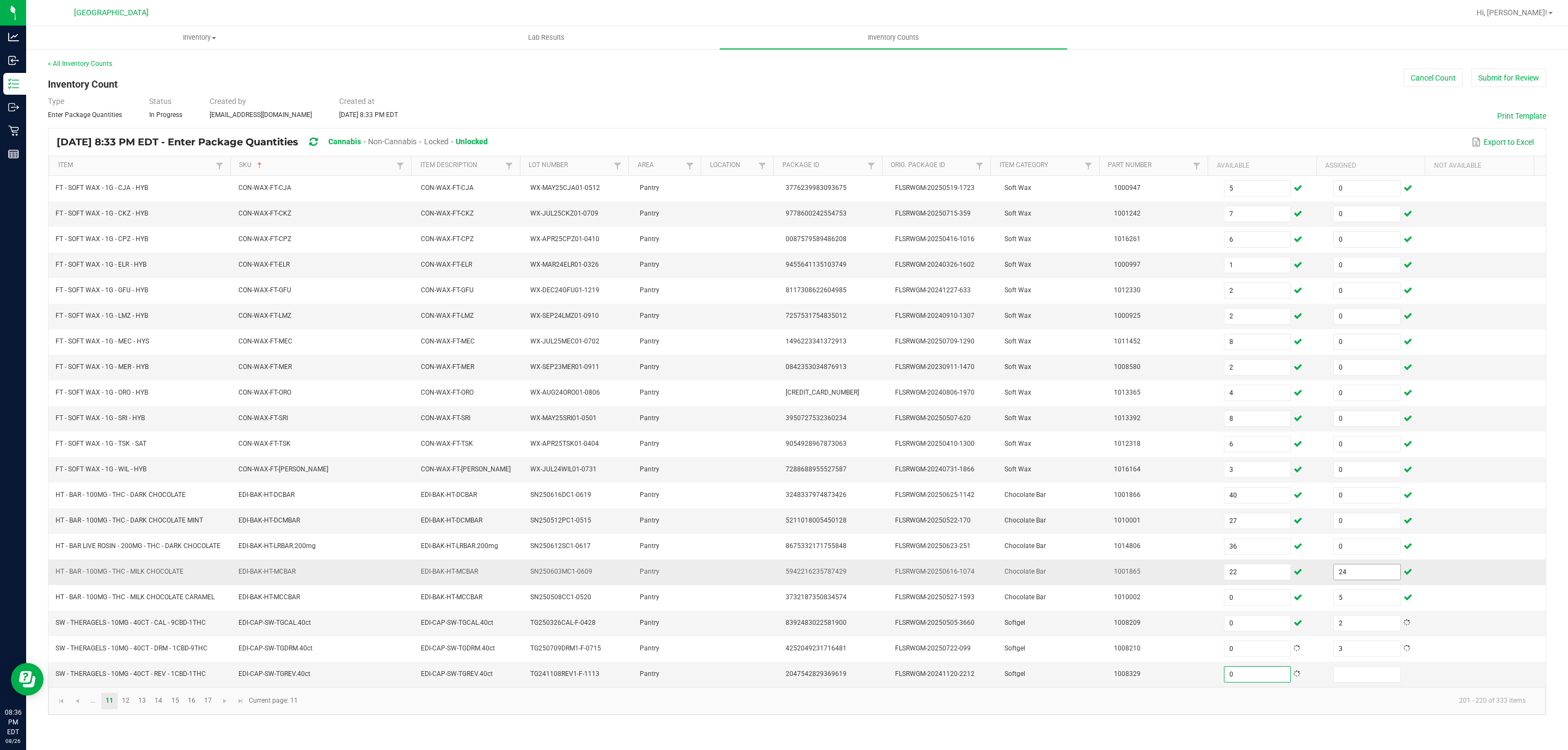
click at [1349, 579] on input "24" at bounding box center [1367, 571] width 67 height 15
click at [222, 705] on span "Go to the next page" at bounding box center [224, 700] width 8 height 8
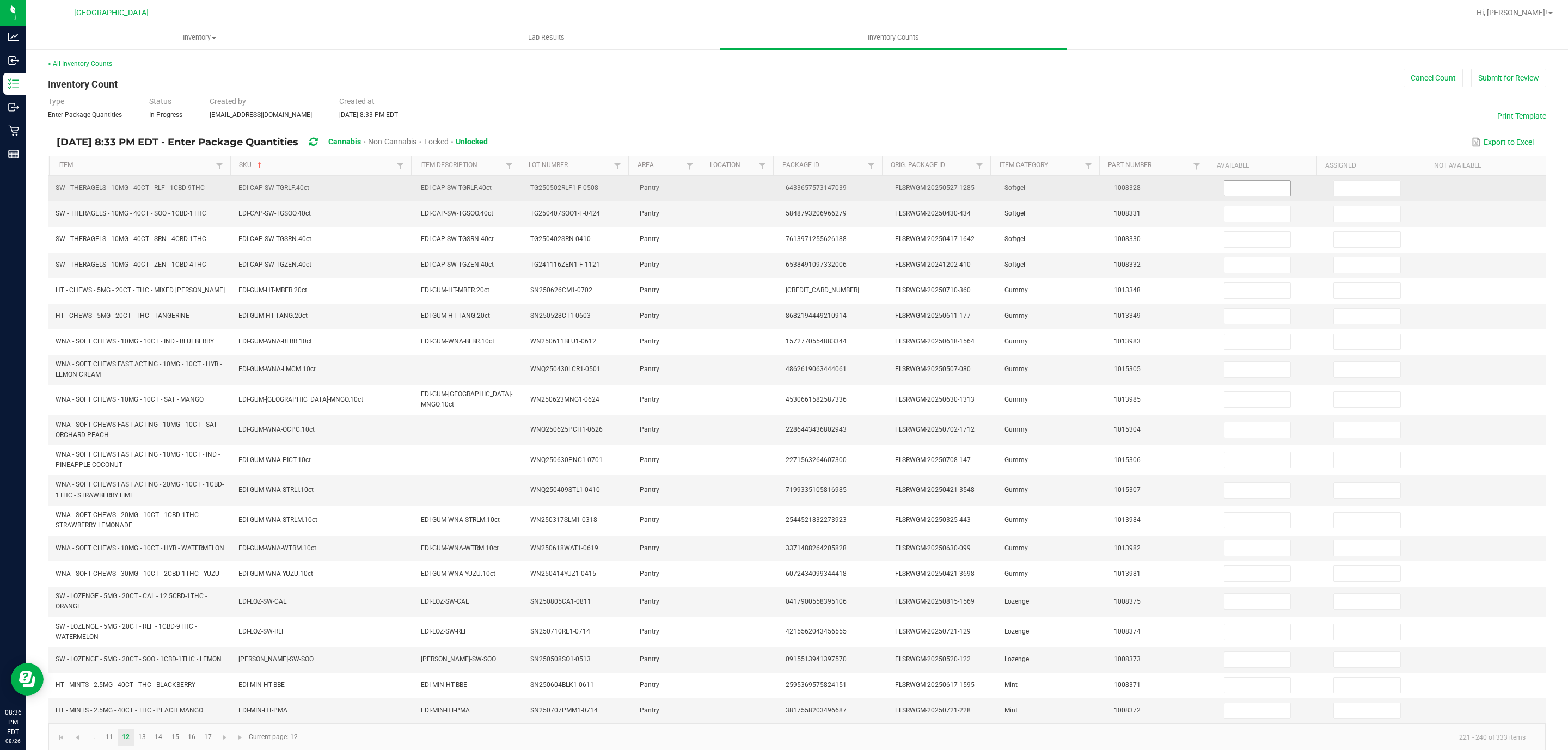
click at [1224, 191] on input at bounding box center [1257, 188] width 67 height 15
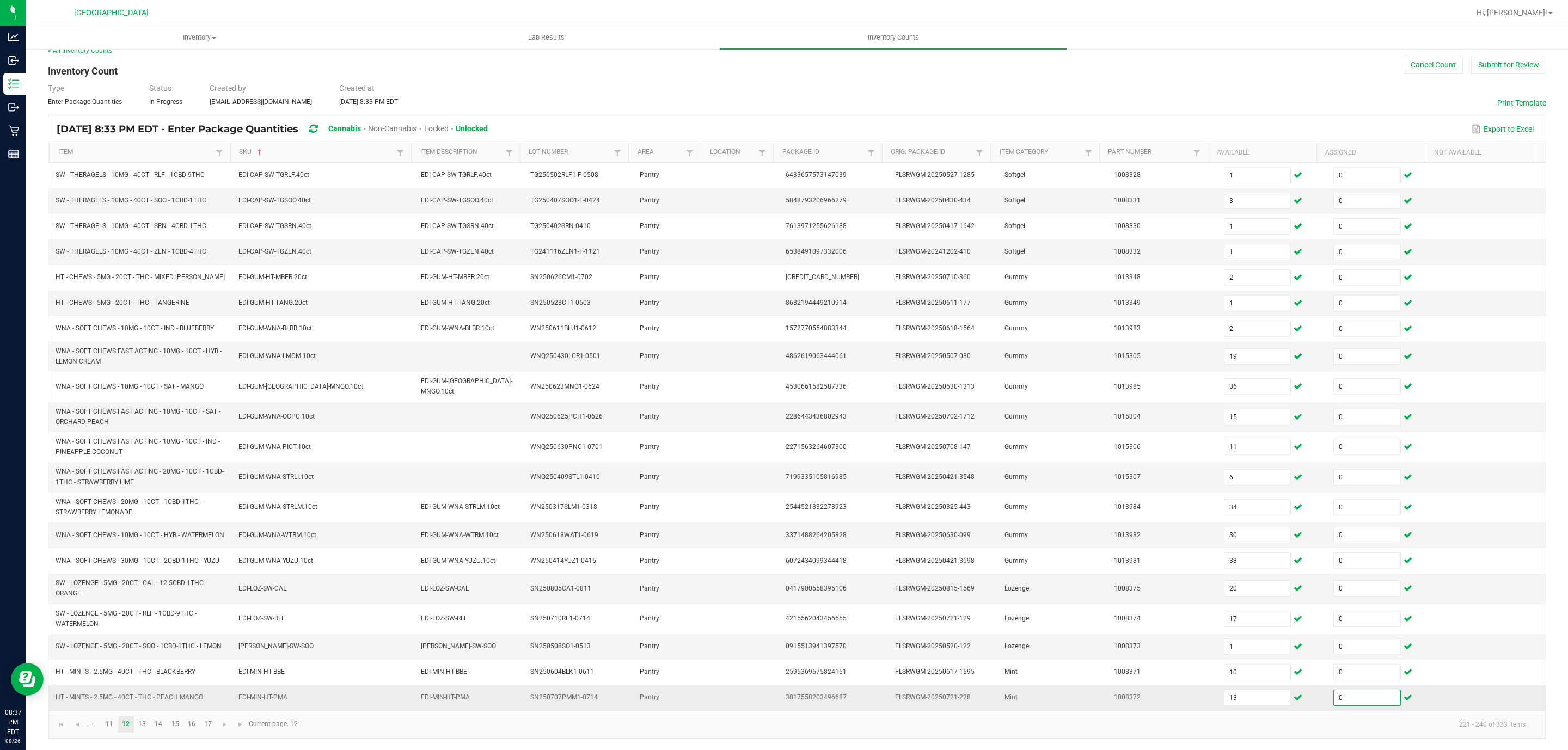
scroll to position [29, 0]
click at [228, 727] on span "Go to the next page" at bounding box center [224, 724] width 8 height 8
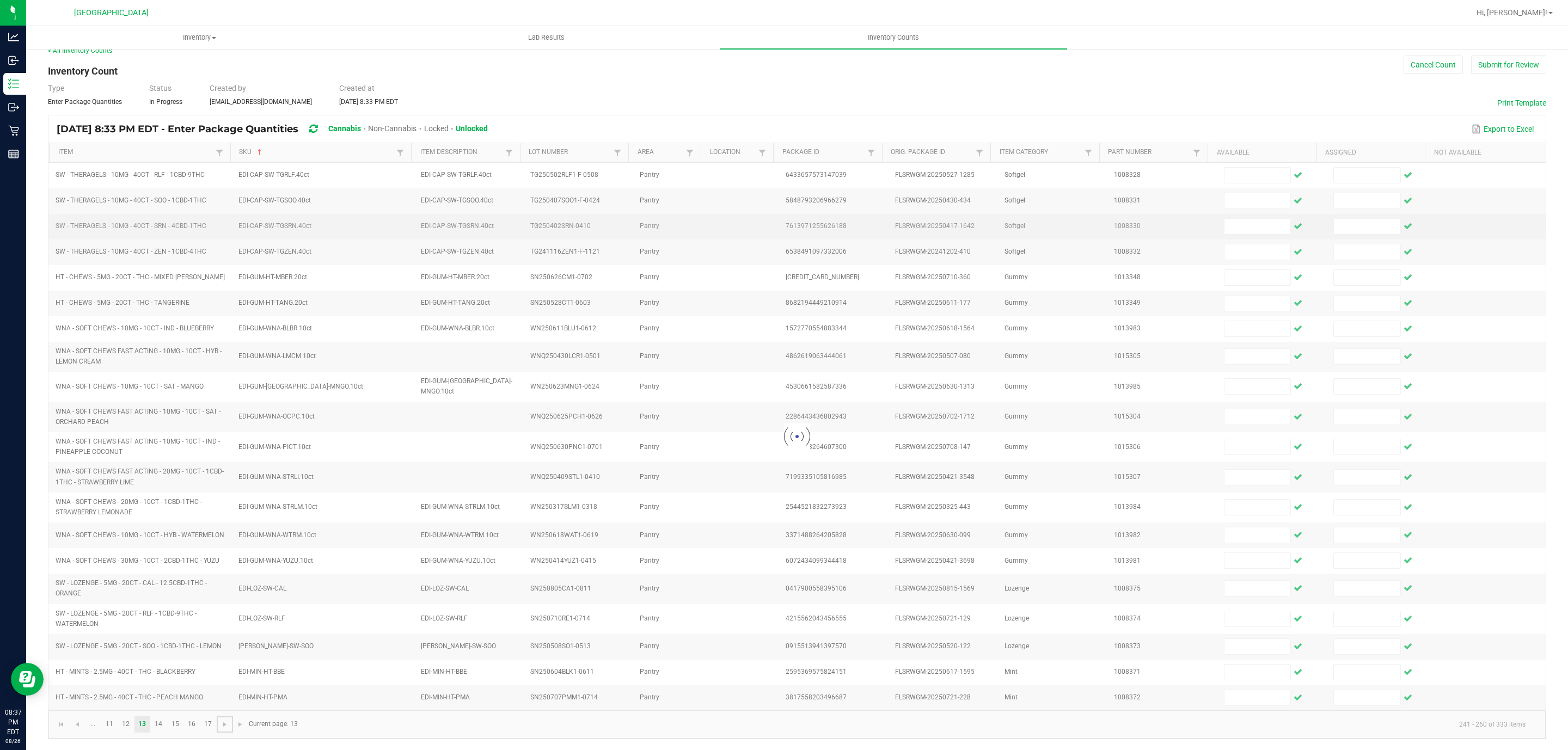
scroll to position [0, 0]
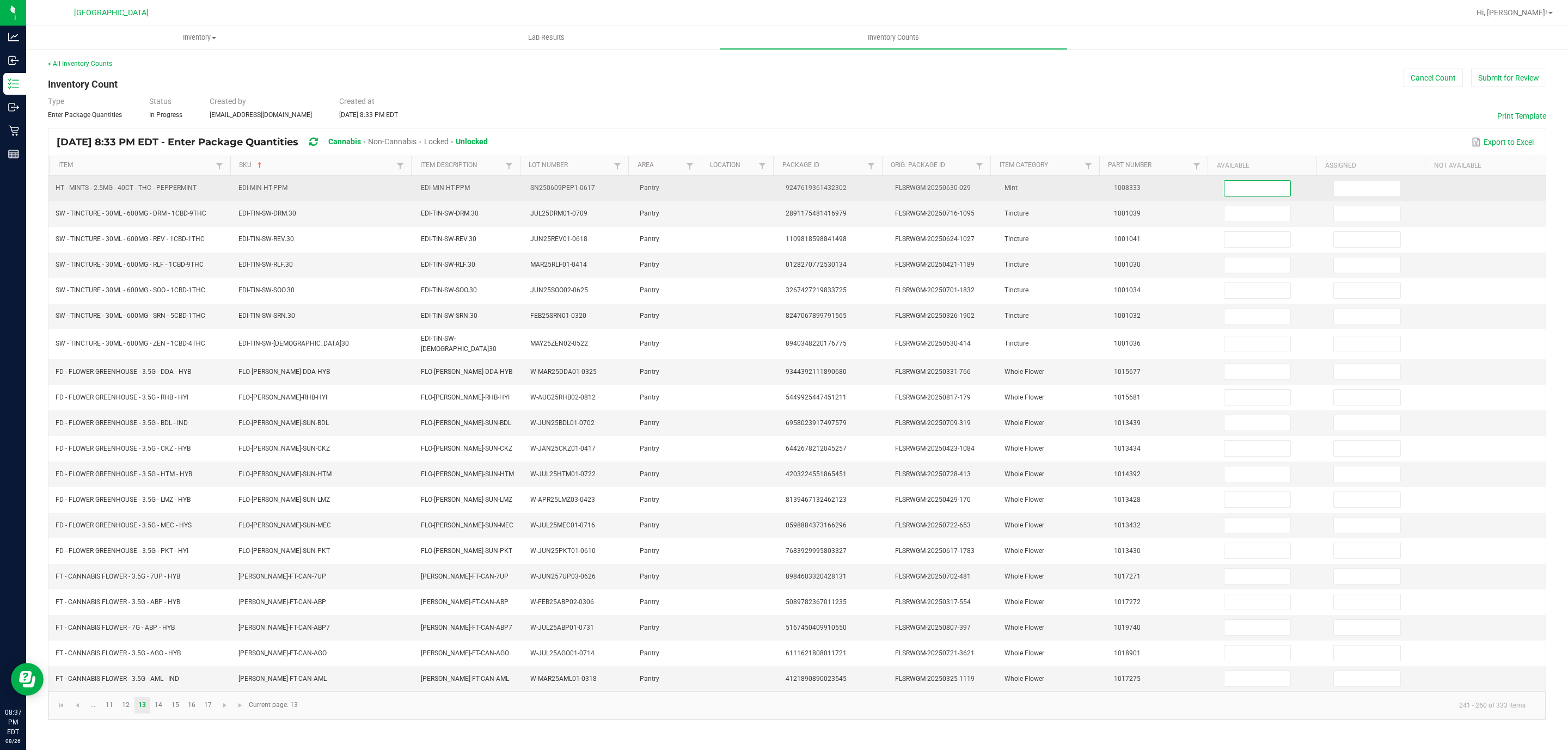
click at [1243, 183] on input at bounding box center [1257, 188] width 67 height 15
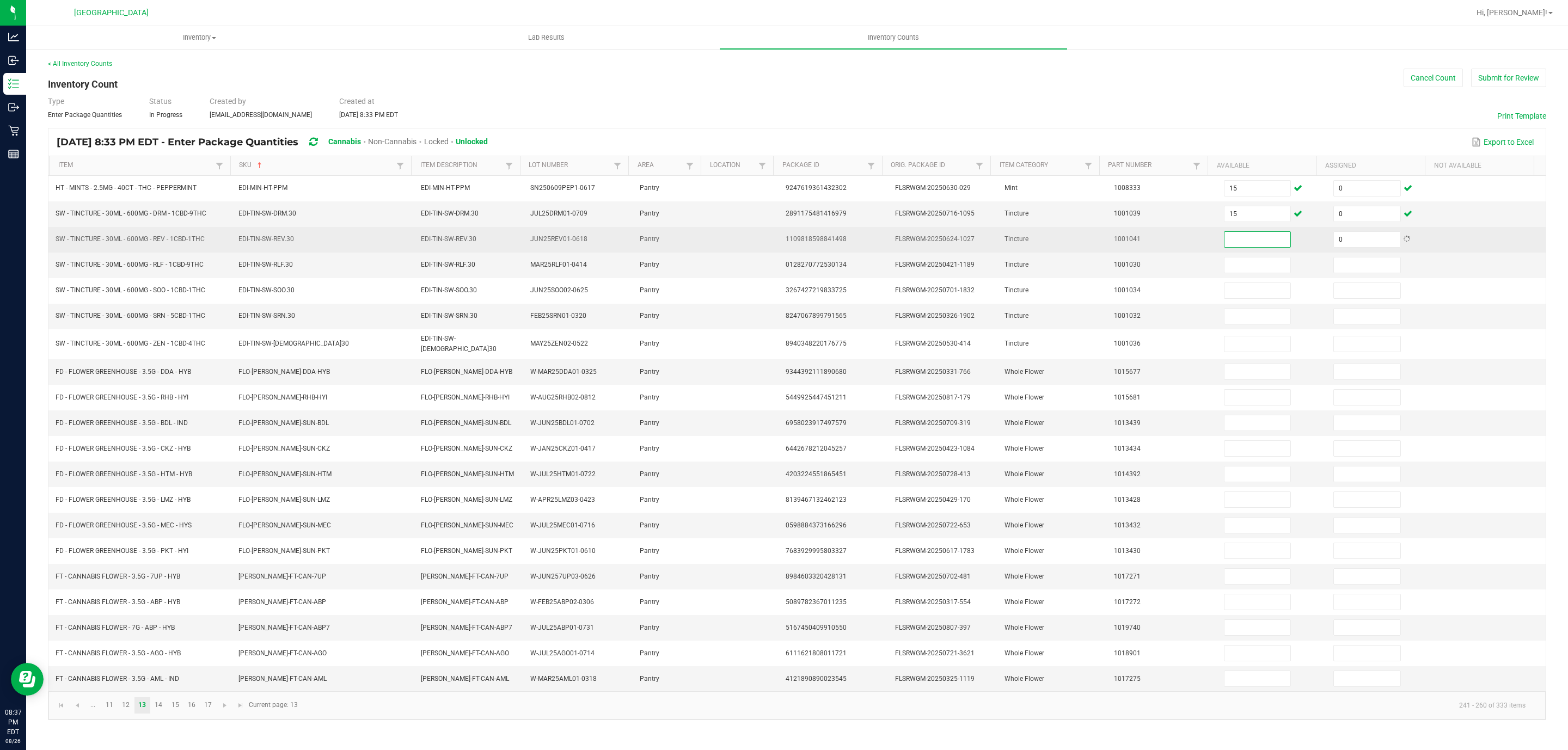
click at [1277, 241] on input at bounding box center [1257, 239] width 67 height 15
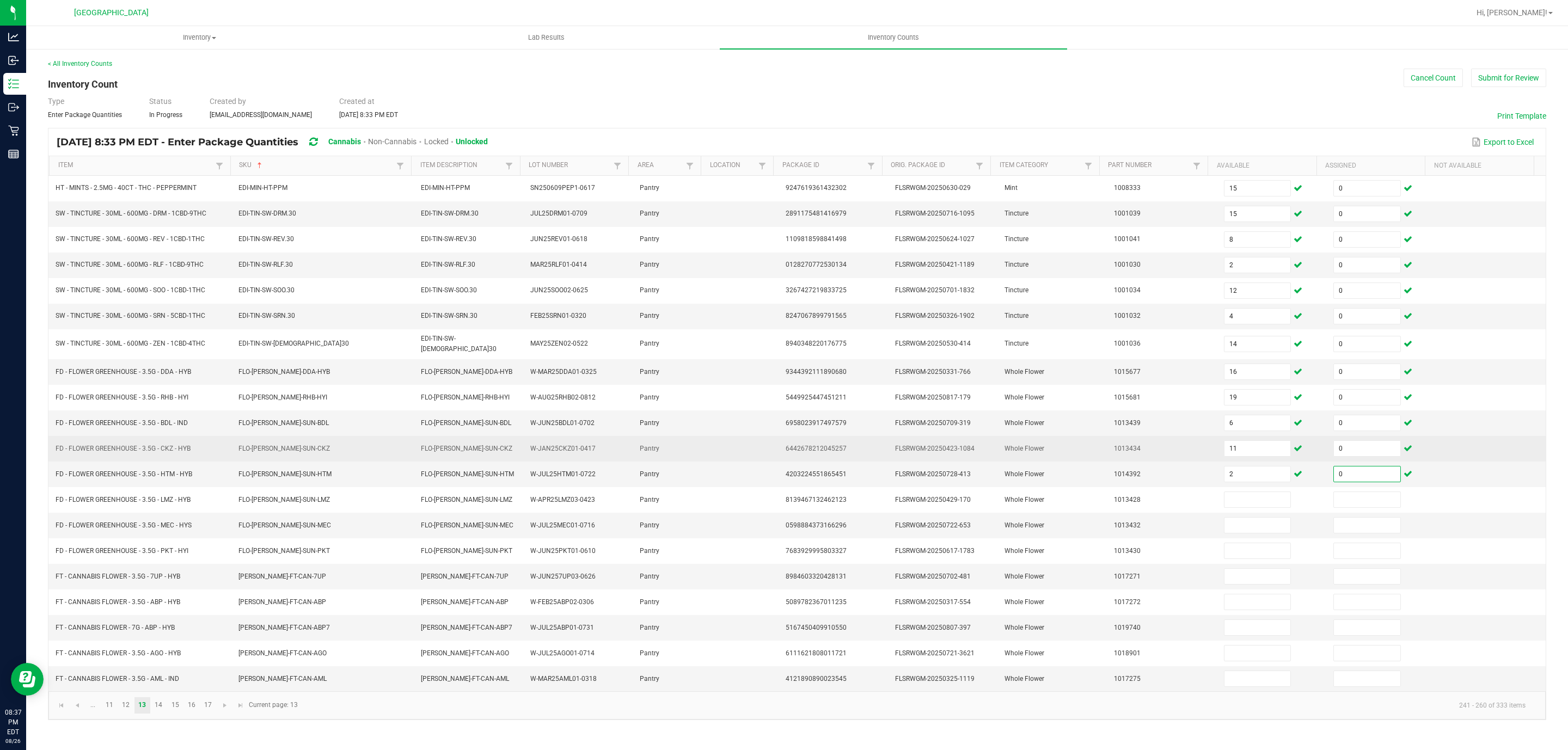
click at [1266, 461] on td "11" at bounding box center [1272, 448] width 110 height 25
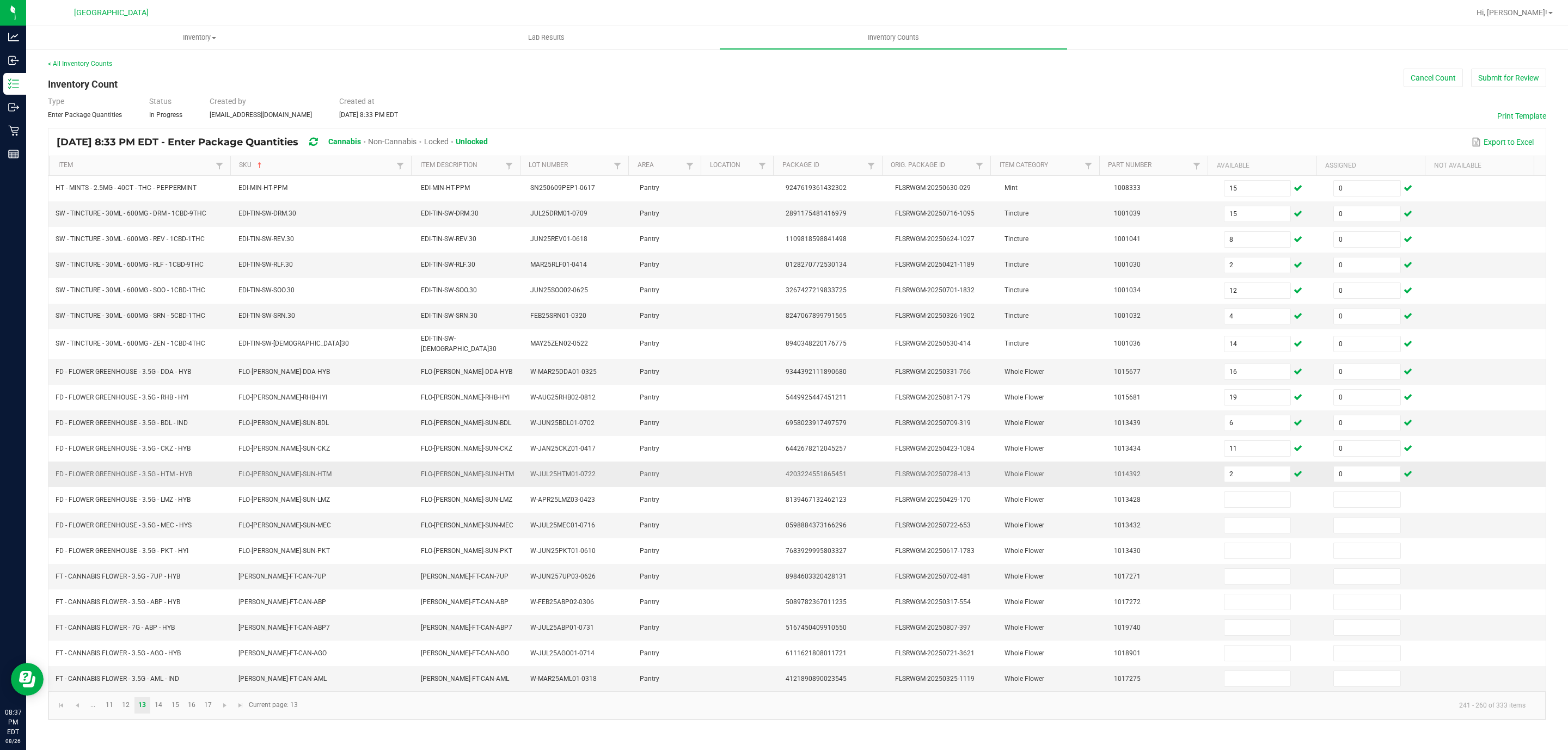
click at [1261, 468] on td "2" at bounding box center [1272, 473] width 110 height 25
click at [1257, 477] on input "2" at bounding box center [1257, 473] width 67 height 15
click at [1230, 533] on input "1" at bounding box center [1257, 524] width 67 height 15
click at [221, 710] on span "Go to the next page" at bounding box center [224, 705] width 8 height 8
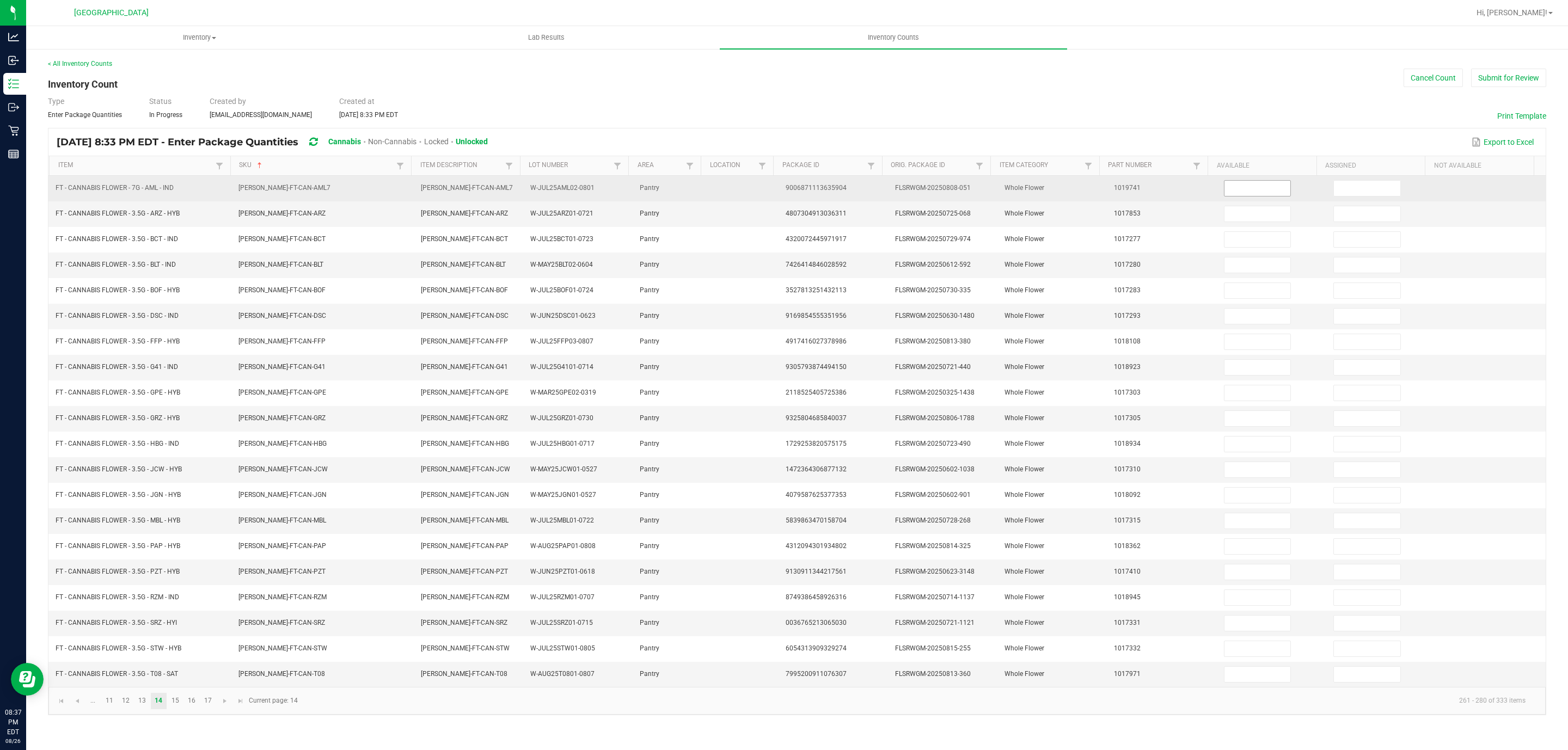
click at [1233, 191] on input at bounding box center [1257, 188] width 67 height 15
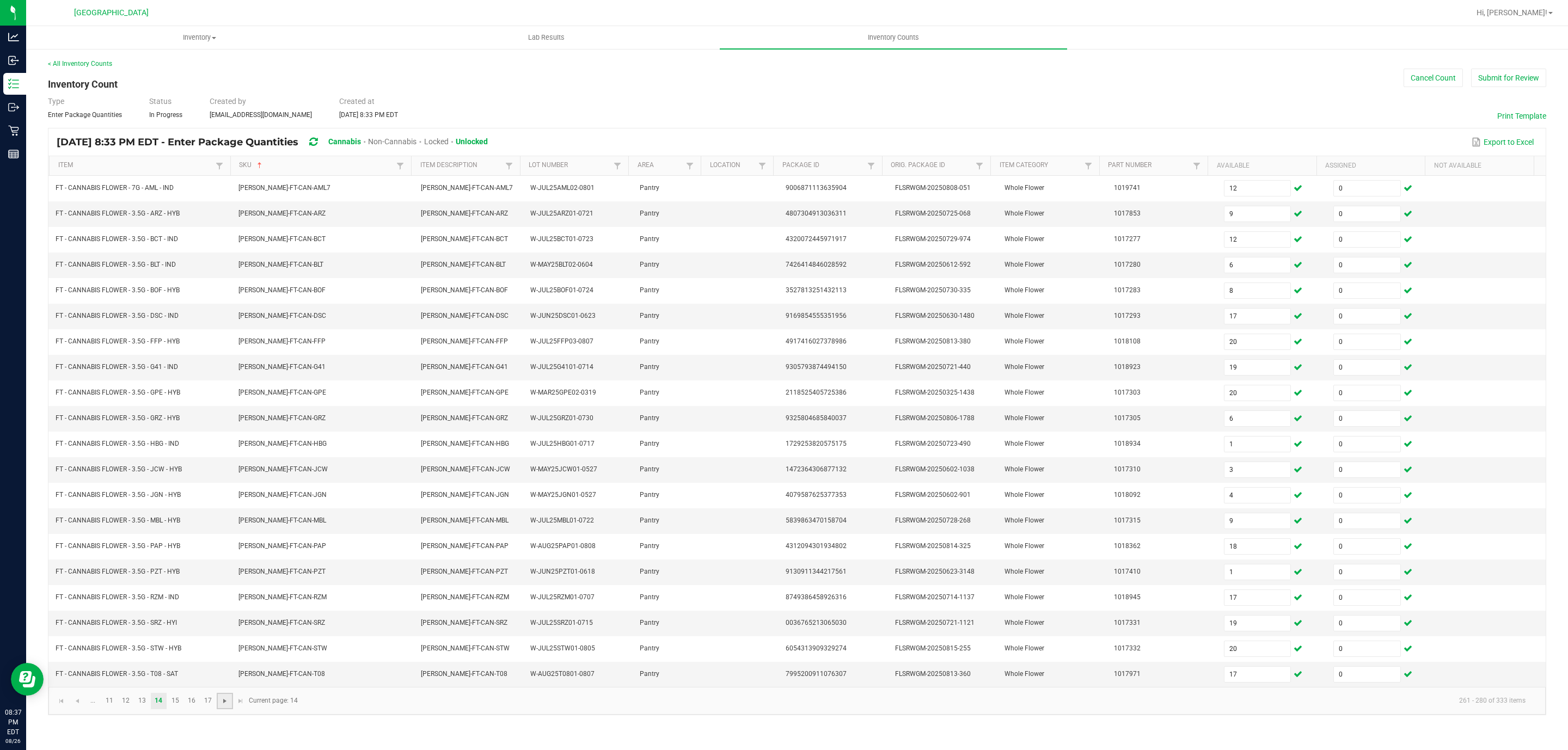
click at [229, 705] on span "Go to the next page" at bounding box center [224, 700] width 8 height 8
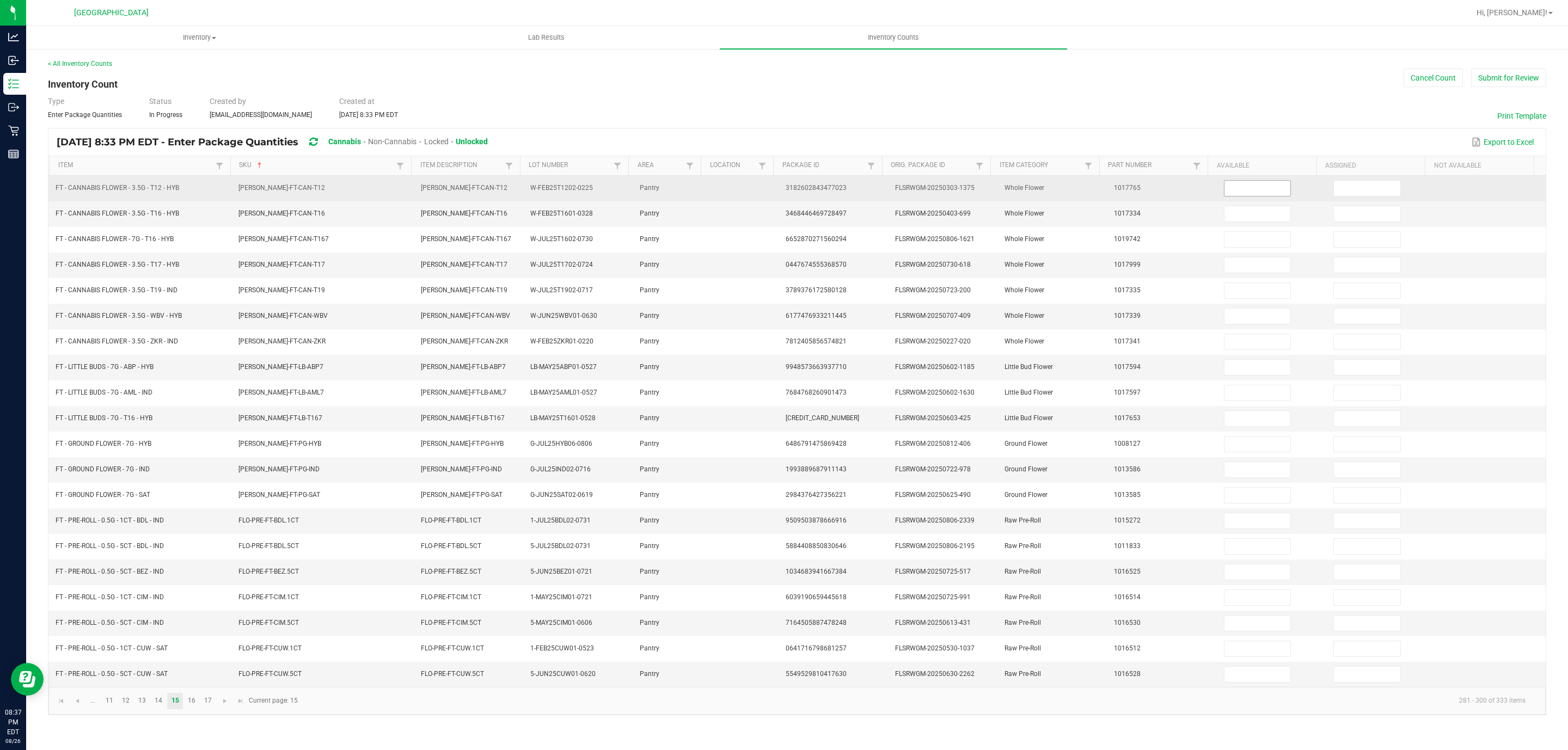
click at [1263, 189] on input at bounding box center [1257, 188] width 67 height 15
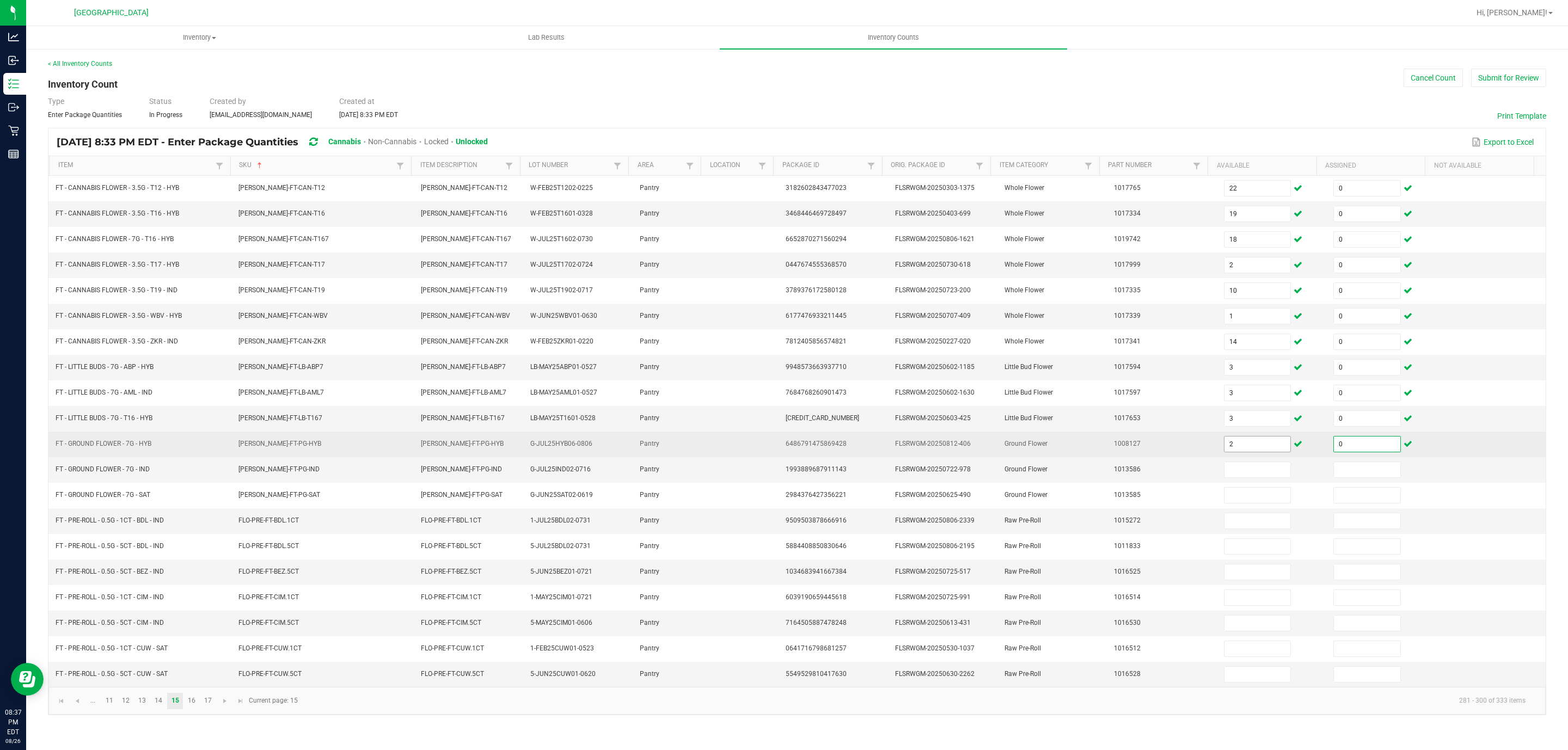
click at [1242, 451] on input "2" at bounding box center [1257, 443] width 67 height 15
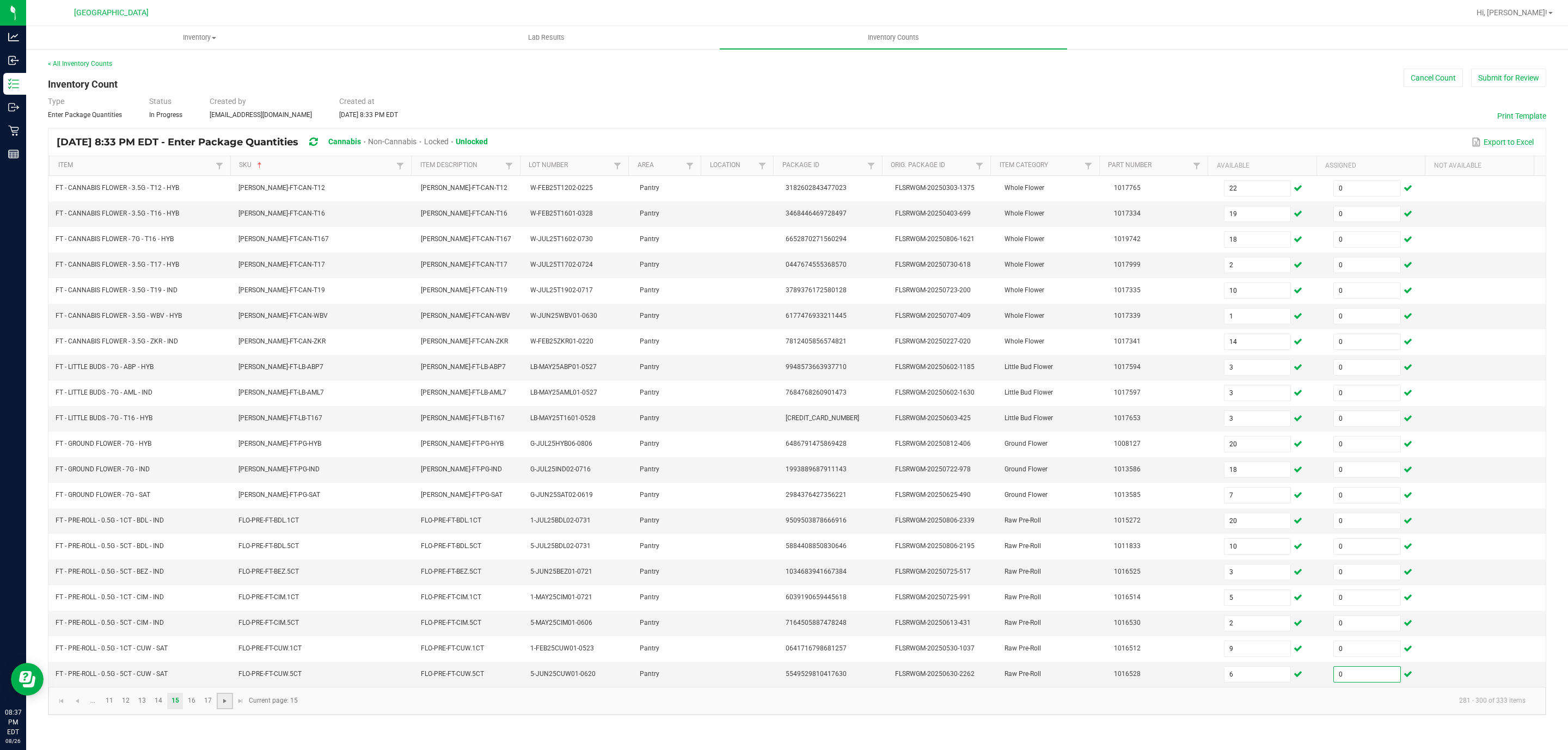
drag, startPoint x: 228, startPoint y: 715, endPoint x: 231, endPoint y: 708, distance: 7.6
click at [228, 705] on span "Go to the next page" at bounding box center [224, 700] width 8 height 8
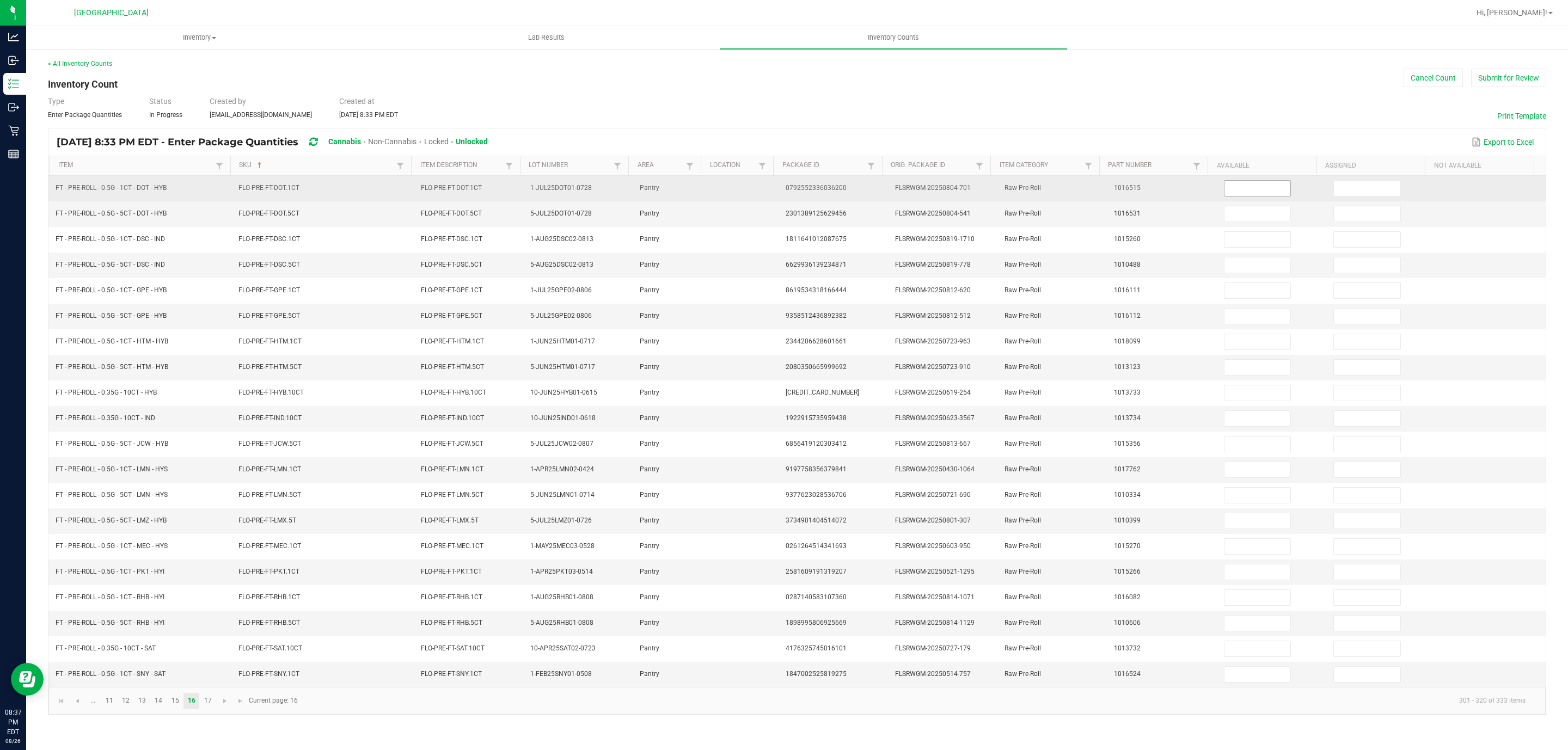
click at [1265, 190] on input at bounding box center [1257, 188] width 67 height 15
click at [1268, 182] on input "12" at bounding box center [1257, 188] width 67 height 15
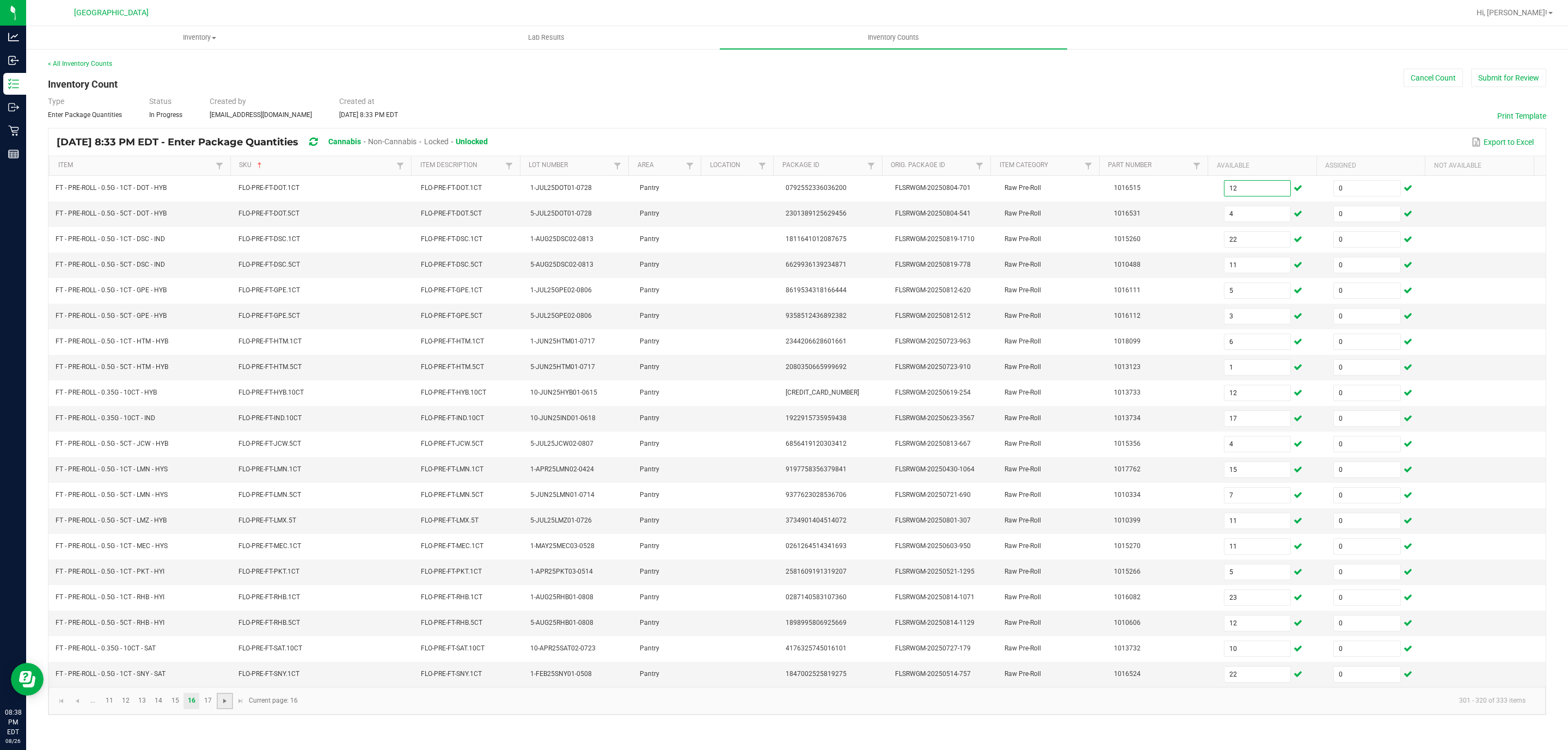
click at [226, 705] on span "Go to the next page" at bounding box center [224, 700] width 8 height 8
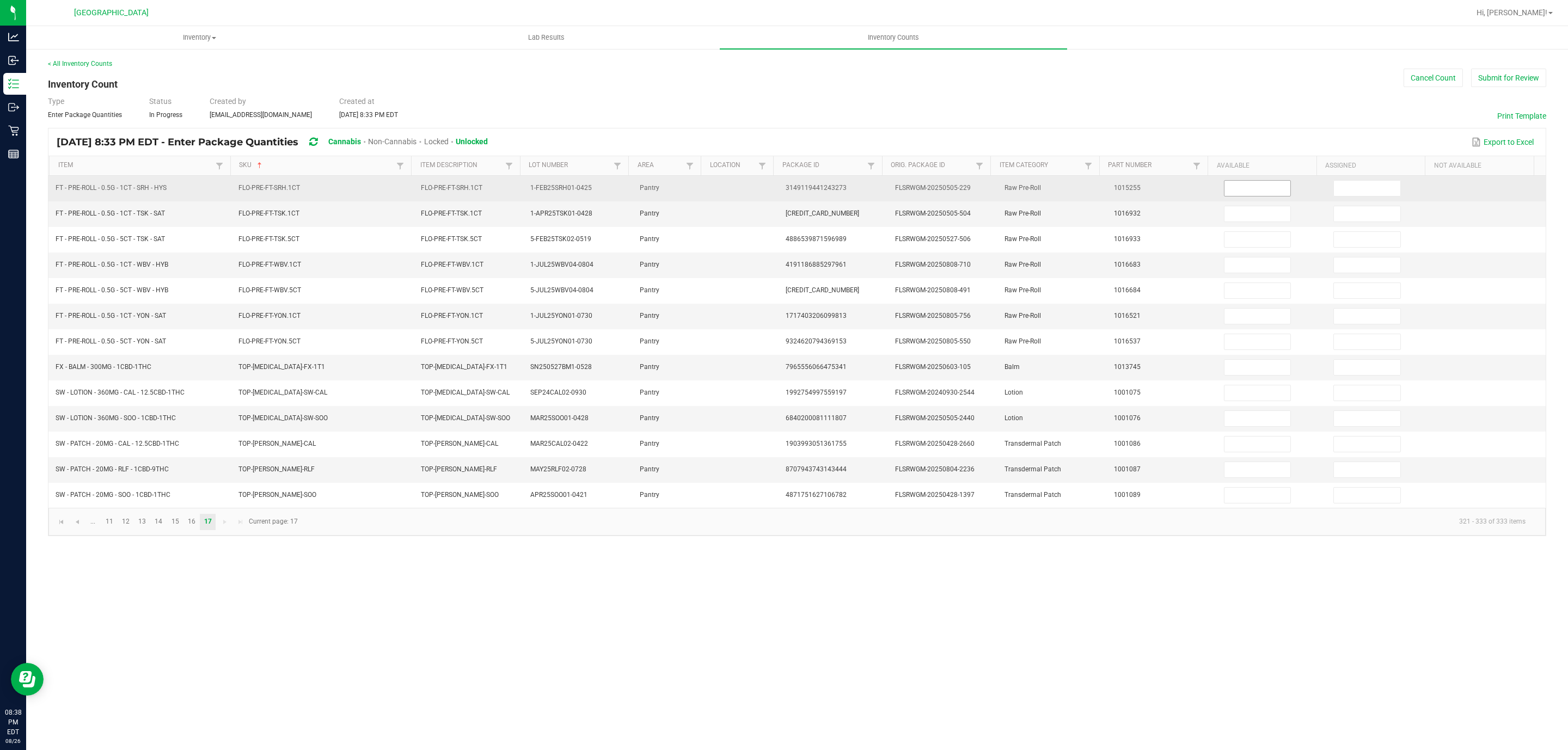
click at [1259, 185] on input at bounding box center [1257, 188] width 67 height 15
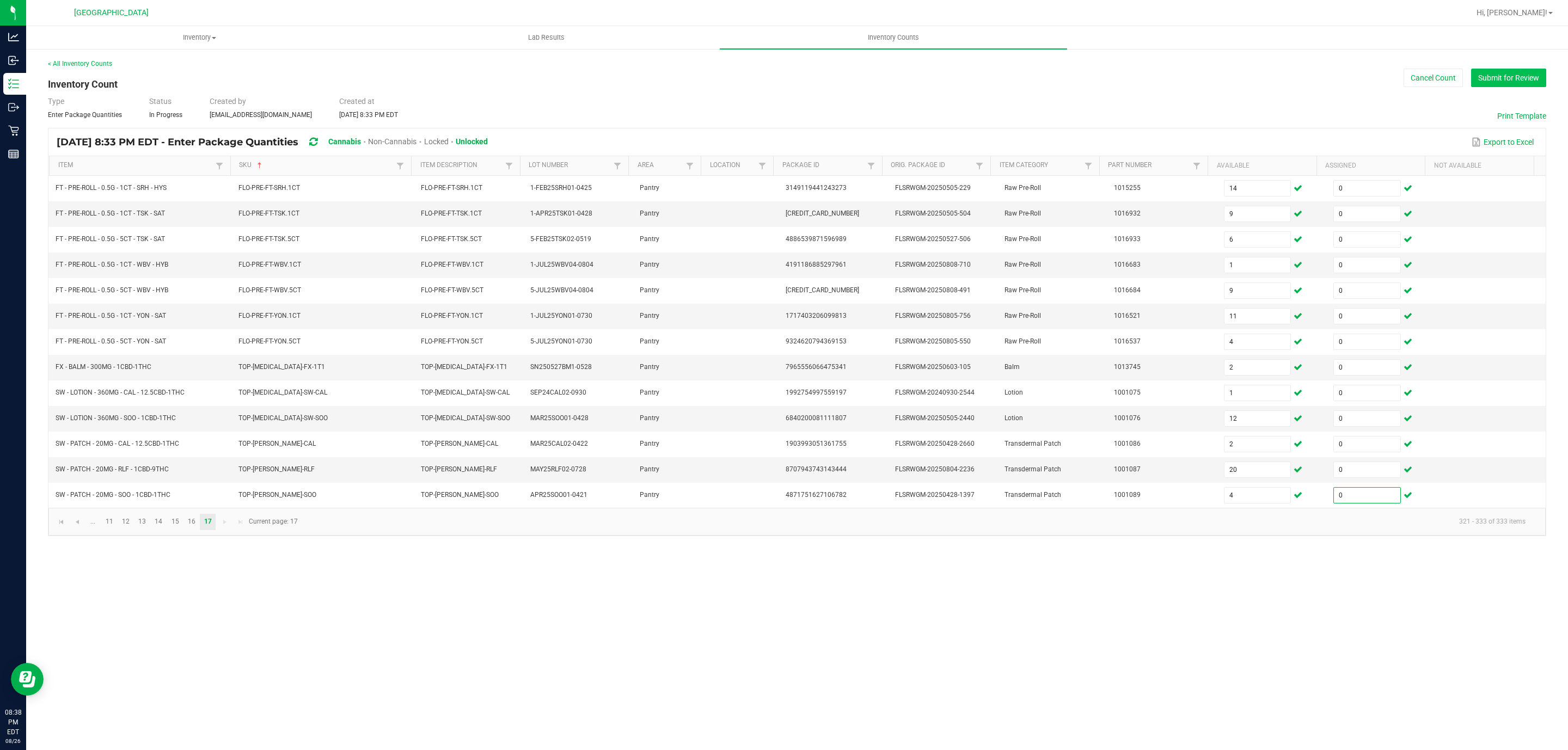
click at [1520, 78] on button "Submit for Review" at bounding box center [1508, 78] width 75 height 18
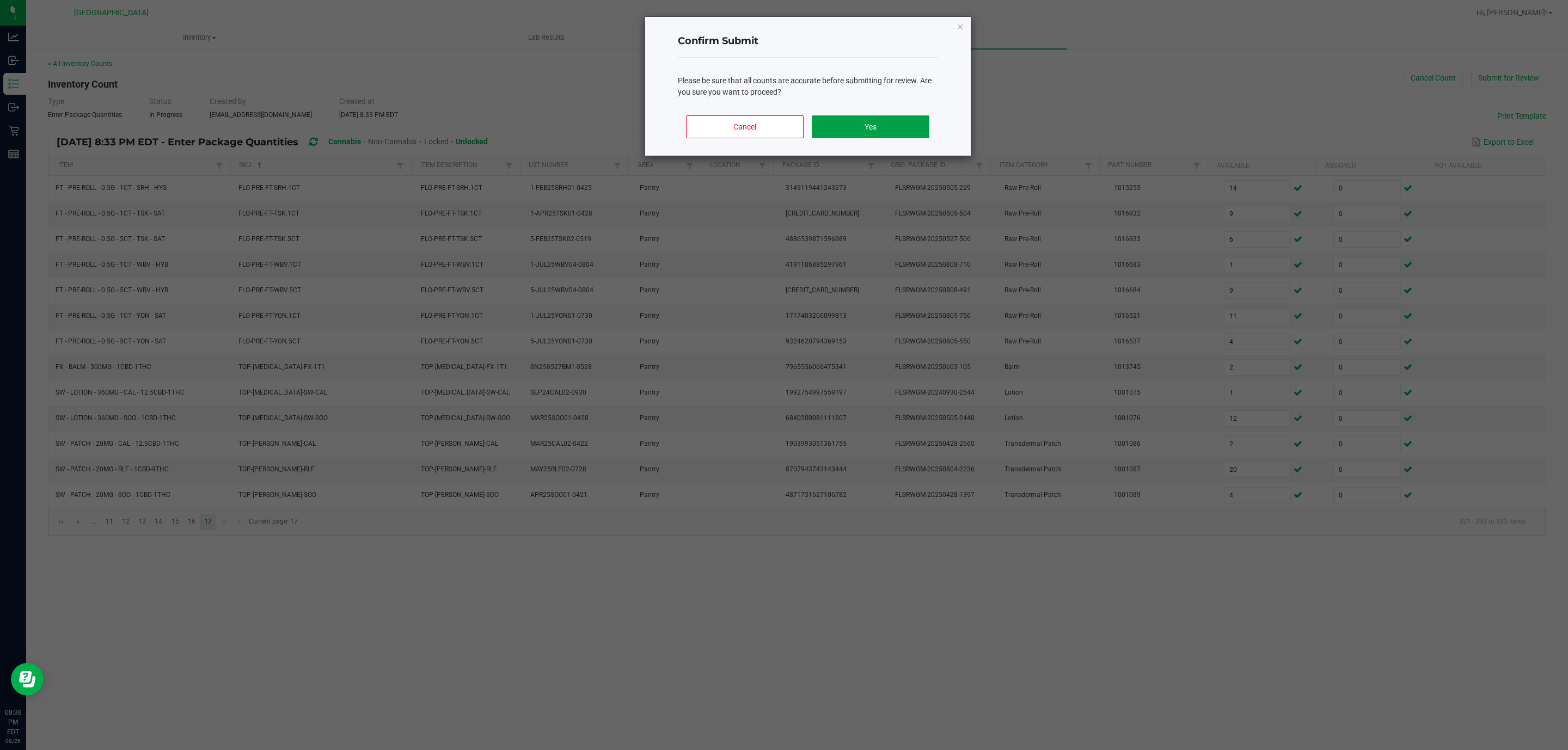
click at [880, 126] on button "Yes" at bounding box center [870, 127] width 117 height 23
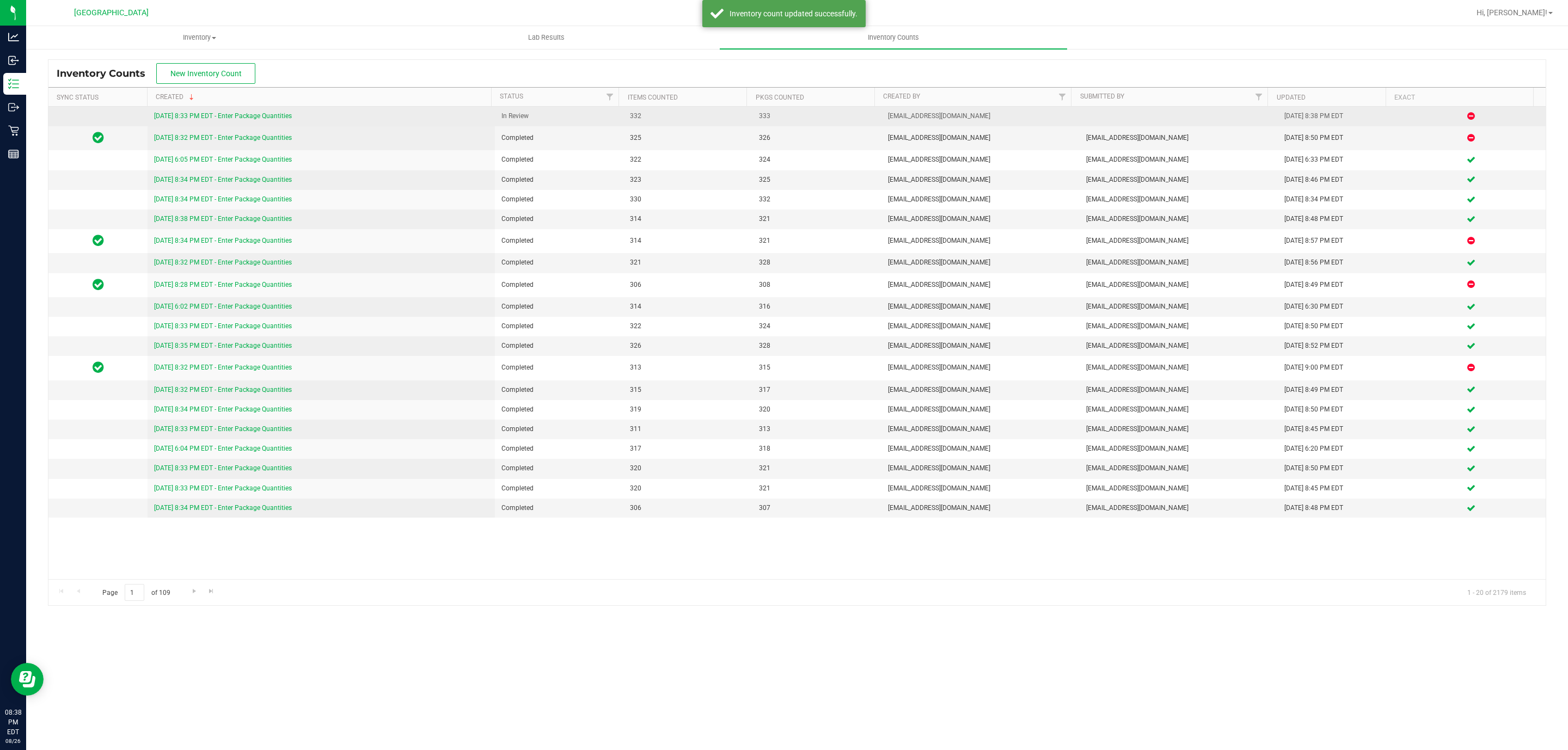
click at [252, 116] on link "[DATE] 8:33 PM EDT - Enter Package Quantities" at bounding box center [223, 116] width 138 height 8
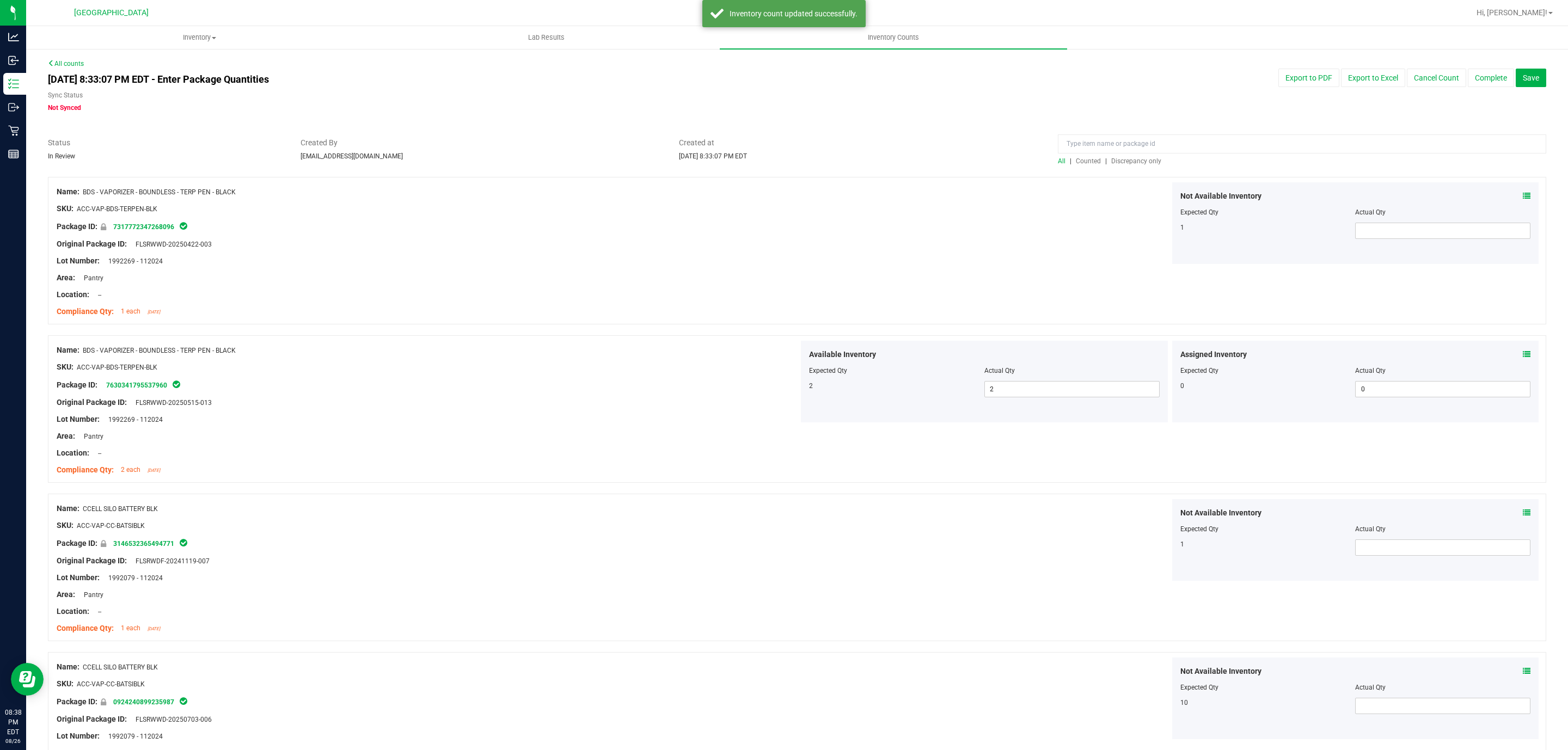
click at [1144, 160] on span "Discrepancy only" at bounding box center [1136, 161] width 50 height 8
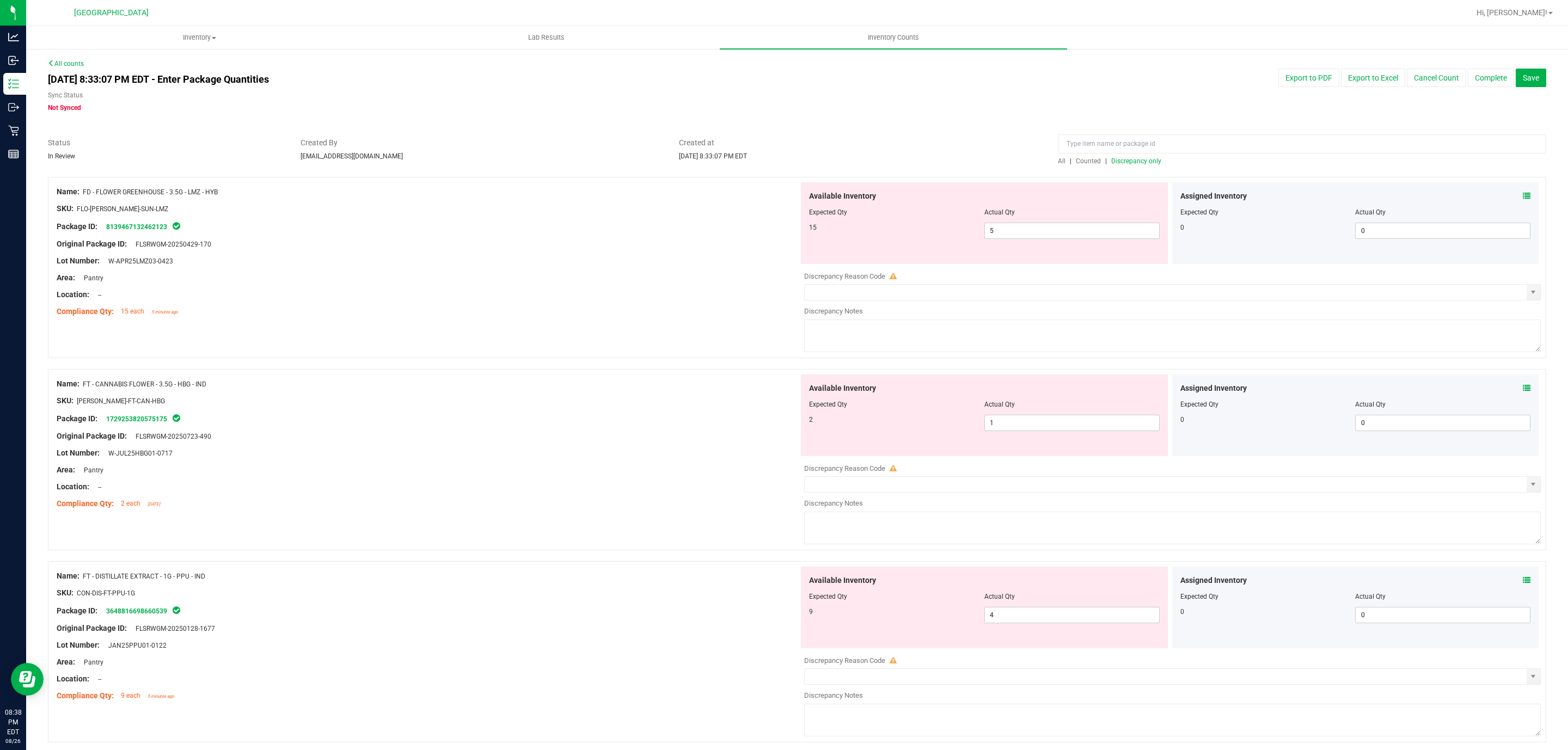
click at [631, 436] on div "Original Package ID: FLSRWGM-20250723-490" at bounding box center [427, 436] width 742 height 12
click at [647, 346] on div "Name: FD - FLOWER GREENHOUSE - 3.5G - LMZ - HYB SKU: FLO-[PERSON_NAME]-SUN-LMZ …" at bounding box center [797, 267] width 1498 height 181
click at [1069, 232] on span "5 5" at bounding box center [1071, 230] width 176 height 16
click at [600, 289] on div "Location: --" at bounding box center [427, 295] width 742 height 12
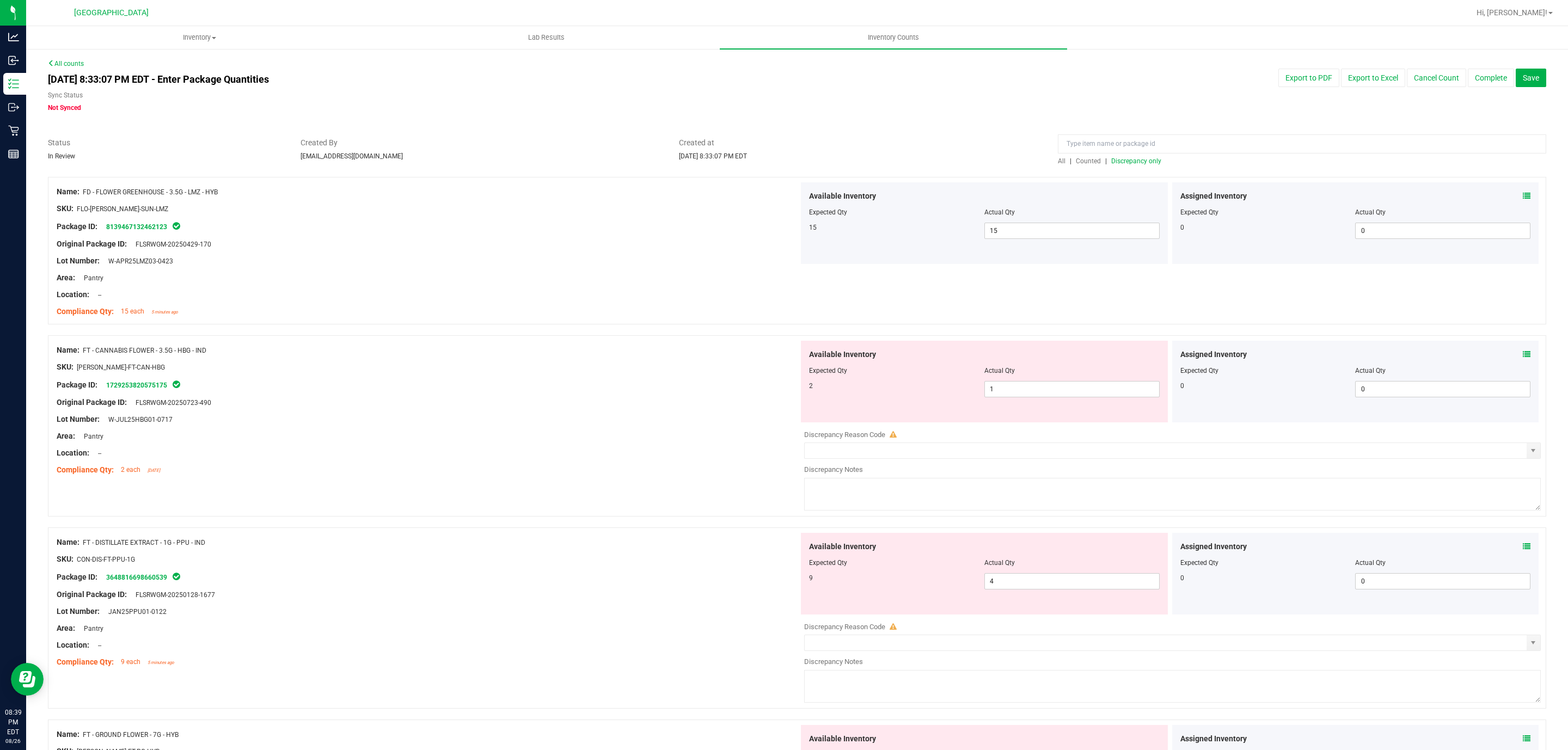
click at [1148, 157] on span "Discrepancy only" at bounding box center [1136, 161] width 50 height 8
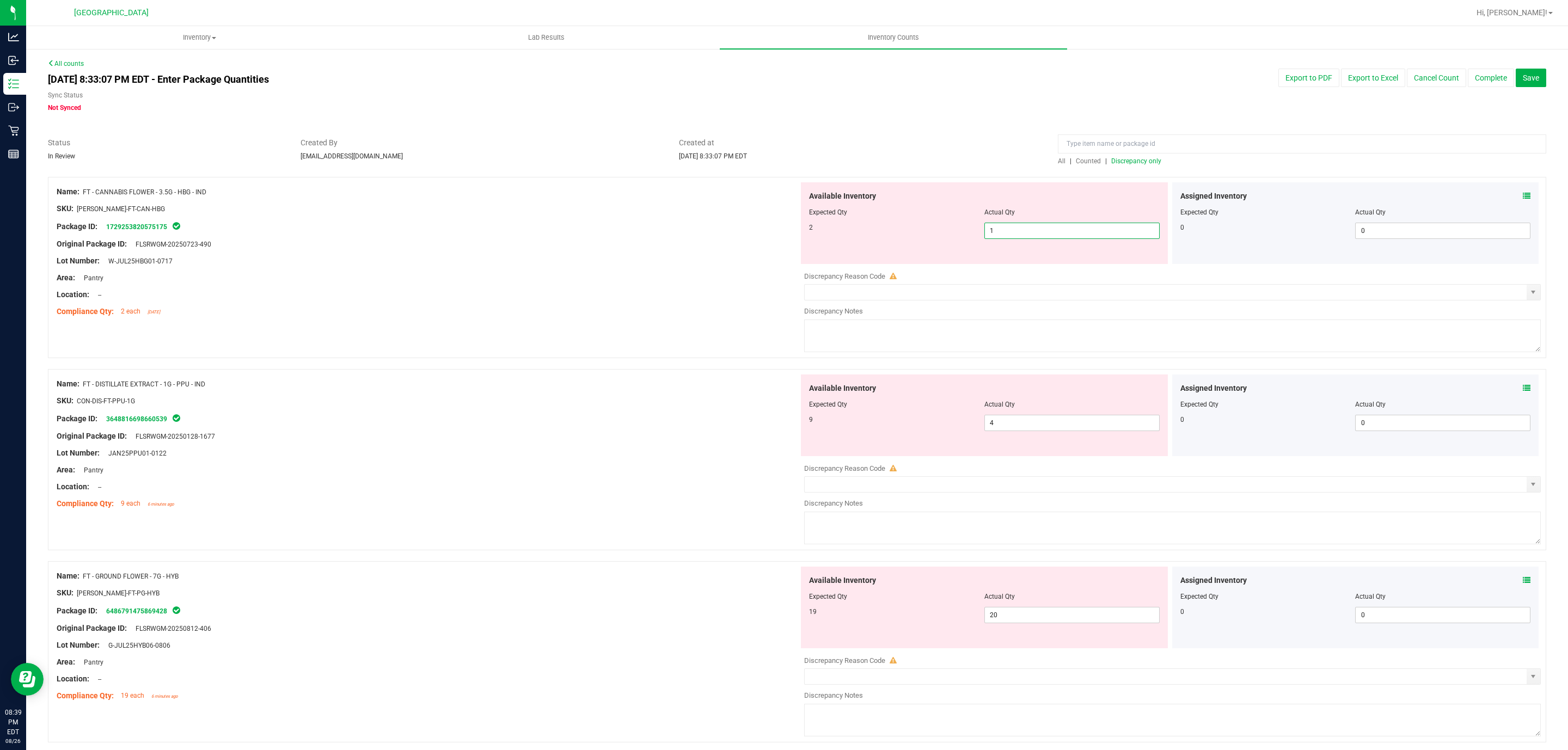
drag, startPoint x: 996, startPoint y: 235, endPoint x: 831, endPoint y: 240, distance: 165.1
click at [863, 237] on div "2 1 1" at bounding box center [984, 230] width 350 height 16
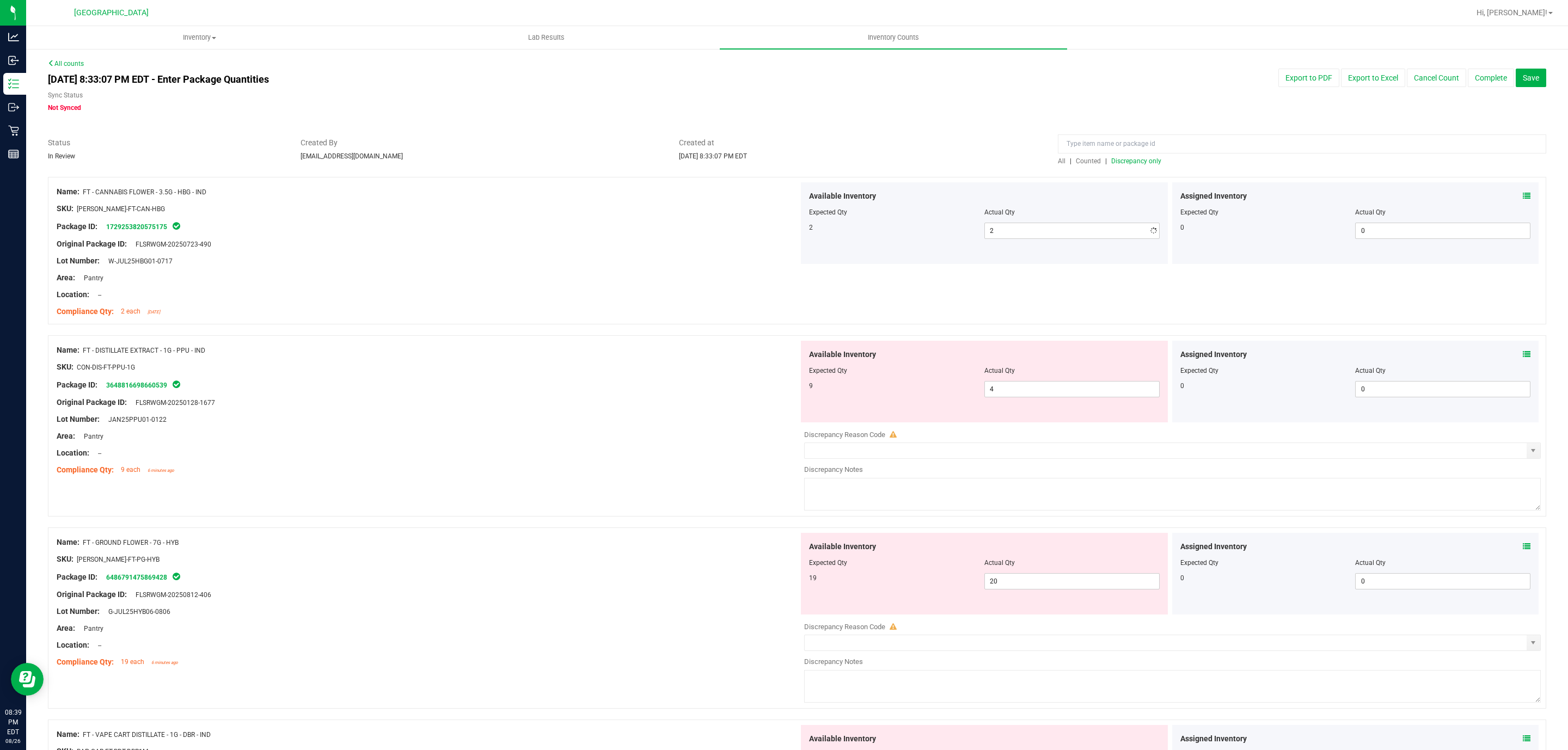
drag, startPoint x: 671, startPoint y: 277, endPoint x: 998, endPoint y: 156, distance: 348.7
click at [670, 273] on div "Area: Pantry" at bounding box center [427, 278] width 742 height 12
click at [1137, 163] on span "Discrepancy only" at bounding box center [1136, 161] width 50 height 8
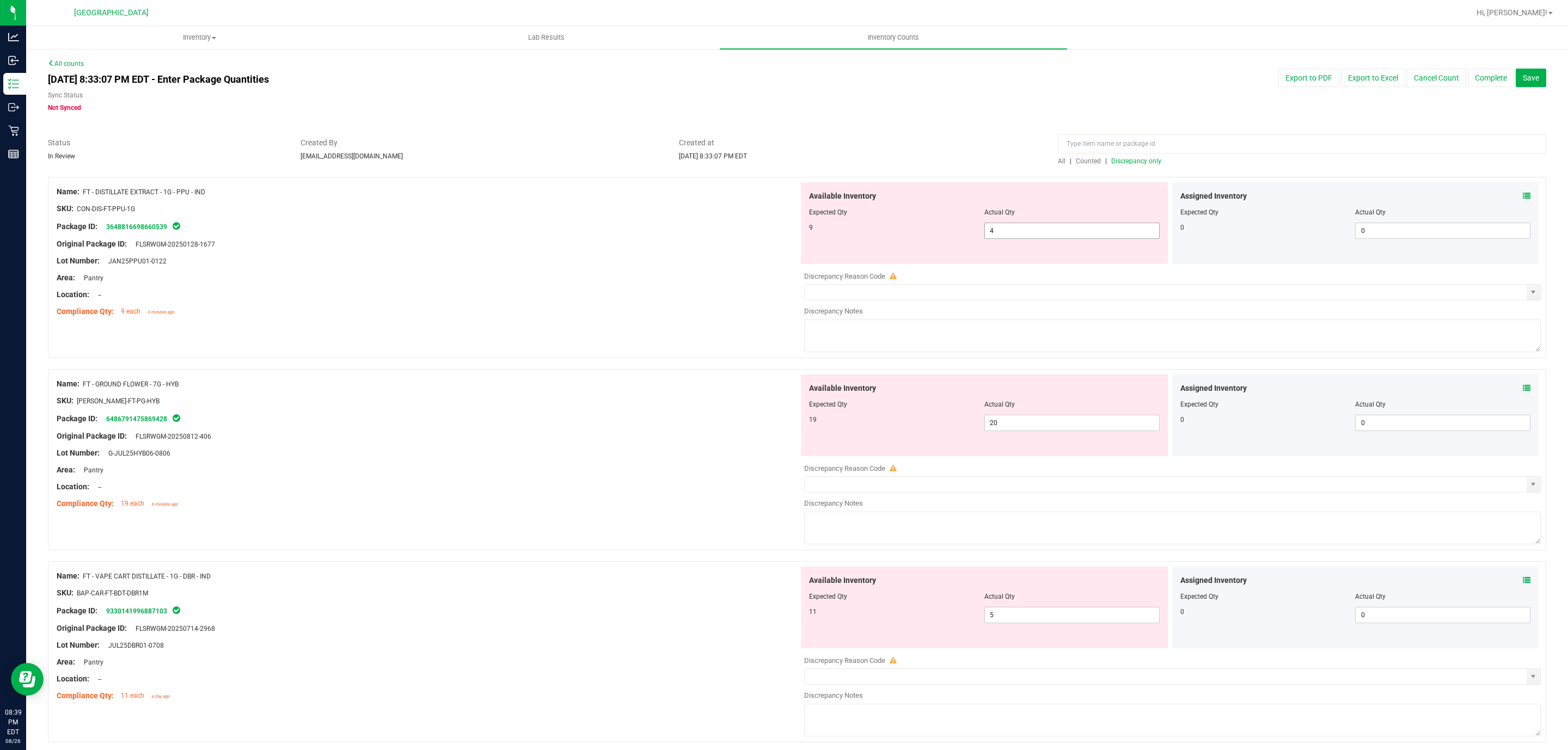
drag, startPoint x: 987, startPoint y: 232, endPoint x: 861, endPoint y: 216, distance: 127.0
click at [915, 216] on div "Available Inventory Expected Qty Actual Qty 9 4 4" at bounding box center [984, 222] width 367 height 82
click at [701, 242] on div "Original Package ID: FLSRWGM-20250128-1677" at bounding box center [427, 244] width 742 height 12
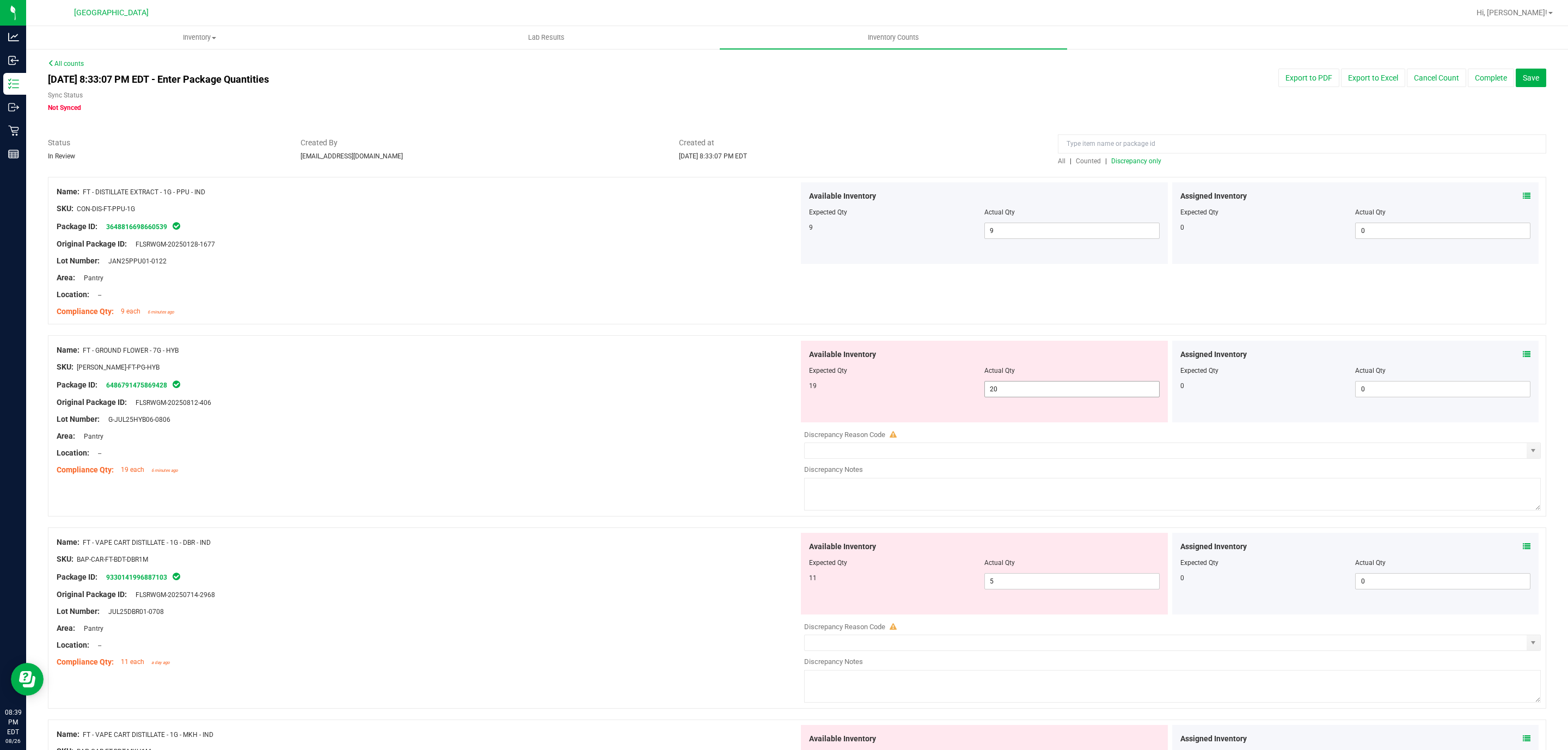
drag, startPoint x: 1026, startPoint y: 389, endPoint x: 771, endPoint y: 359, distance: 256.8
click at [776, 361] on div "Name: FT - GROUND FLOWER - 7G - HYB SKU: [PERSON_NAME]-FT-PG-HYB Package ID: 64…" at bounding box center [797, 426] width 1498 height 181
click at [594, 443] on div at bounding box center [427, 444] width 742 height 5
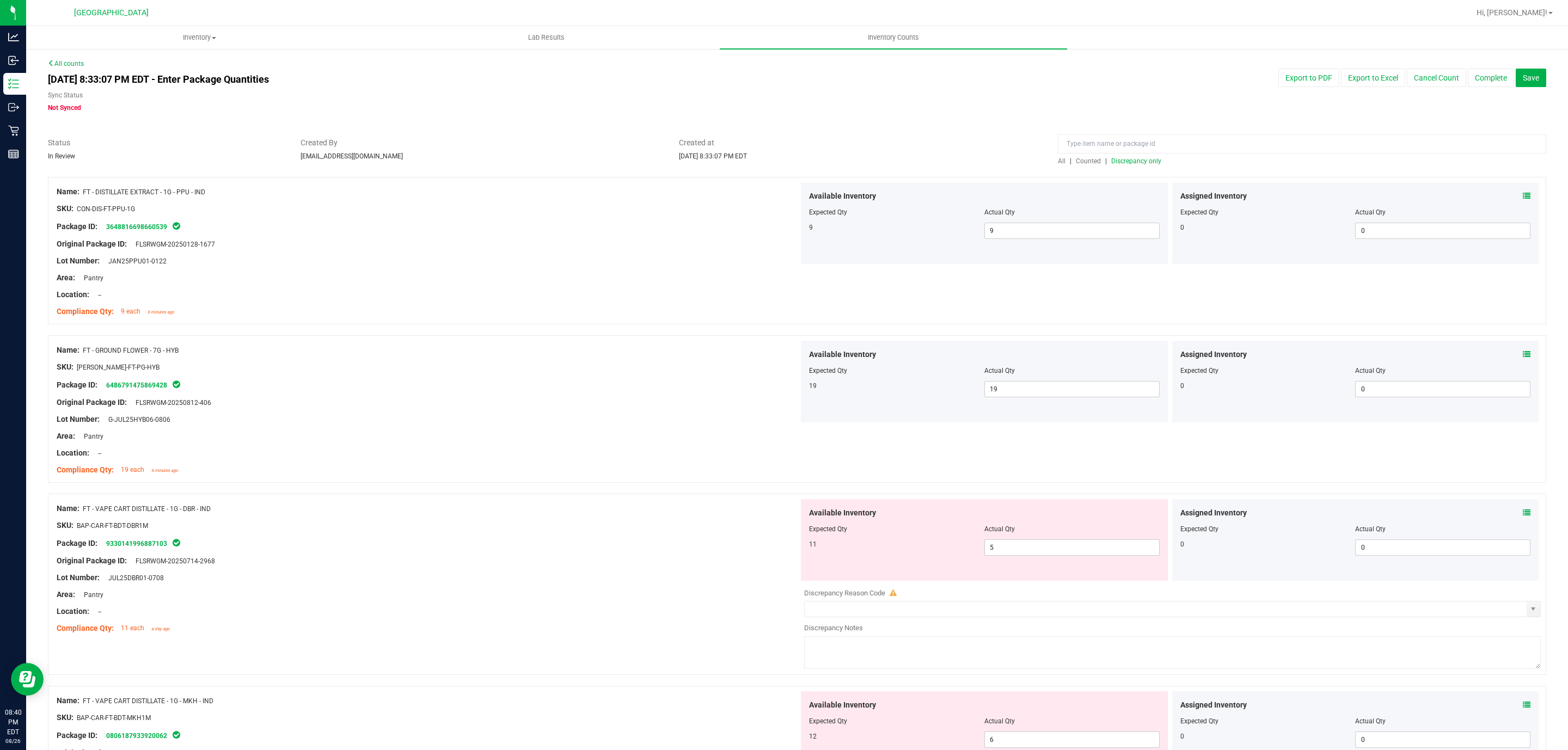
click at [1144, 162] on span "Discrepancy only" at bounding box center [1136, 161] width 50 height 8
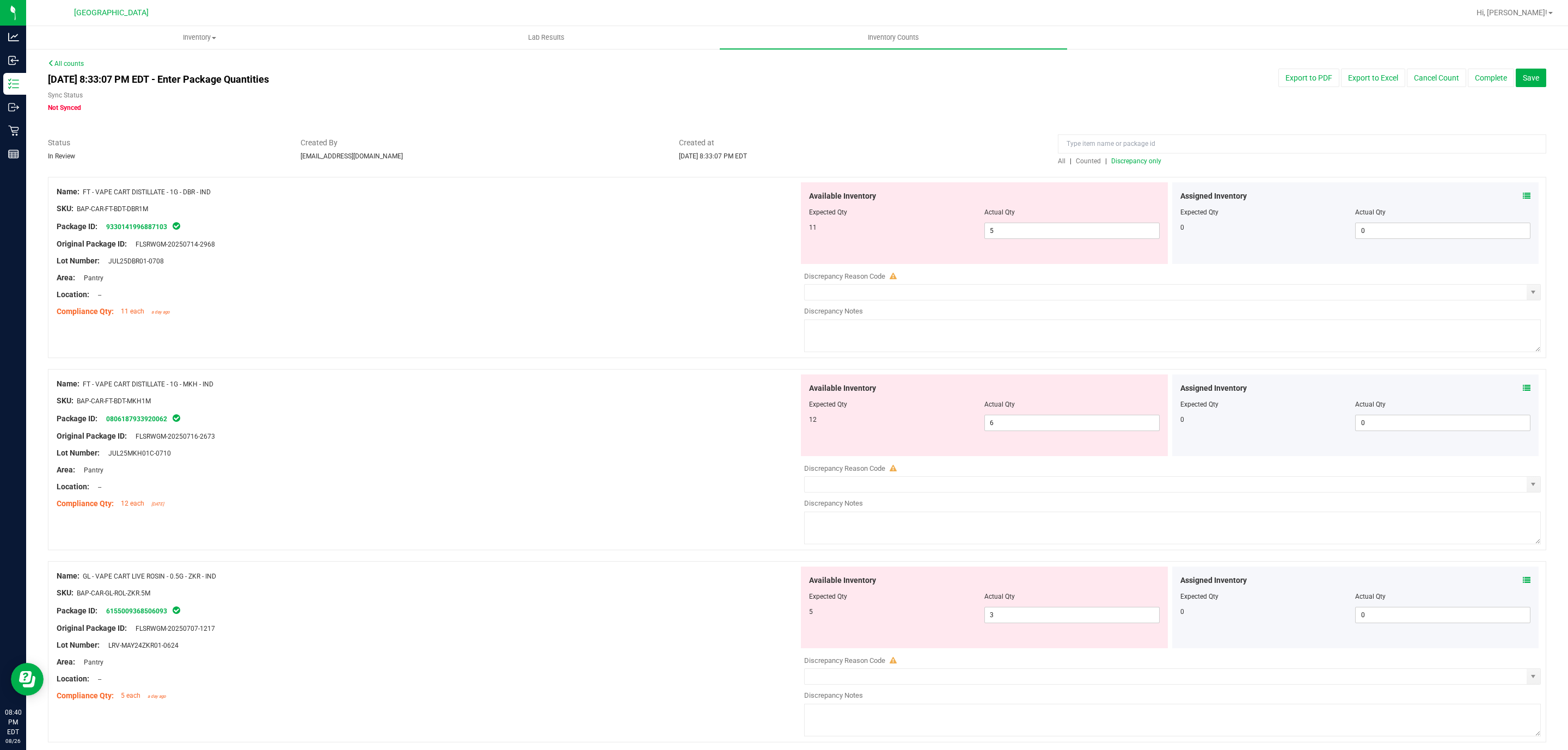
click at [603, 301] on div at bounding box center [427, 303] width 742 height 5
drag, startPoint x: 995, startPoint y: 232, endPoint x: 572, endPoint y: 188, distance: 425.3
click at [678, 193] on div "Name: FT - VAPE CART DISTILLATE - 1G - DBR - IND SKU: BAP-CAR-FT-BDT-DBR1M Pack…" at bounding box center [797, 267] width 1498 height 181
click at [611, 301] on div at bounding box center [427, 303] width 742 height 5
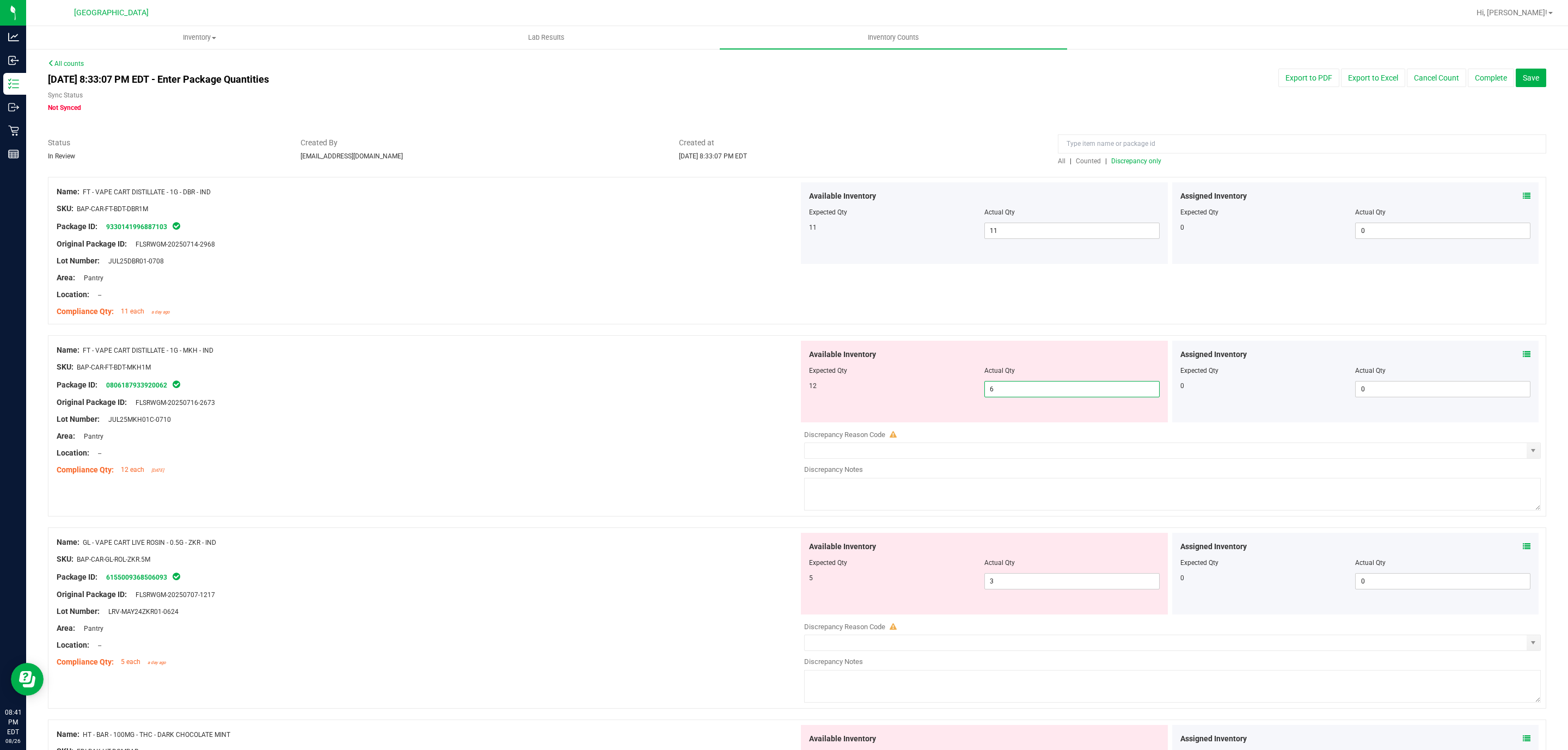
drag, startPoint x: 1009, startPoint y: 385, endPoint x: 629, endPoint y: 359, distance: 380.9
click at [809, 363] on div "Available Inventory Expected Qty Actual Qty 12 6 6" at bounding box center [984, 381] width 367 height 82
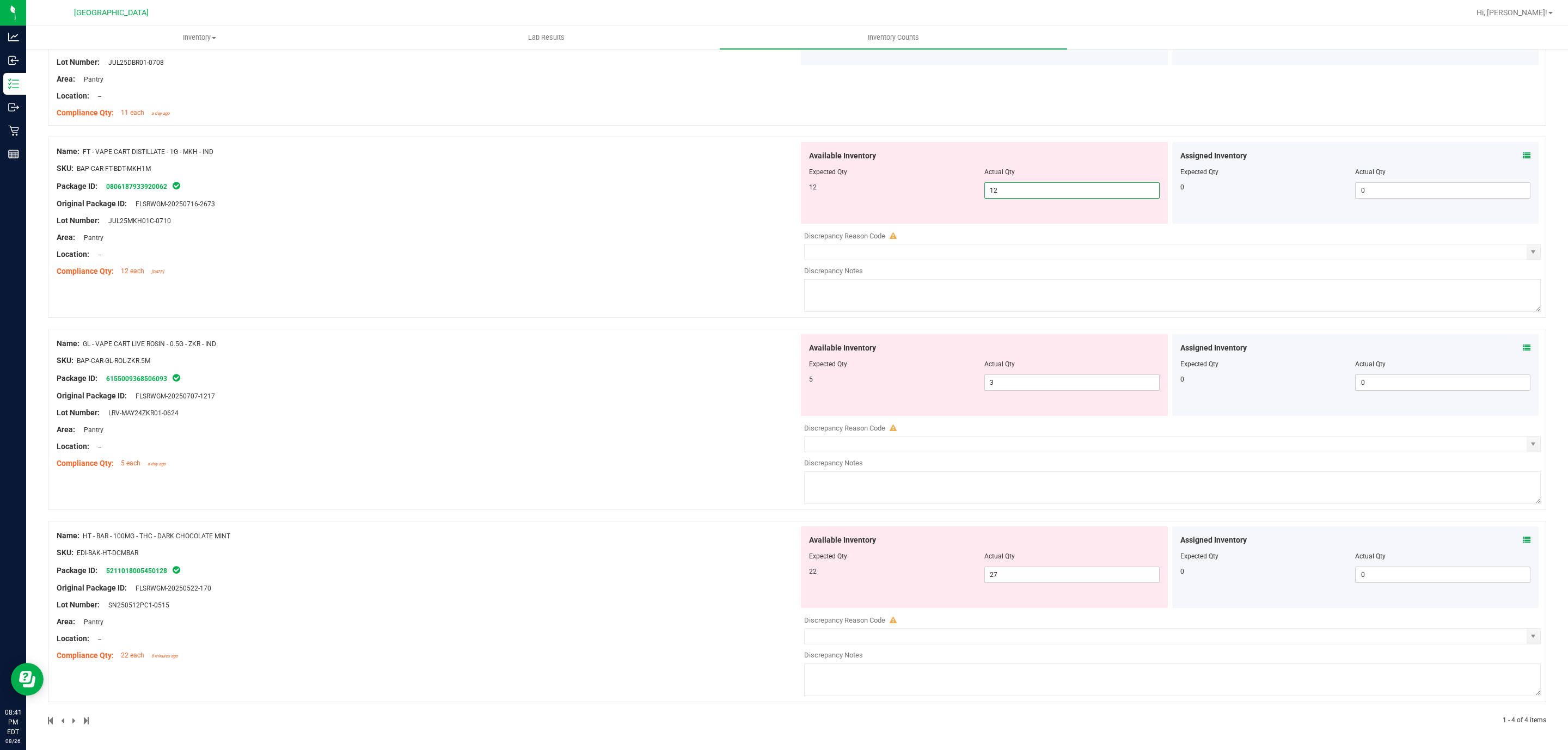
click at [655, 217] on div "Name: FT - VAPE CART DISTILLATE - 1G - MKH - IND SKU: BAP-CAR-FT-BDT-MKH1M Pack…" at bounding box center [427, 211] width 742 height 139
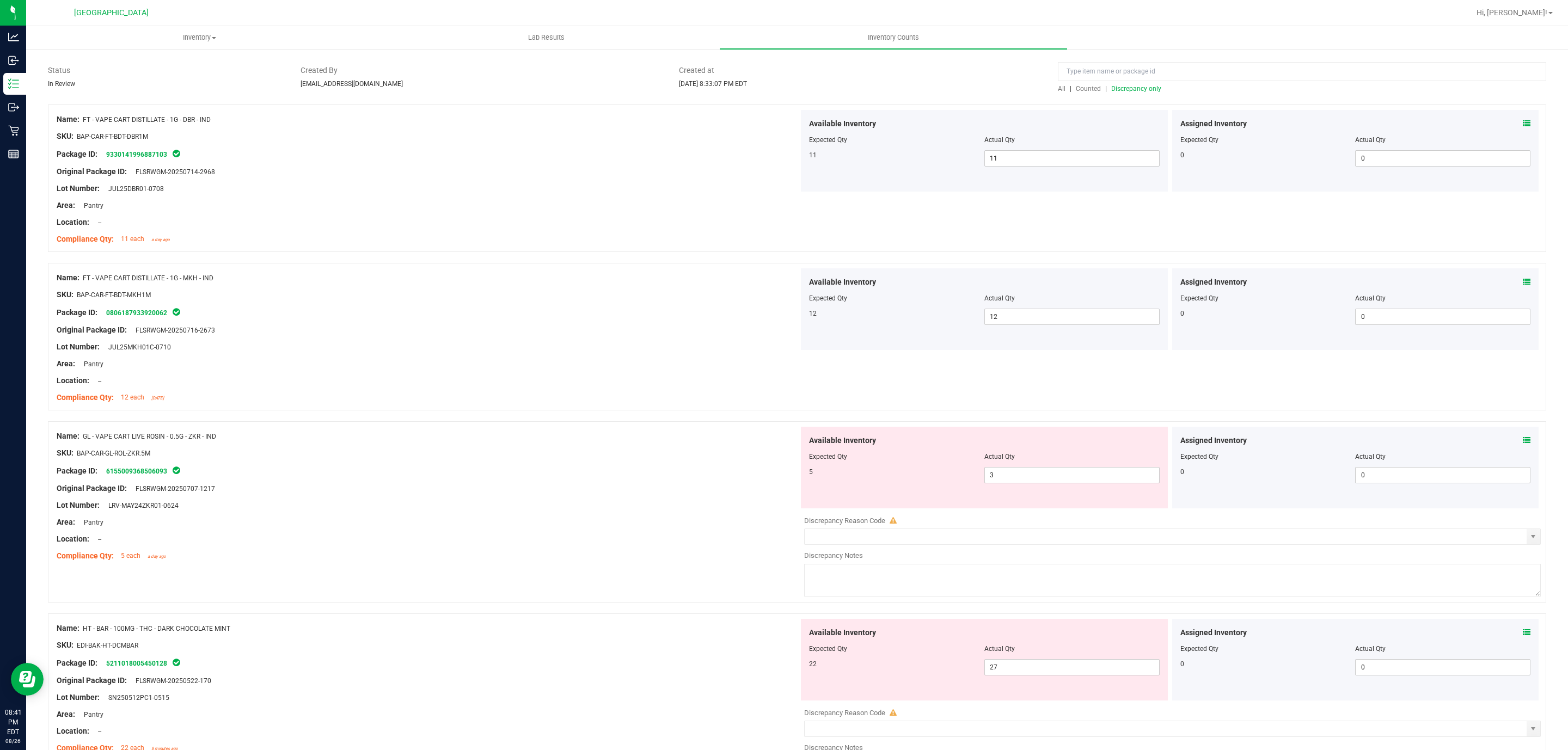
scroll to position [0, 0]
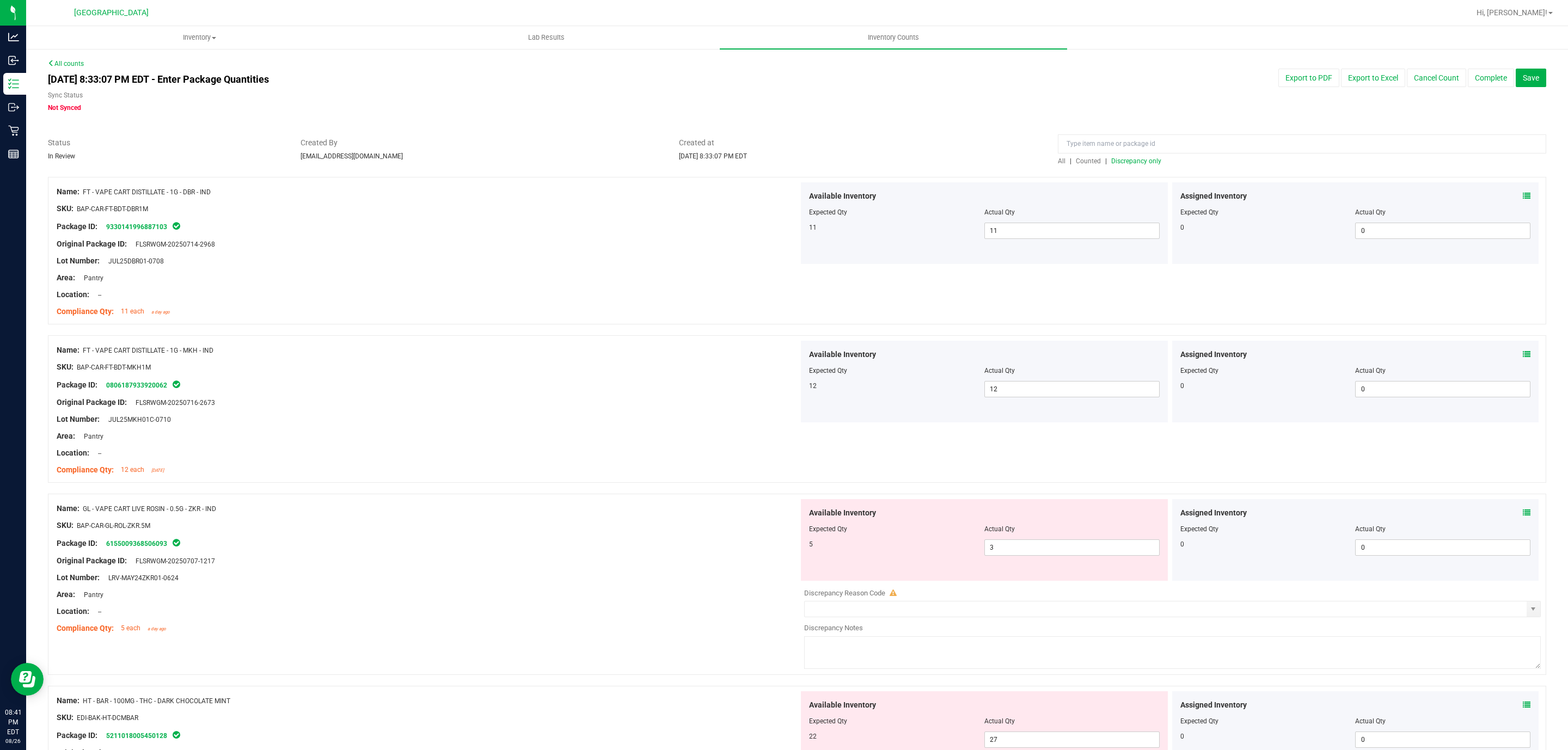
click at [1116, 159] on span "Discrepancy only" at bounding box center [1136, 161] width 50 height 8
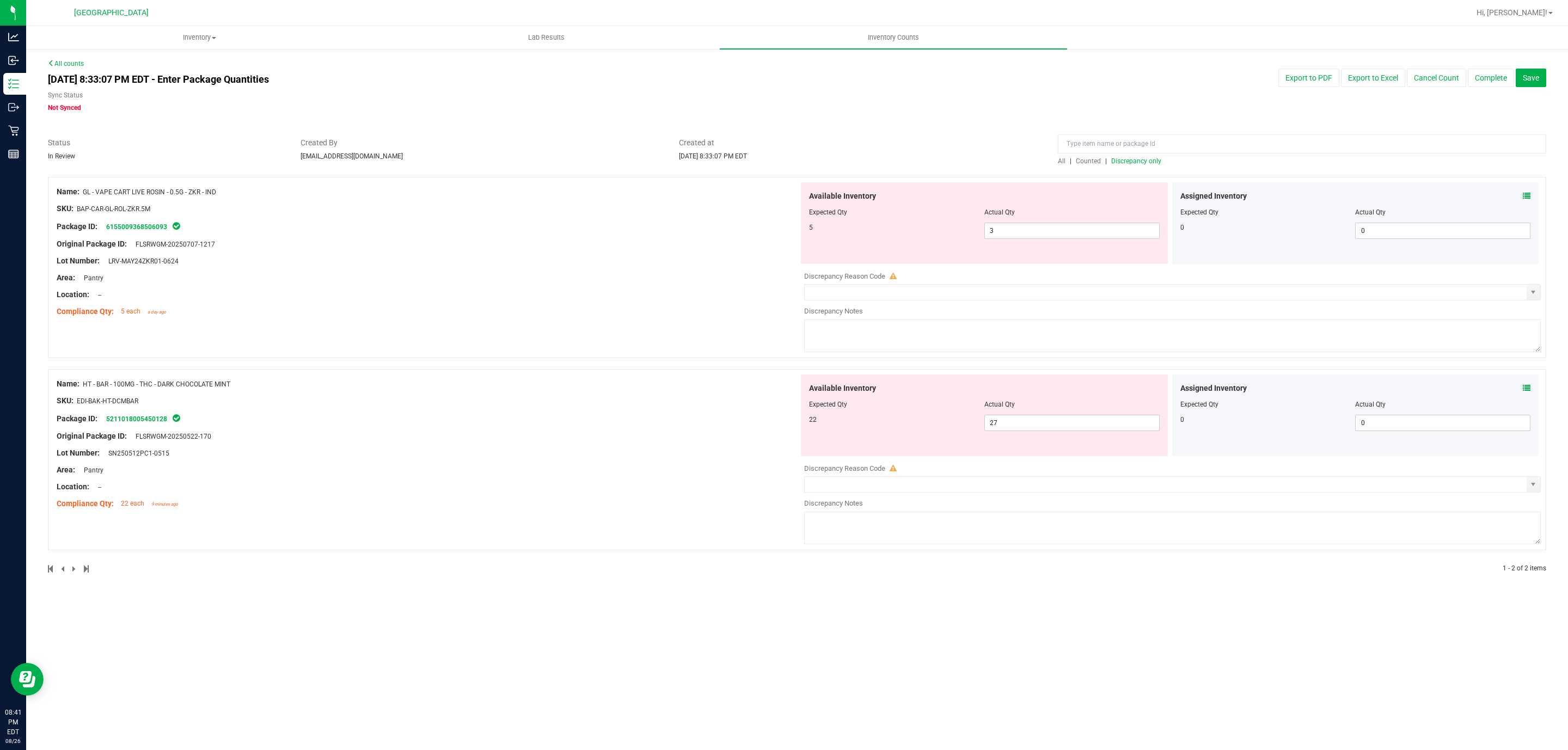
click at [547, 280] on div "Area: Pantry" at bounding box center [427, 278] width 742 height 12
drag, startPoint x: 1017, startPoint y: 227, endPoint x: 623, endPoint y: 245, distance: 394.4
click at [721, 245] on div "Name: GL - VAPE CART LIVE ROSIN - 0.5G - ZKR - IND SKU: BAP-CAR-GL-ROL-ZKR.5M P…" at bounding box center [797, 267] width 1498 height 181
click at [606, 258] on div "Lot Number: LRV-MAY24ZKR01-0624" at bounding box center [427, 261] width 742 height 12
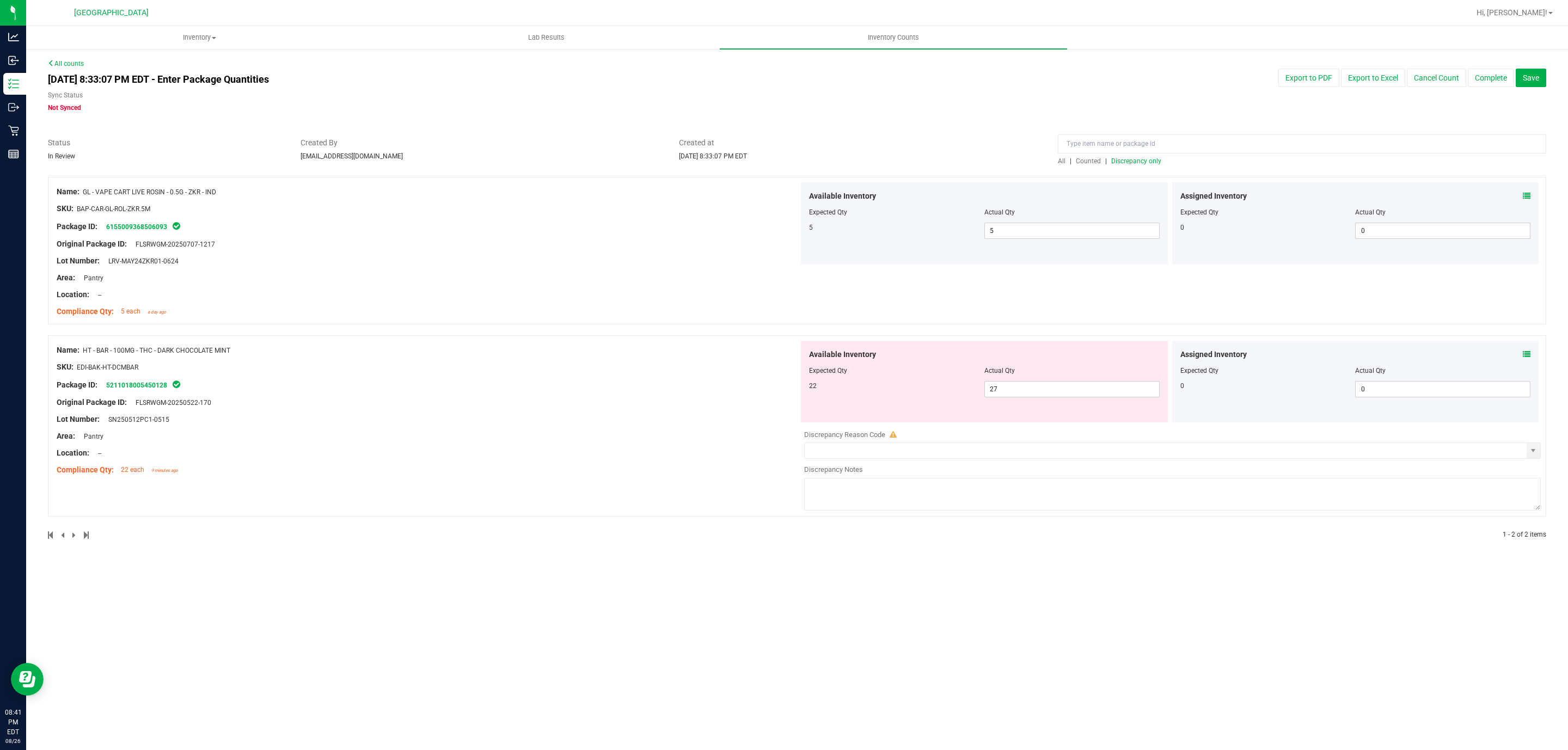
click at [1154, 160] on span "Discrepancy only" at bounding box center [1136, 161] width 50 height 8
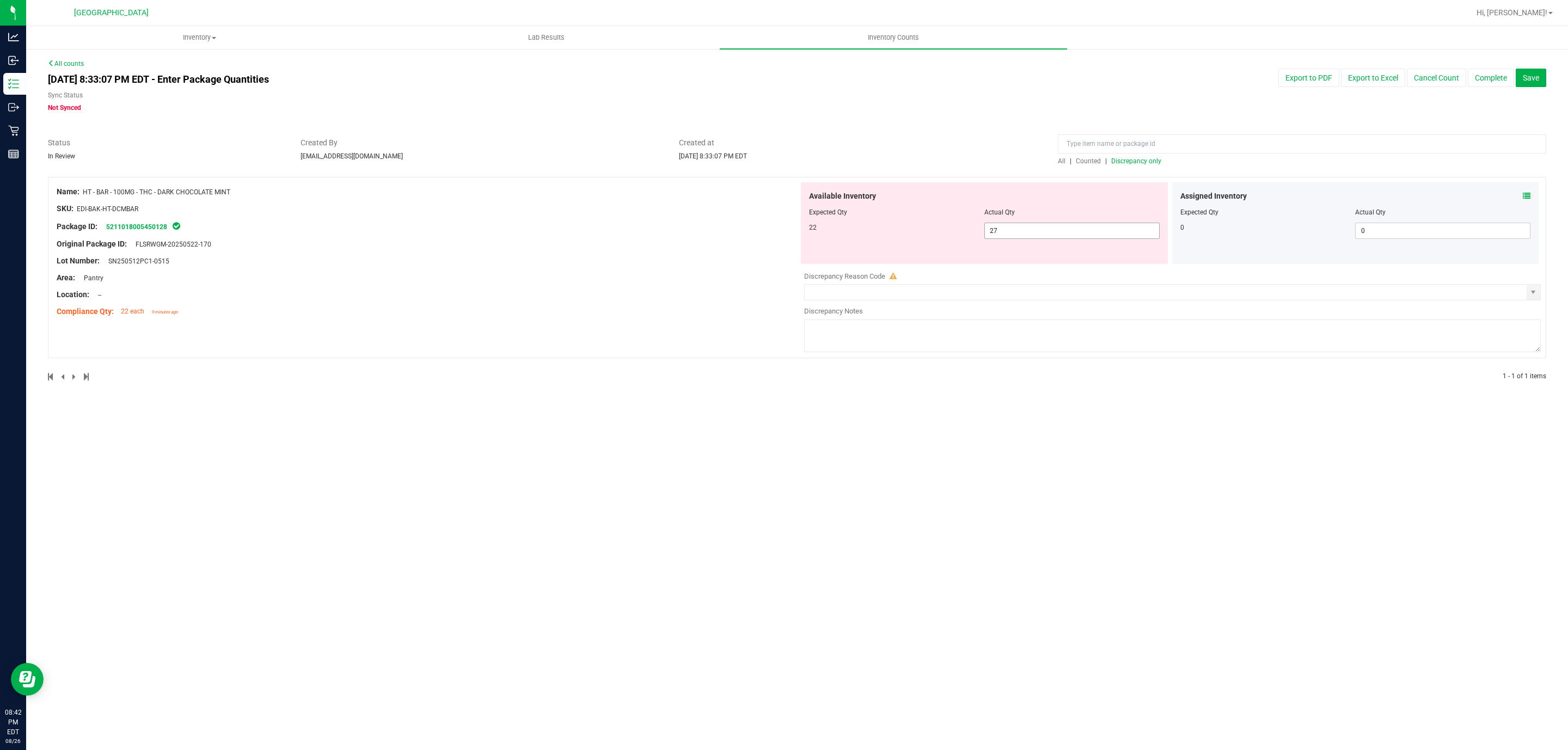
drag, startPoint x: 1024, startPoint y: 237, endPoint x: 658, endPoint y: 192, distance: 368.8
click at [686, 192] on div "Name: HT - BAR - 100MG - THC - DARK CHOCOLATE MINT SKU: EDI-BAK-HT-DCMBAR Packa…" at bounding box center [797, 267] width 1498 height 181
click at [656, 205] on div "SKU: EDI-BAK-HT-DCMBAR" at bounding box center [427, 209] width 742 height 12
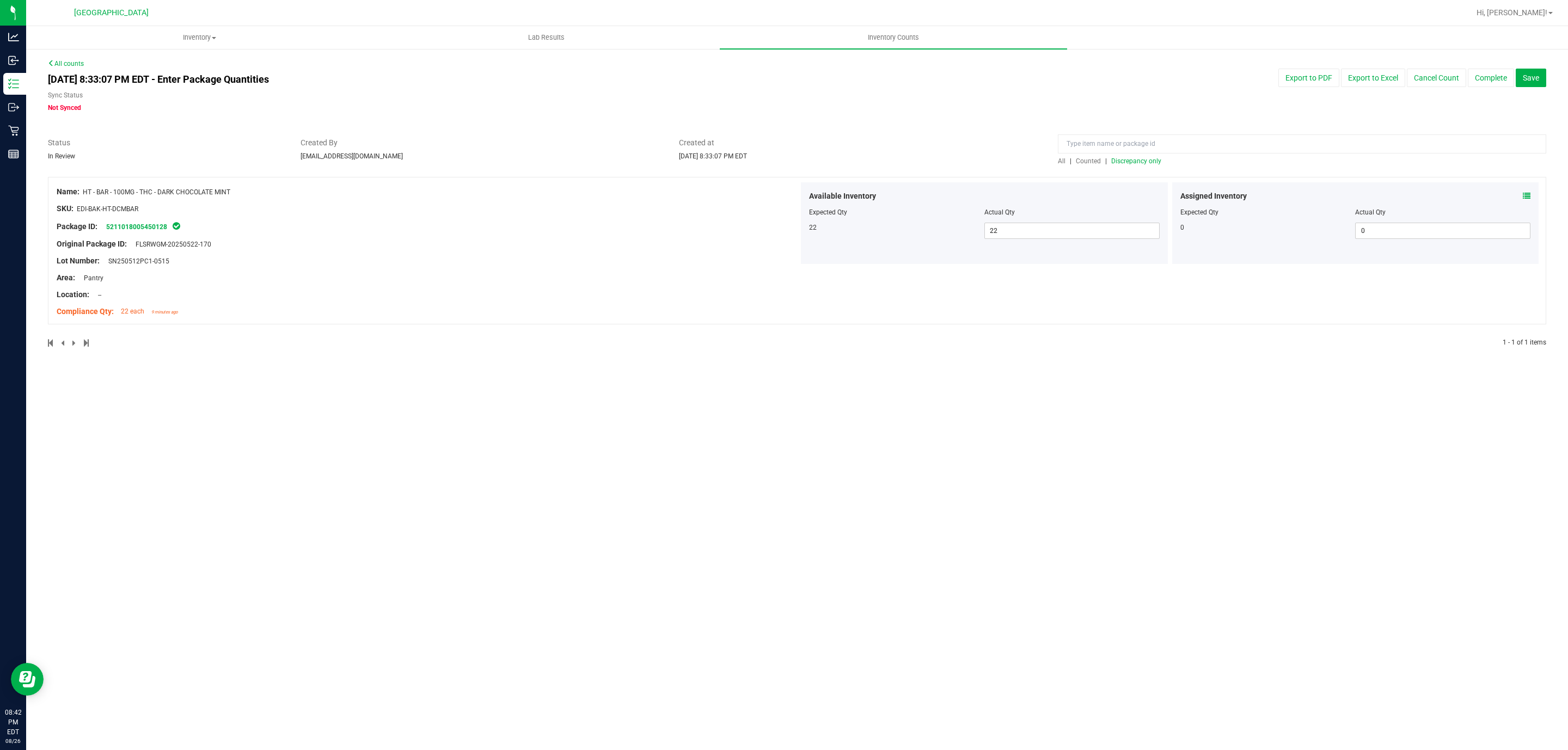
click at [1139, 164] on span "Discrepancy only" at bounding box center [1136, 161] width 50 height 8
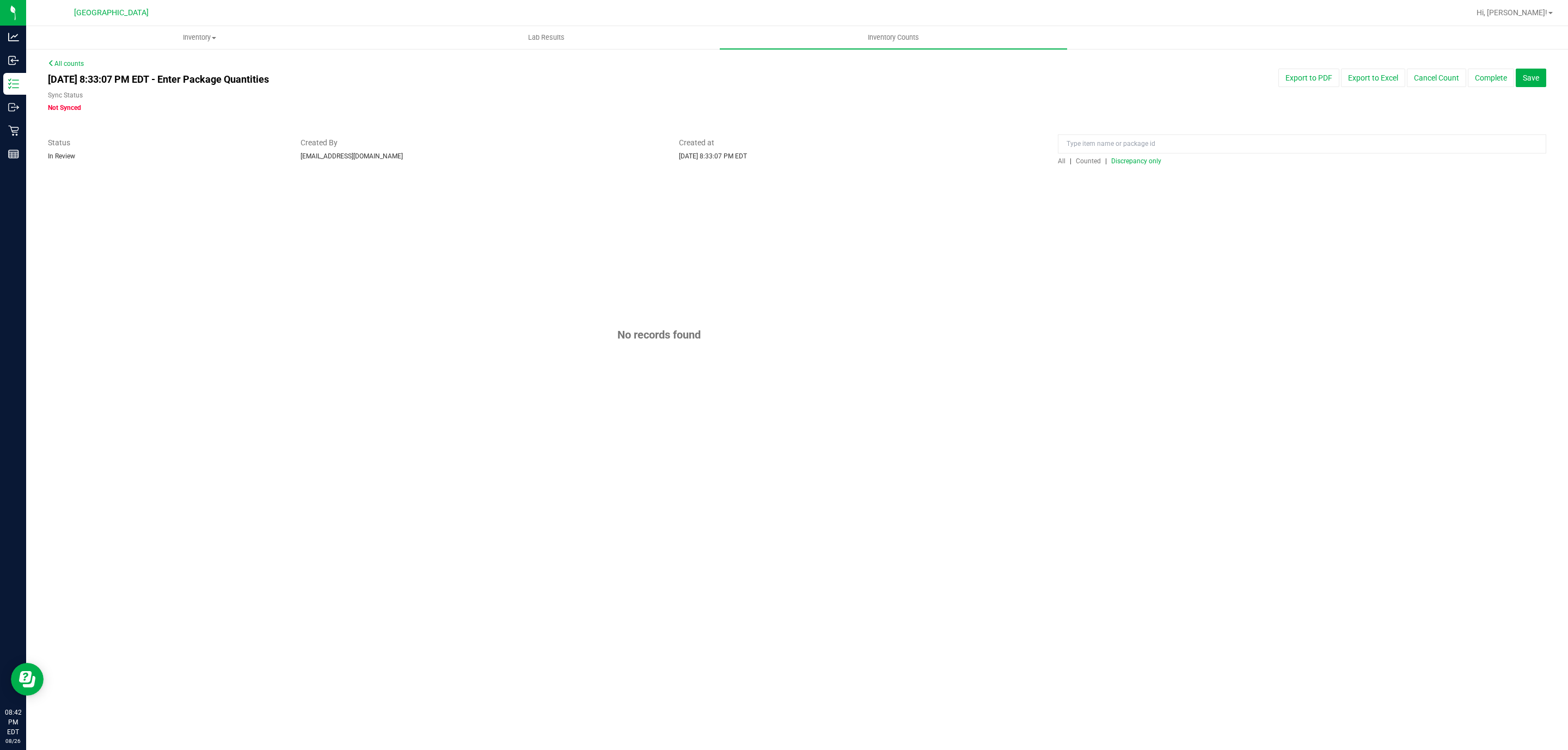
click at [1177, 90] on div "[DATE] 8:33:07 PM EDT - Enter Package Quantities Sync Status Not Synced Export …" at bounding box center [797, 91] width 1514 height 44
click at [1542, 80] on button "Save" at bounding box center [1531, 78] width 31 height 18
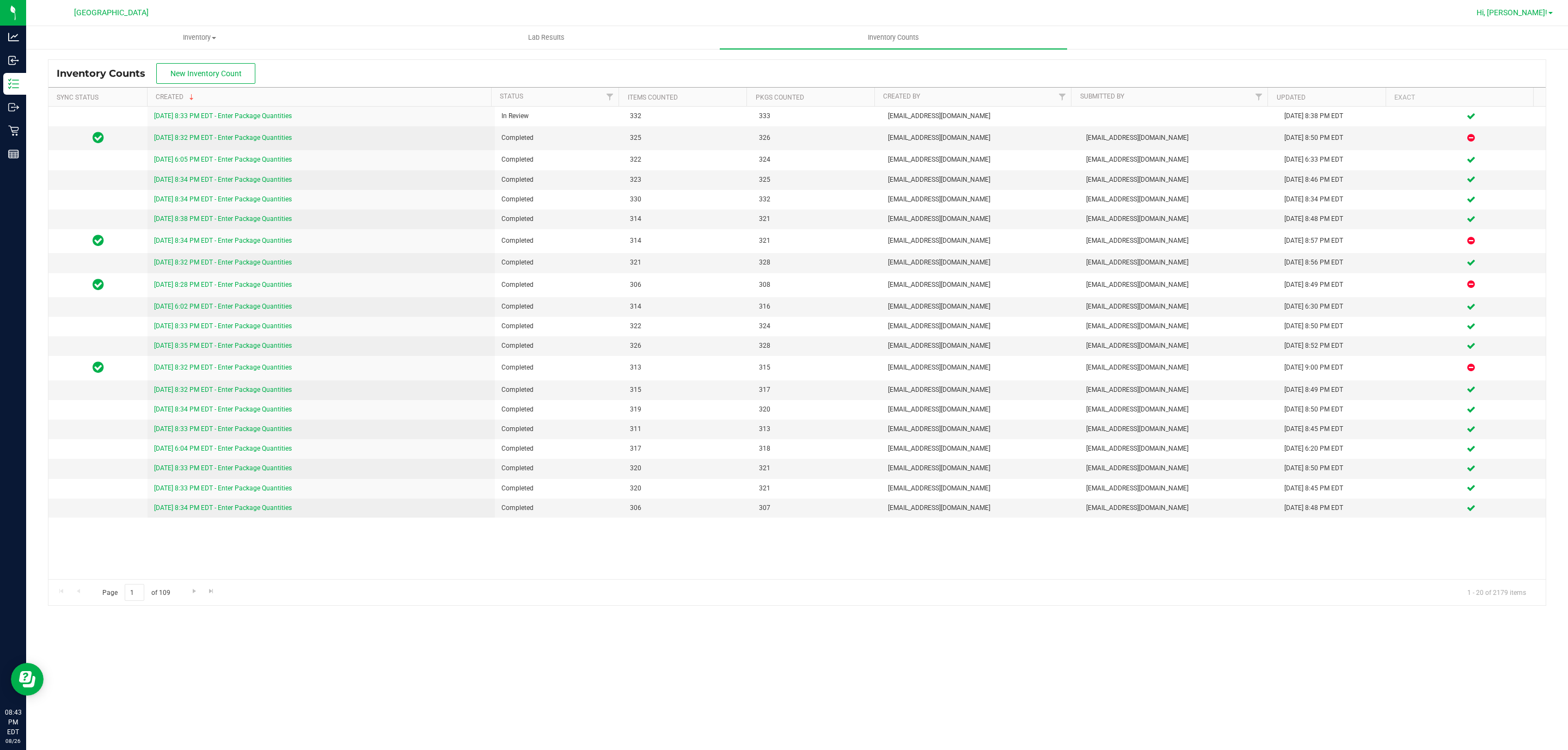
click at [1547, 14] on span "Hi, [PERSON_NAME]!" at bounding box center [1511, 12] width 70 height 8
click at [1522, 90] on li "Sign Out" at bounding box center [1518, 97] width 82 height 20
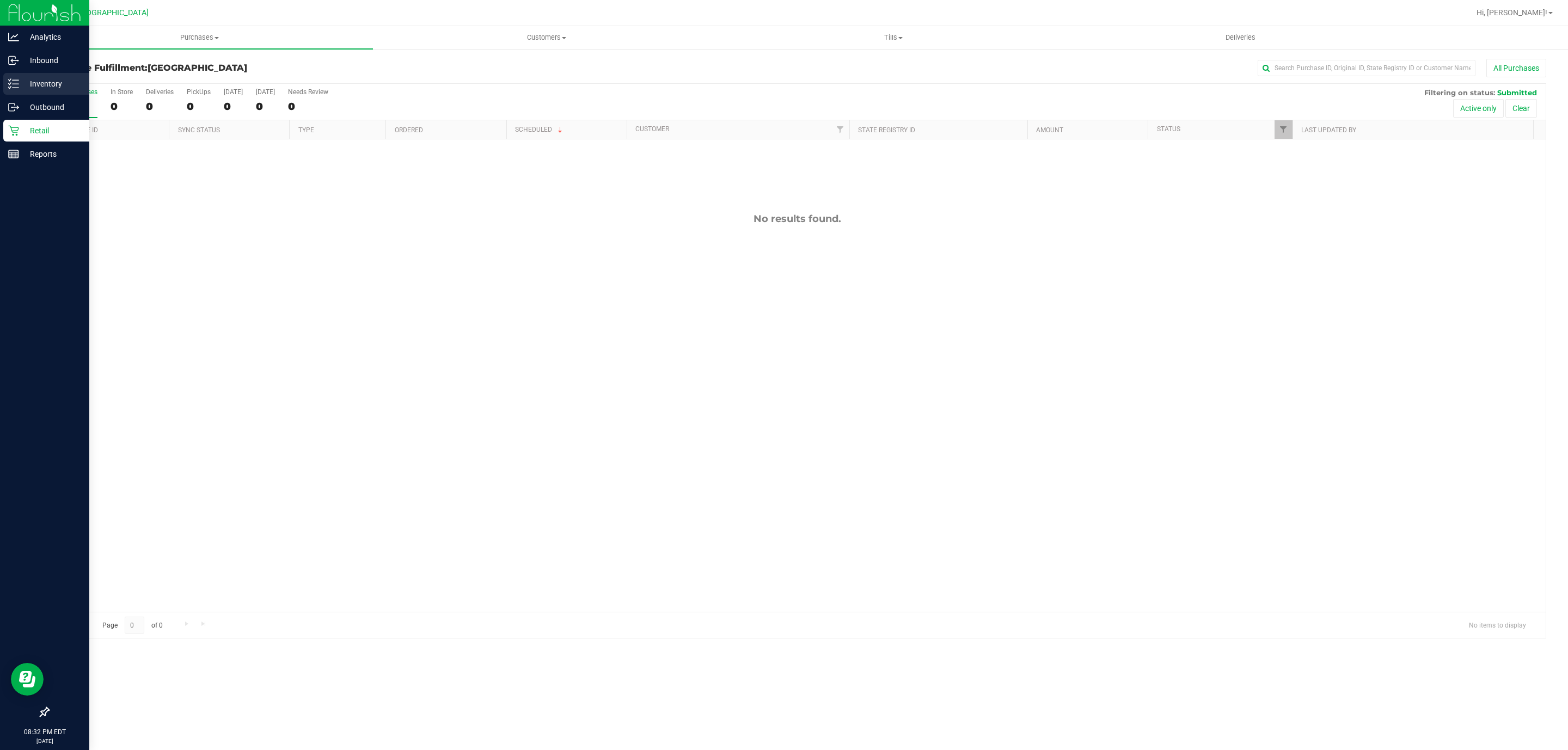
click at [7, 74] on div "Inventory" at bounding box center [46, 83] width 86 height 22
